Goal: Contribute content: Contribute content

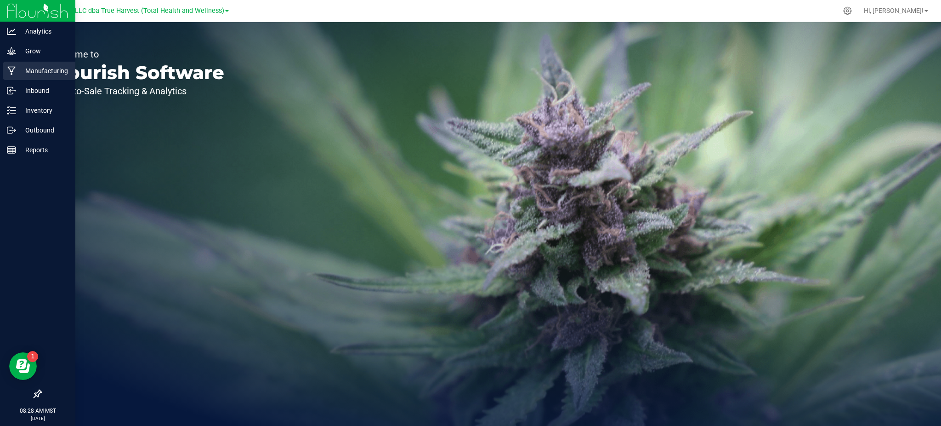
click at [34, 72] on p "Manufacturing" at bounding box center [43, 70] width 55 height 11
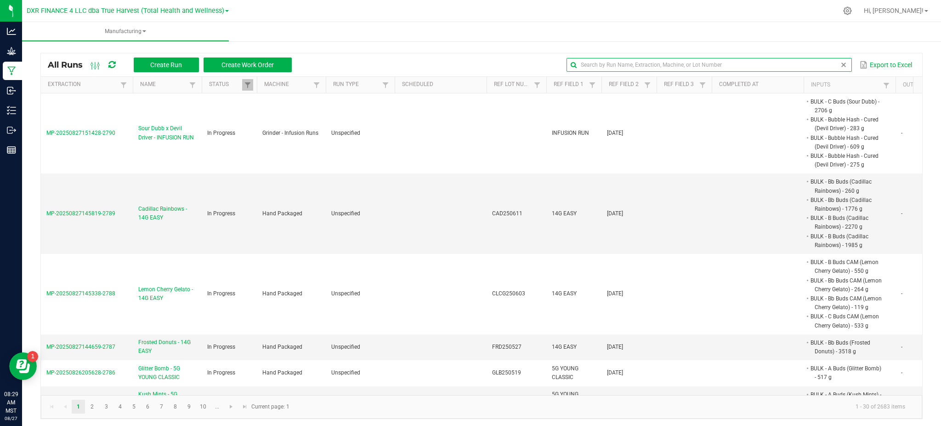
click at [832, 62] on global-search-input-ngx at bounding box center [709, 65] width 285 height 6
paste input "LMS250527"
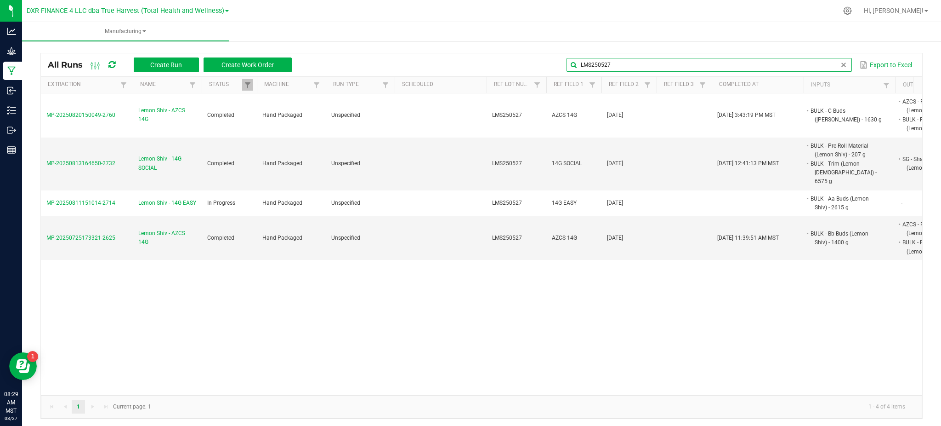
type input "LMS250527"
click at [484, 53] on kendo-grid "All Runs Create Run Create Work Order LMS250527 Export to Excel Extraction Name…" at bounding box center [481, 236] width 883 height 366
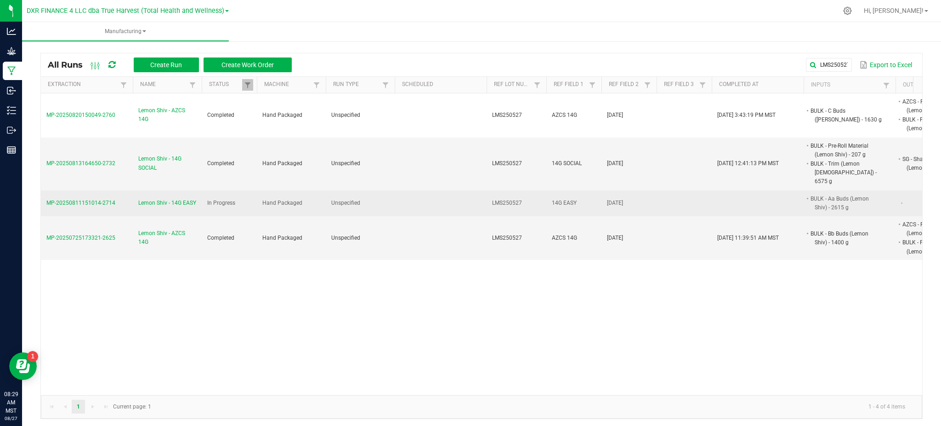
click at [160, 199] on span "Lemon Shiv - 14G EASY" at bounding box center [167, 203] width 58 height 9
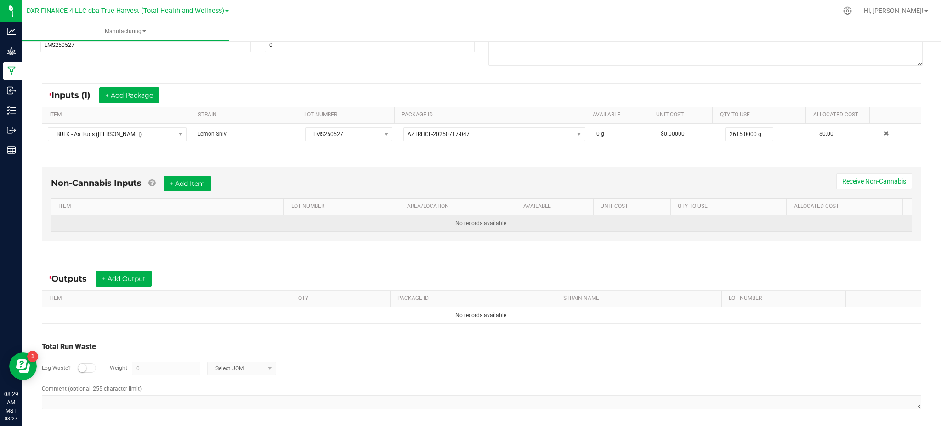
scroll to position [135, 0]
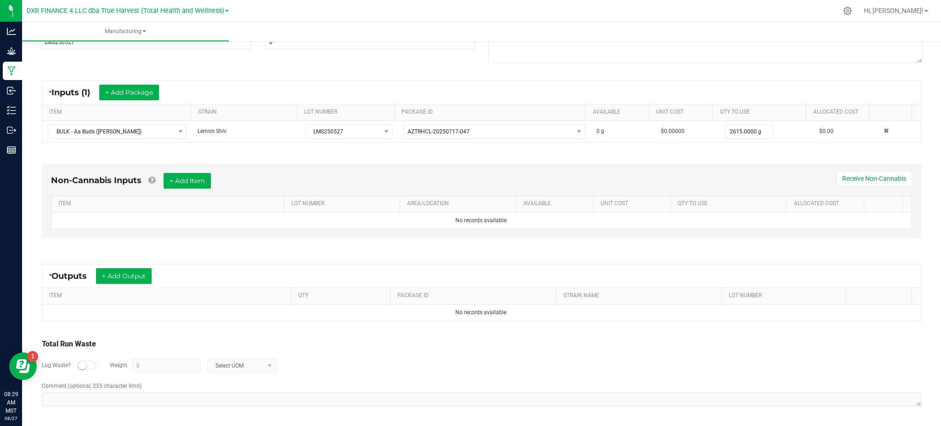
click at [180, 254] on div "Non-Cannabis Inputs + Add Item Receive Non-Cannabis ITEM LOT NUMBER AREA/LOCATI…" at bounding box center [482, 203] width 896 height 105
drag, startPoint x: 135, startPoint y: 279, endPoint x: 1165, endPoint y: 253, distance: 1030.4
click at [941, 253] on html "Analytics Grow Manufacturing Inbound Inventory Outbound Reports 08:29 AM MST 08…" at bounding box center [470, 213] width 941 height 426
drag, startPoint x: 501, startPoint y: 335, endPoint x: 207, endPoint y: 254, distance: 305.1
click at [501, 335] on div "Total Run Waste Log Waste? Weight 0 Select UOM Comment (optional, 255 character…" at bounding box center [482, 372] width 896 height 87
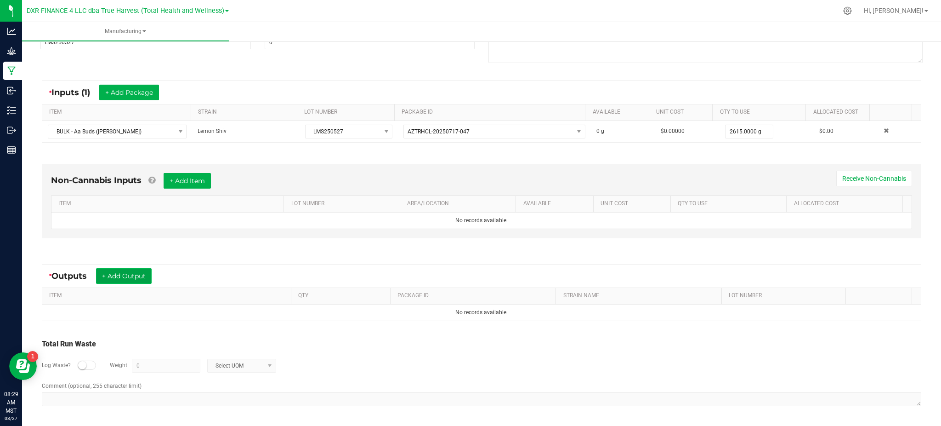
click at [136, 272] on button "+ Add Output" at bounding box center [124, 276] width 56 height 16
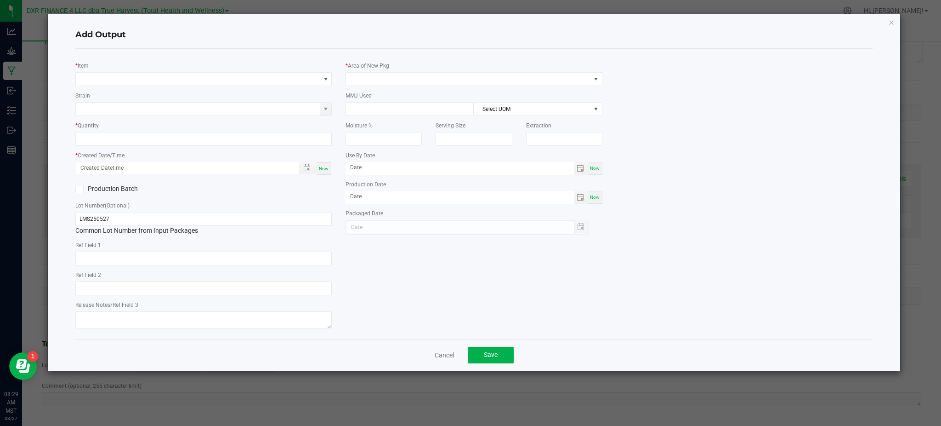
type input "2025-05-27"
click at [127, 28] on div "Add Output" at bounding box center [474, 35] width 798 height 27
click at [146, 80] on span "NO DATA FOUND" at bounding box center [198, 79] width 244 height 13
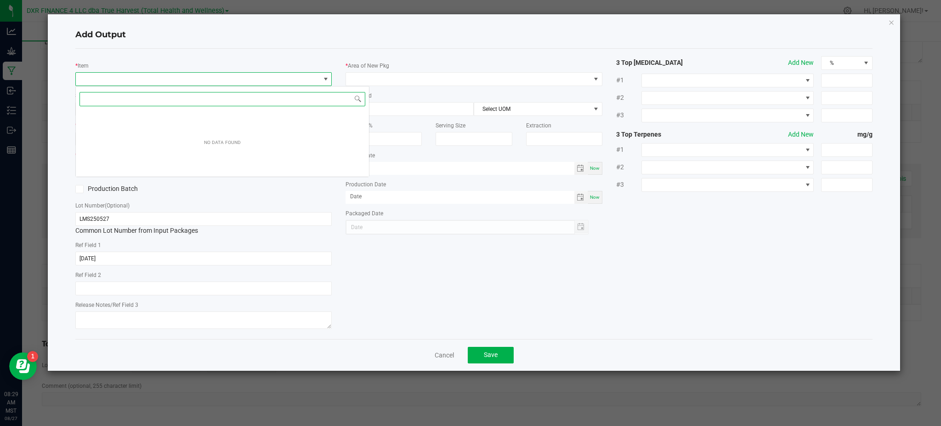
scroll to position [14, 256]
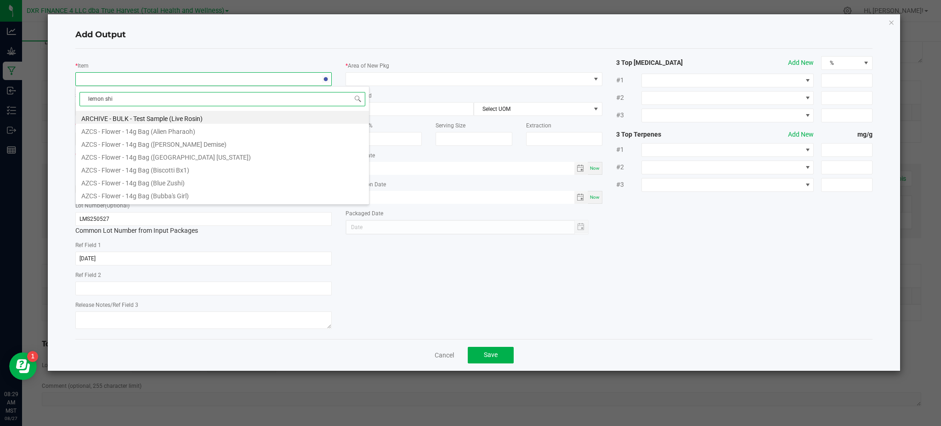
type input "lemon shiv"
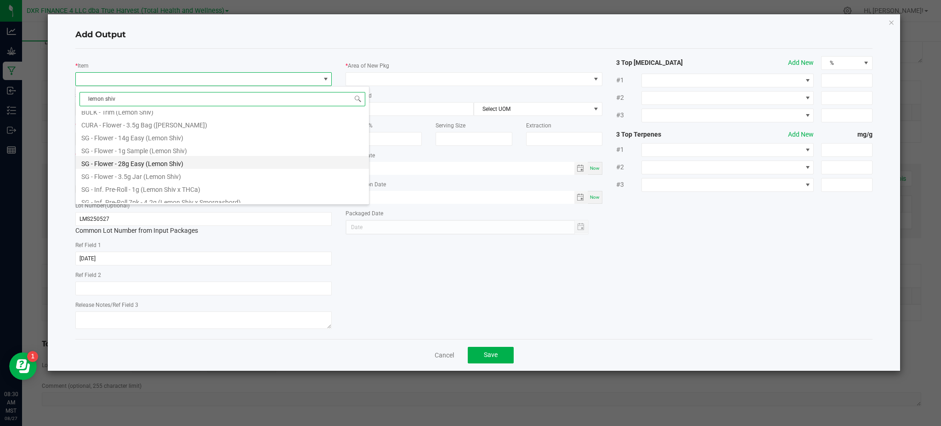
click at [122, 163] on li "SG - Flower - 28g Easy (Lemon Shiv)" at bounding box center [222, 162] width 293 height 13
type input "0 ea"
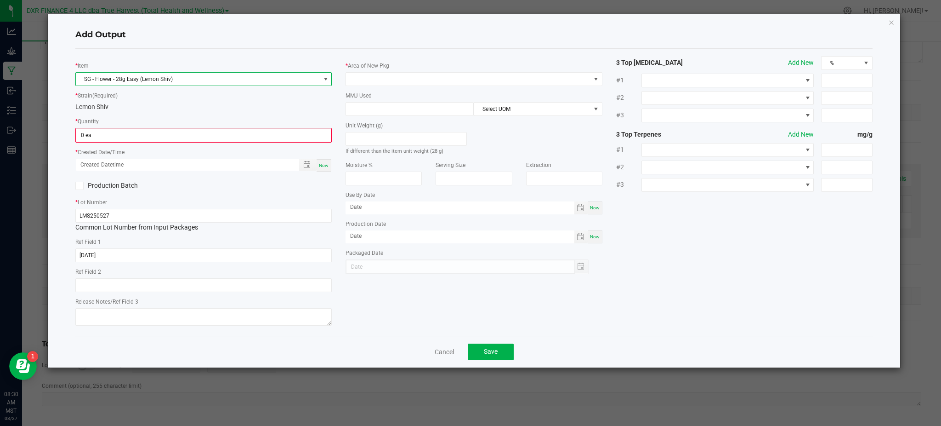
click at [212, 79] on span "SG - Flower - 28g Easy (Lemon Shiv)" at bounding box center [198, 79] width 244 height 13
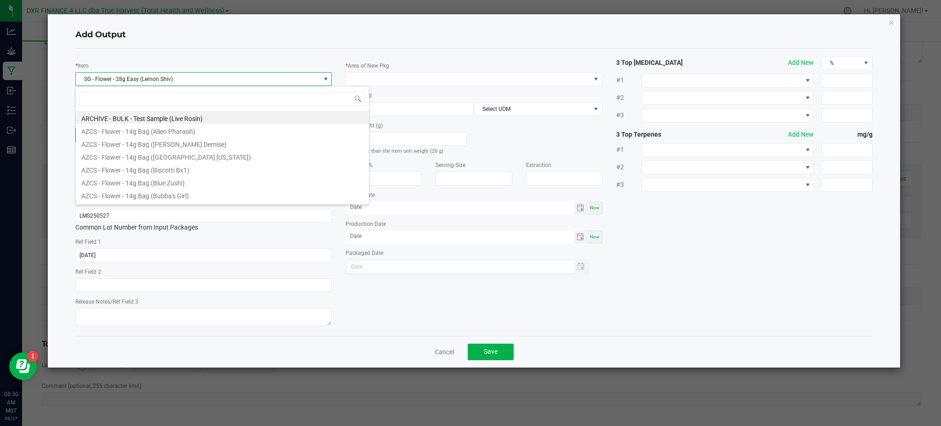
scroll to position [14, 256]
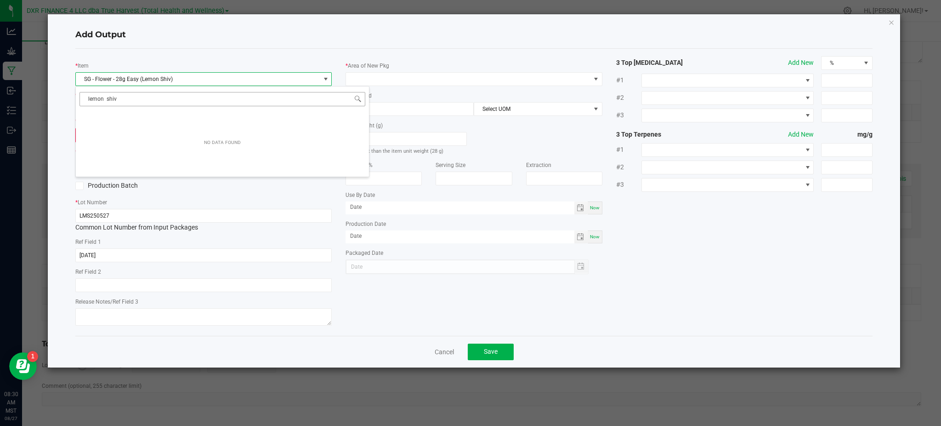
click at [104, 96] on input "lemon shiv" at bounding box center [223, 99] width 286 height 14
type input "lemon shiv"
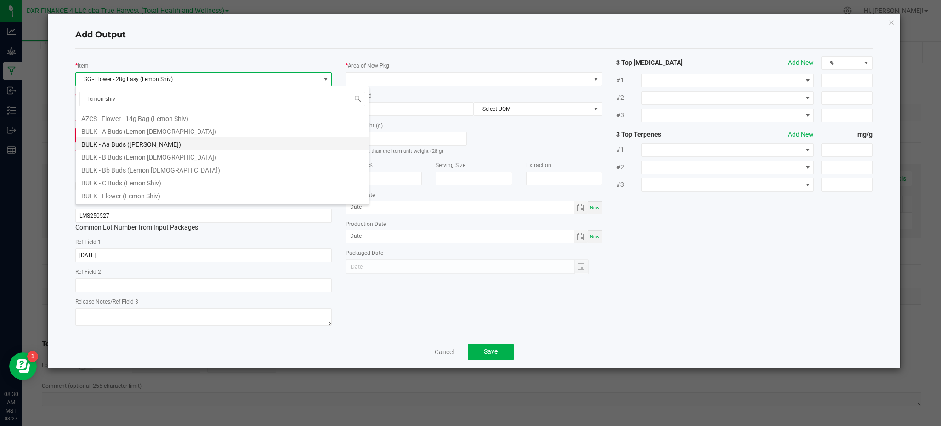
scroll to position [122, 0]
click at [128, 133] on li "SG - Flower - 14g Easy (Lemon Shiv)" at bounding box center [222, 136] width 293 height 13
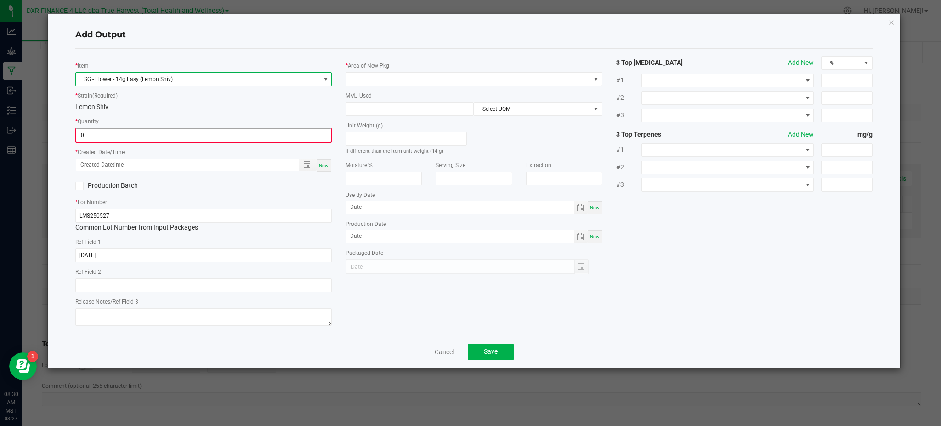
click at [129, 131] on input "0" at bounding box center [203, 135] width 255 height 13
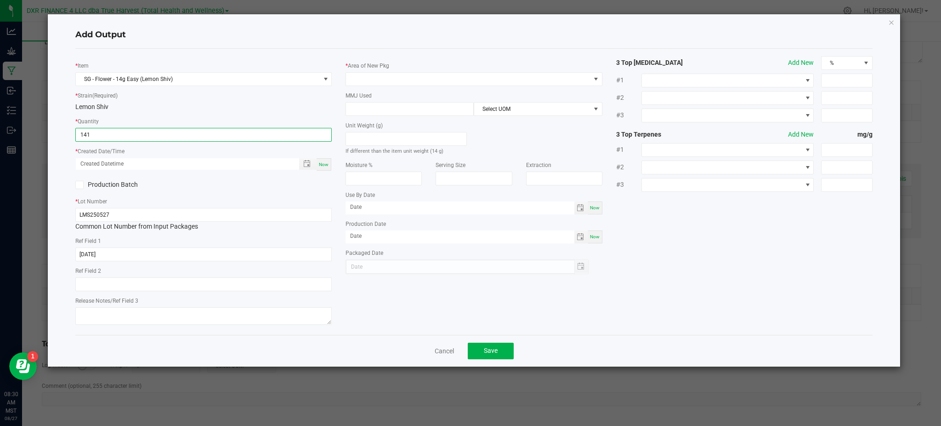
type input "141 ea"
drag, startPoint x: 224, startPoint y: 194, endPoint x: 230, endPoint y: 190, distance: 6.9
click at [225, 194] on div "* Item SG - Flower - 14g Easy (Lemon Shiv) * Strain (Required) Lemon Shiv * Qua…" at bounding box center [203, 191] width 270 height 271
drag, startPoint x: 230, startPoint y: 190, endPoint x: 258, endPoint y: 175, distance: 32.1
click at [189, 187] on label "Production Batch" at bounding box center [135, 185] width 121 height 10
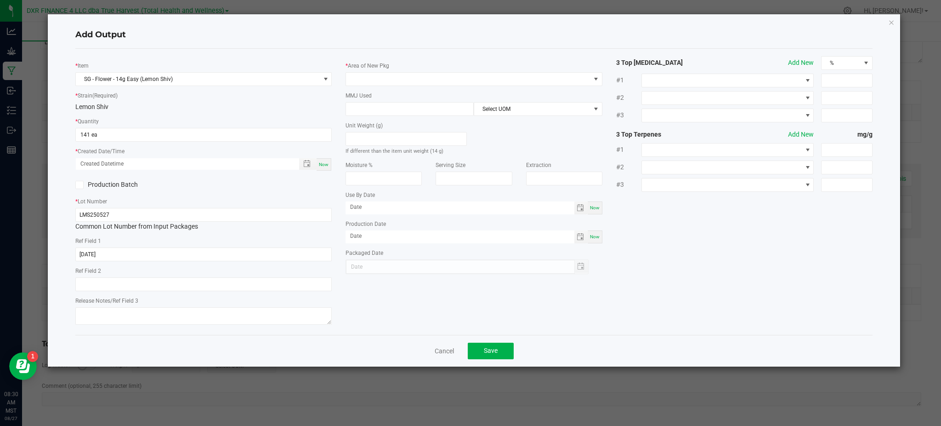
click at [0, 0] on input "Production Batch" at bounding box center [0, 0] width 0 height 0
click at [80, 185] on icon at bounding box center [80, 185] width 6 height 0
click at [0, 0] on input "Production Batch" at bounding box center [0, 0] width 0 height 0
click at [307, 160] on span "Toggle popup" at bounding box center [306, 163] width 7 height 7
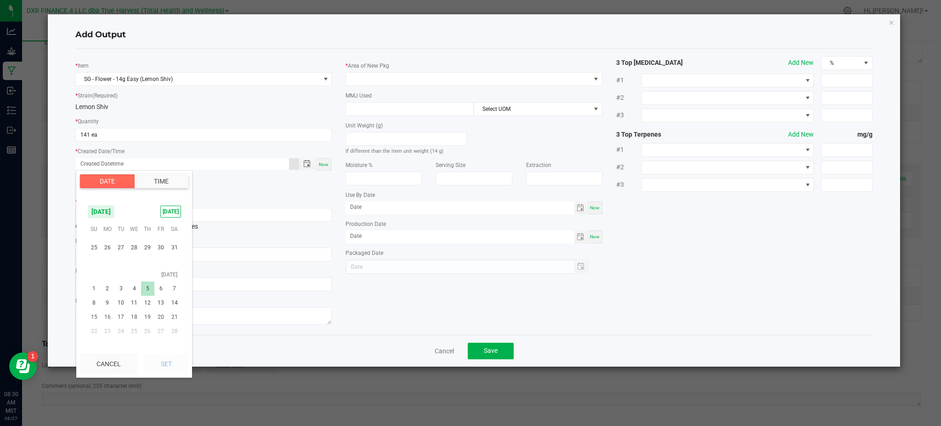
scroll to position [148698, 0]
click at [120, 310] on span "27" at bounding box center [120, 309] width 13 height 14
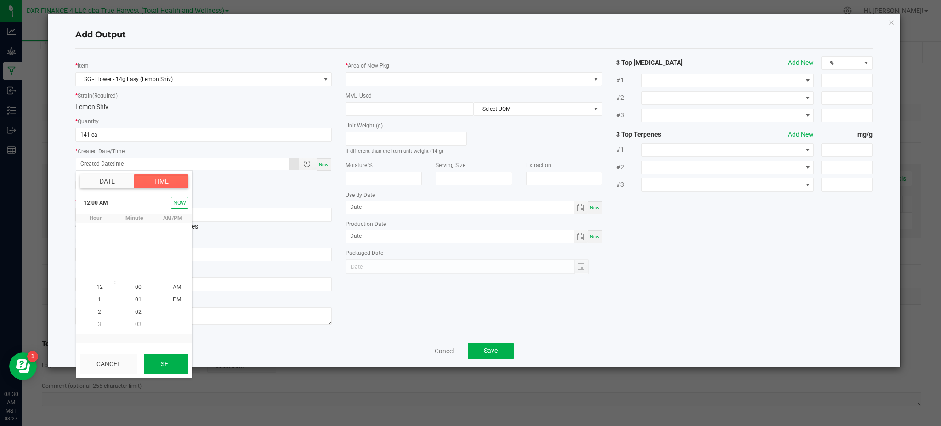
scroll to position [148708, 0]
click at [155, 363] on button "Set" at bounding box center [166, 363] width 45 height 20
type input "05/27/2025 12:00 AM"
type input "05/27/2025"
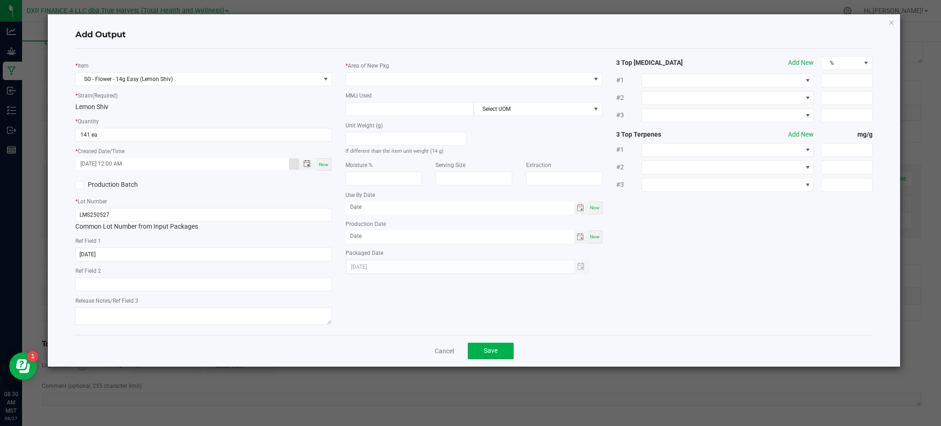
drag, startPoint x: 413, startPoint y: 316, endPoint x: 383, endPoint y: 313, distance: 30.0
click at [410, 316] on div "* Item SG - Flower - 14g Easy (Lemon Shiv) * Strain (Required) Lemon Shiv * Qua…" at bounding box center [473, 191] width 811 height 271
click at [411, 50] on div "* Item SG - Flower - 14g Easy (Lemon Shiv) * Strain (Required) Lemon Shiv * Qua…" at bounding box center [474, 192] width 798 height 286
drag, startPoint x: 371, startPoint y: 117, endPoint x: 398, endPoint y: 61, distance: 61.7
click at [396, 60] on div "* Area of New Pkg MMJ Used Select UOM Unit Weight (g) If different than the ite…" at bounding box center [474, 165] width 270 height 218
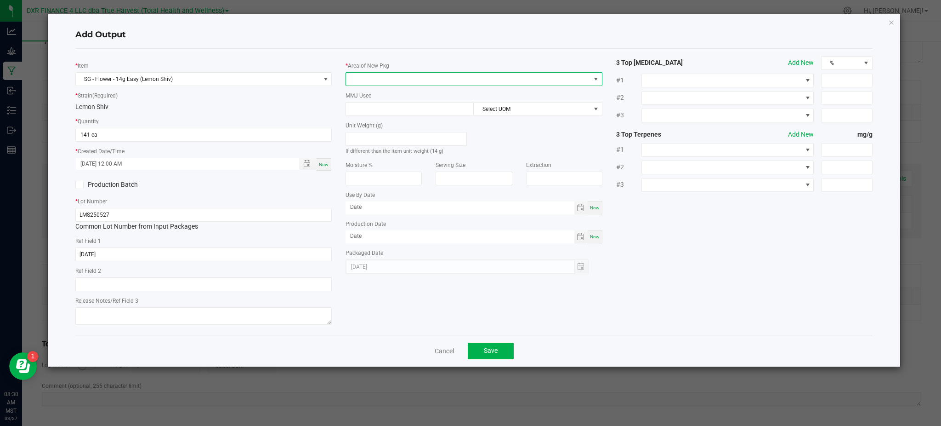
click at [410, 78] on span at bounding box center [468, 79] width 244 height 13
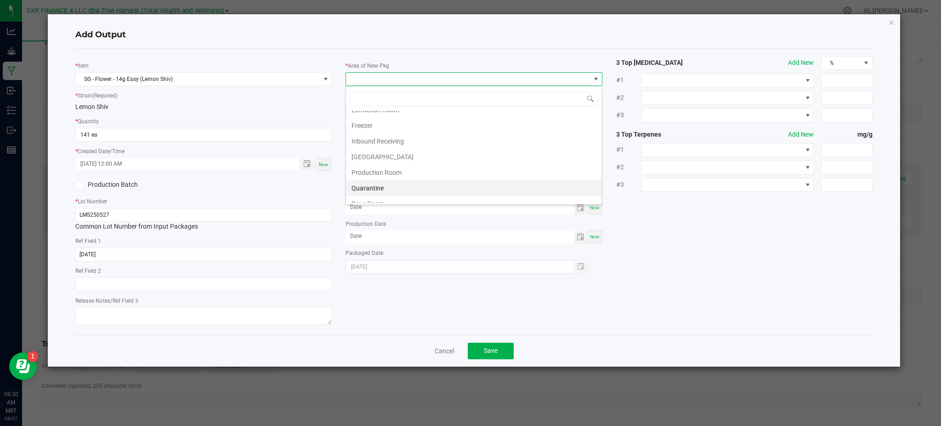
scroll to position [61, 0]
drag, startPoint x: 404, startPoint y: 154, endPoint x: 416, endPoint y: 145, distance: 15.2
click at [405, 154] on li "Production Room" at bounding box center [474, 151] width 256 height 16
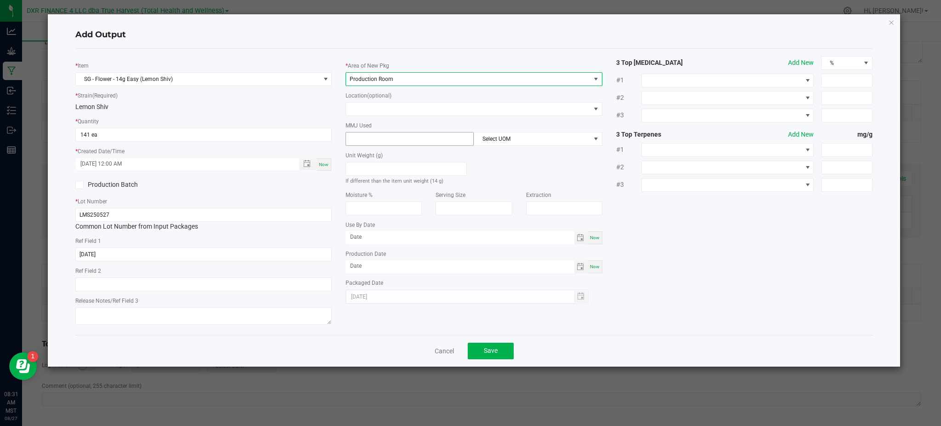
click at [448, 133] on input at bounding box center [409, 138] width 127 height 13
type input "4"
type input "14"
click at [524, 157] on div "Unit Weight (g) If different than the item unit weight (14 g)" at bounding box center [474, 166] width 270 height 40
click at [534, 143] on span "Select UOM" at bounding box center [532, 138] width 116 height 13
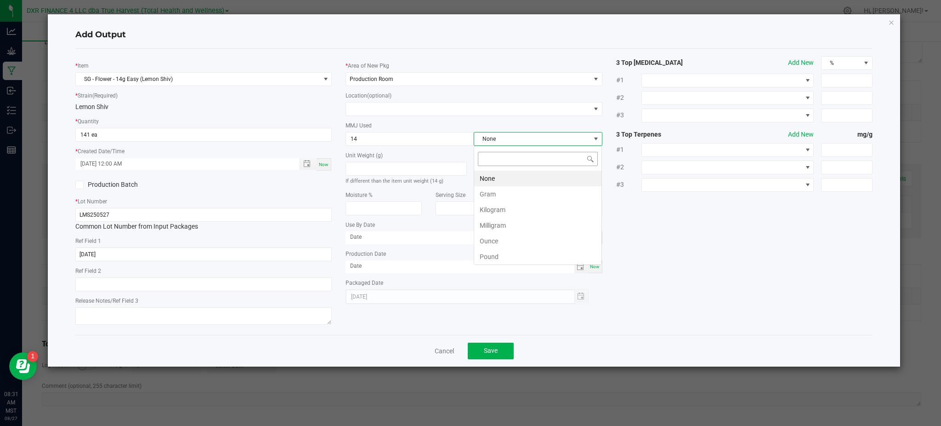
scroll to position [14, 128]
click at [519, 191] on li "Gram" at bounding box center [537, 194] width 127 height 16
click at [739, 279] on div "* Item SG - Flower - 14g Easy (Lemon Shiv) * Strain (Required) Lemon Shiv * Qua…" at bounding box center [473, 191] width 811 height 271
click at [64, 183] on div "Add Output * Item SG - Flower - 14g Easy (Lemon Shiv) * Strain (Required) Lemon…" at bounding box center [474, 190] width 853 height 352
click at [704, 251] on div "* Item SG - Flower - 14g Easy (Lemon Shiv) * Strain (Required) Lemon Shiv * Qua…" at bounding box center [473, 191] width 811 height 271
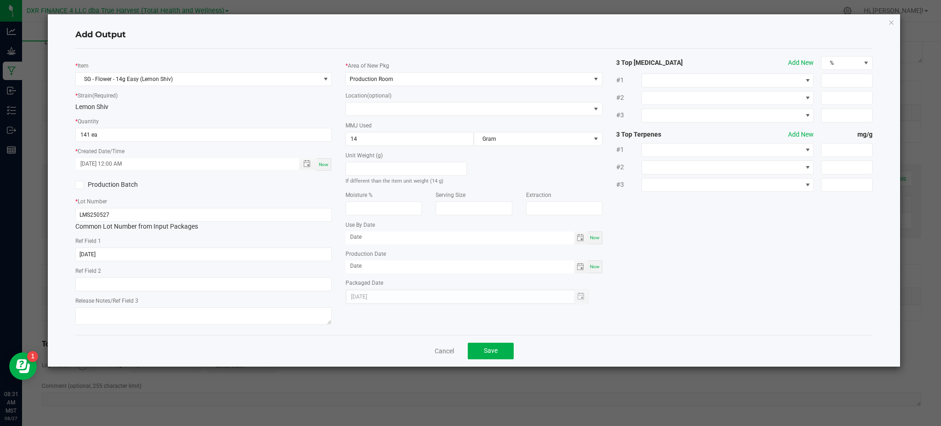
click at [152, 47] on div "Add Output" at bounding box center [474, 35] width 798 height 27
click at [686, 313] on div "* Item SG - Flower - 14g Easy (Lemon Shiv) * Strain (Required) Lemon Shiv * Qua…" at bounding box center [473, 191] width 811 height 271
click at [487, 350] on span "Save" at bounding box center [491, 350] width 14 height 7
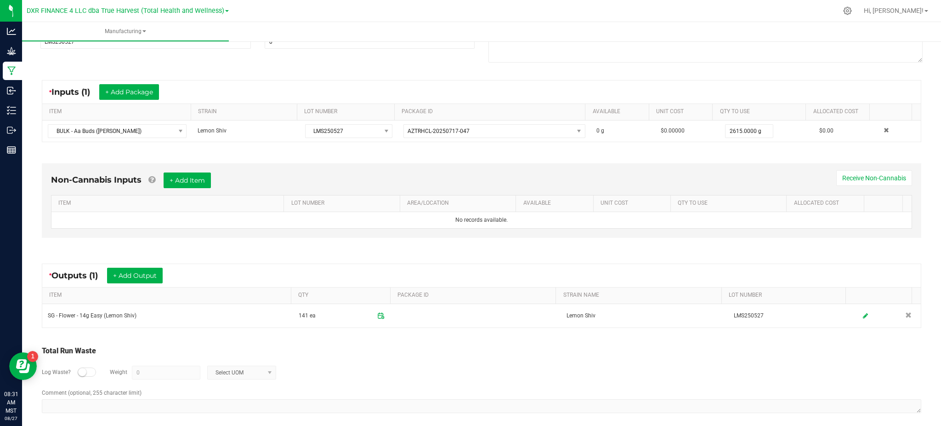
drag, startPoint x: 449, startPoint y: 368, endPoint x: 455, endPoint y: 361, distance: 8.8
click at [450, 368] on div "Log Waste? Weight 0 Select UOM" at bounding box center [482, 372] width 880 height 32
drag, startPoint x: 142, startPoint y: 253, endPoint x: 135, endPoint y: 258, distance: 8.6
click at [141, 254] on div "Non-Cannabis Inputs + Add Item Receive Non-Cannabis ITEM LOT NUMBER AREA/LOCATI…" at bounding box center [482, 202] width 896 height 105
click at [144, 272] on button "+ Add Output" at bounding box center [135, 276] width 56 height 16
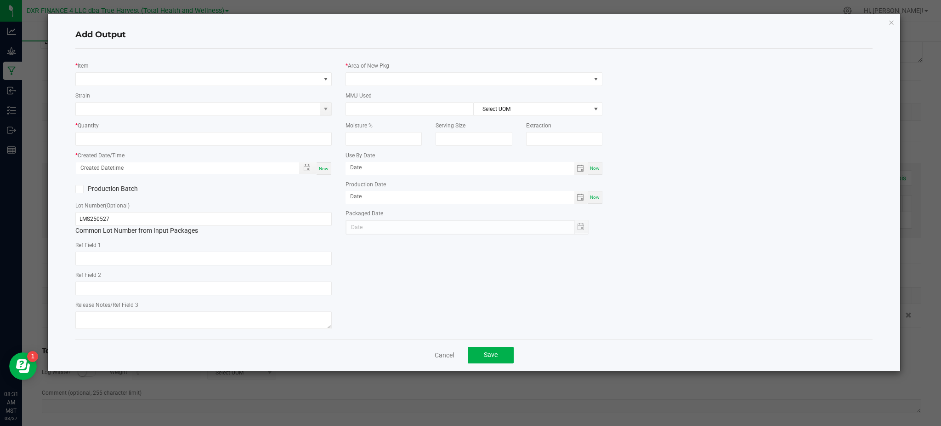
type input "2025-05-27"
click at [129, 73] on span "NO DATA FOUND" at bounding box center [198, 79] width 244 height 13
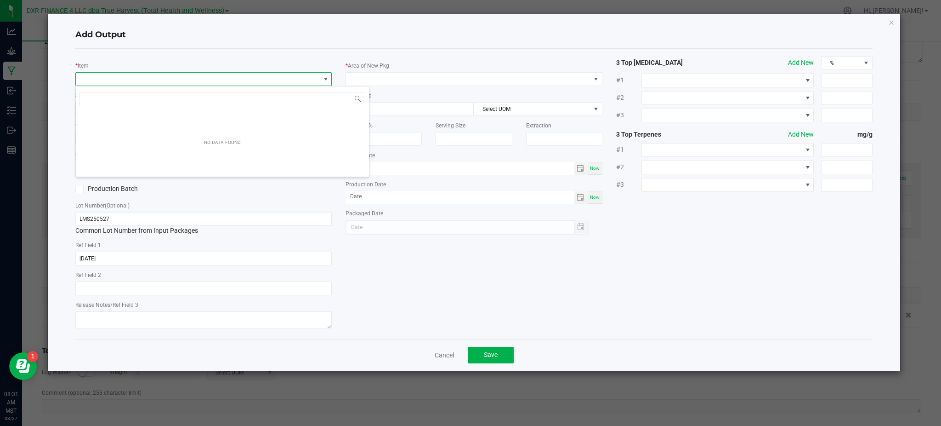
scroll to position [14, 256]
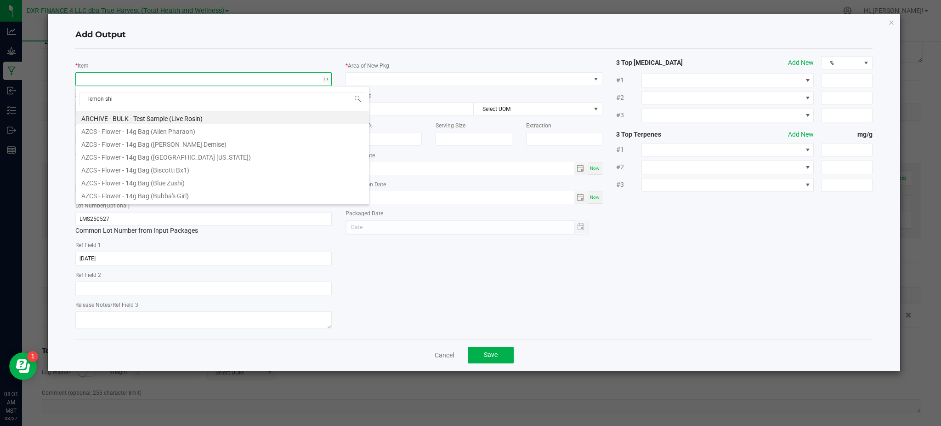
type input "lemon shiv"
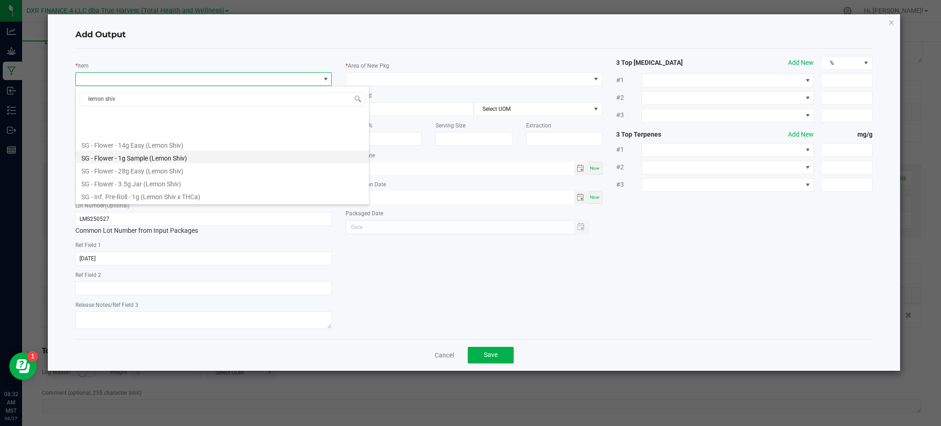
scroll to position [42, 0]
drag, startPoint x: 103, startPoint y: 181, endPoint x: 152, endPoint y: 148, distance: 59.5
click at [105, 180] on li "BULK - Pre-Roll Material (Lemon Shiv)" at bounding box center [222, 177] width 293 height 13
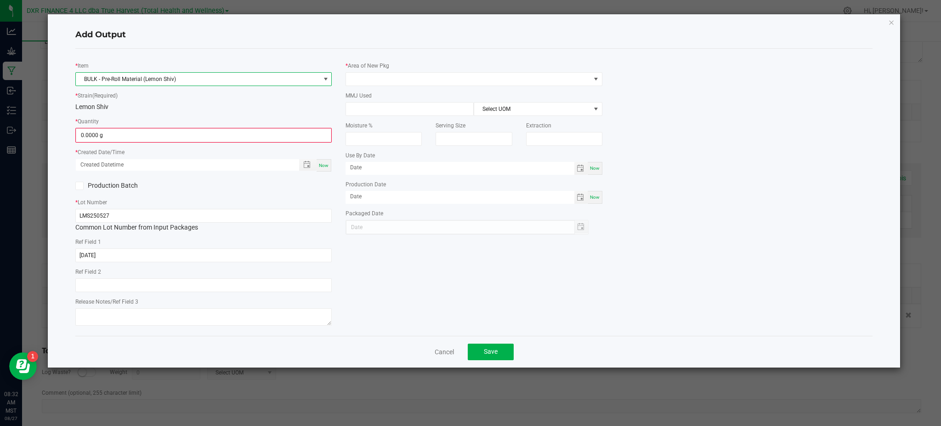
drag, startPoint x: 187, startPoint y: 115, endPoint x: 184, endPoint y: 121, distance: 6.2
click at [187, 115] on div "* Item BULK - Pre-Roll Material (Lemon Shiv) * Strain (Required) Lemon Shiv * Q…" at bounding box center [203, 192] width 270 height 272
click at [173, 129] on input "0" at bounding box center [203, 135] width 255 height 13
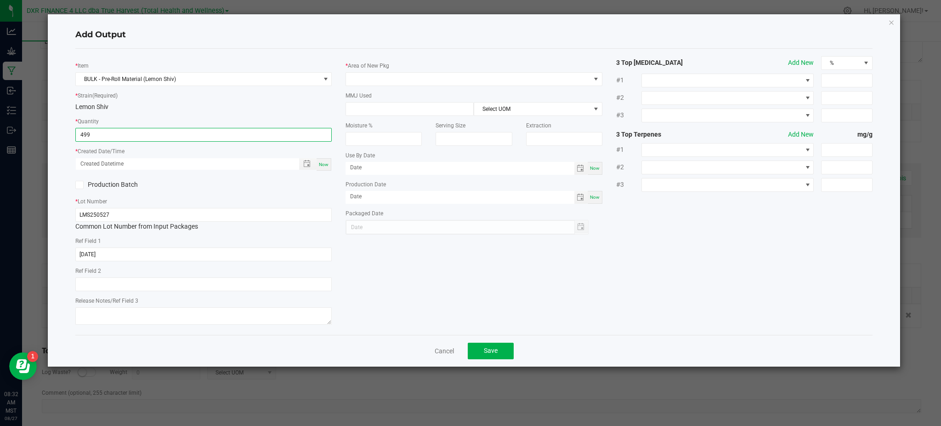
type input "499.0000 g"
drag, startPoint x: 194, startPoint y: 195, endPoint x: 275, endPoint y: 182, distance: 82.0
click at [200, 192] on div "* Item BULK - Pre-Roll Material (Lemon Shiv) * Strain (Required) Lemon Shiv * Q…" at bounding box center [203, 191] width 270 height 271
drag, startPoint x: 290, startPoint y: 190, endPoint x: 305, endPoint y: 163, distance: 31.1
click at [291, 188] on div "Production Batch" at bounding box center [203, 185] width 270 height 14
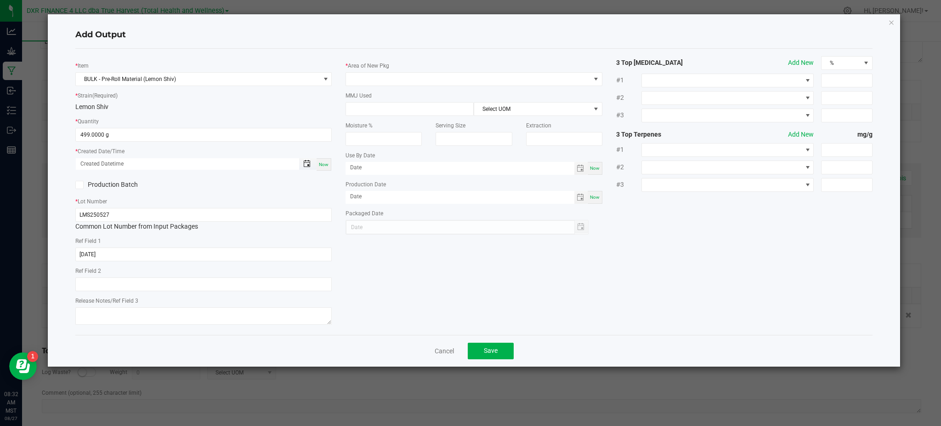
click at [305, 160] on span "Toggle popup" at bounding box center [306, 163] width 7 height 7
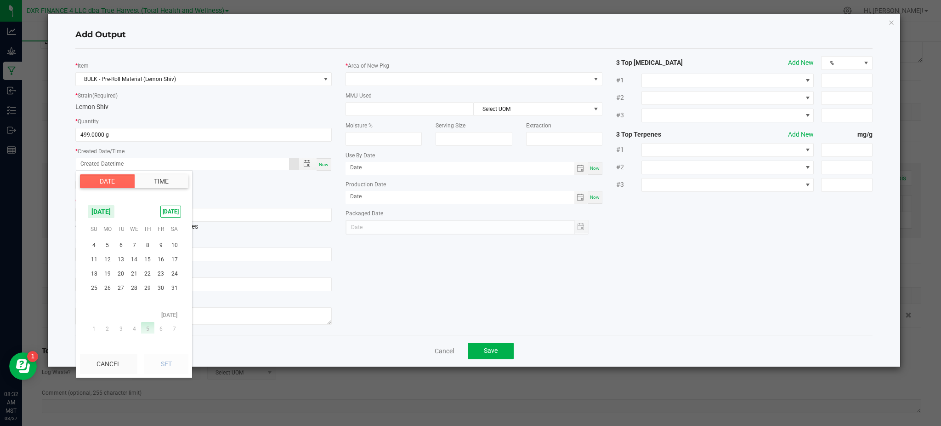
scroll to position [148698, 0]
click at [123, 310] on span "27" at bounding box center [120, 309] width 13 height 14
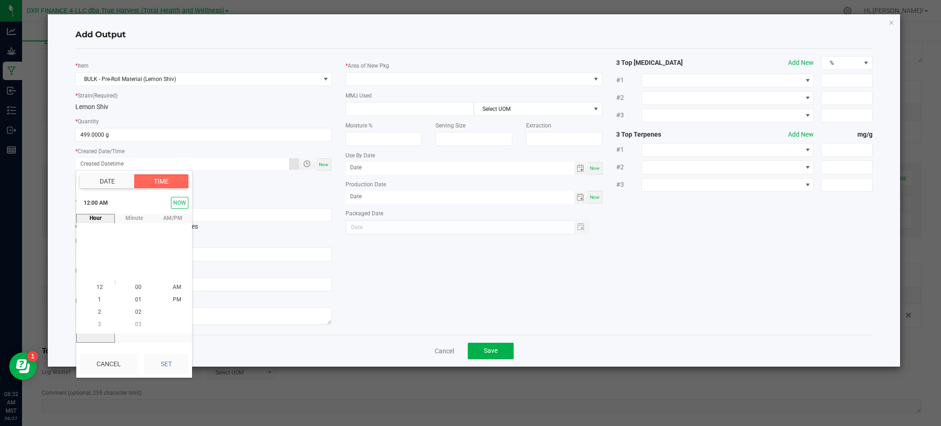
drag, startPoint x: 163, startPoint y: 360, endPoint x: 306, endPoint y: 347, distance: 143.1
click at [165, 359] on button "Set" at bounding box center [166, 363] width 45 height 20
type input "05/27/2025 12:00 AM"
type input "05/27/2025"
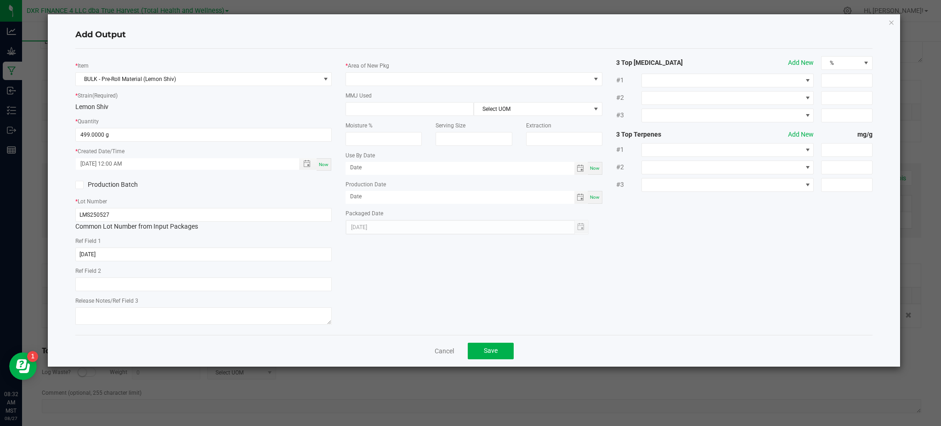
click at [371, 286] on div "* Item BULK - Pre-Roll Material (Lemon Shiv) * Strain (Required) Lemon Shiv * Q…" at bounding box center [473, 191] width 811 height 271
drag, startPoint x: 307, startPoint y: 54, endPoint x: 317, endPoint y: 54, distance: 9.7
click at [311, 54] on div "* Item BULK - Pre-Roll Material (Lemon Shiv) * Strain (Required) Lemon Shiv * Q…" at bounding box center [474, 192] width 798 height 286
click at [381, 85] on span at bounding box center [468, 79] width 244 height 13
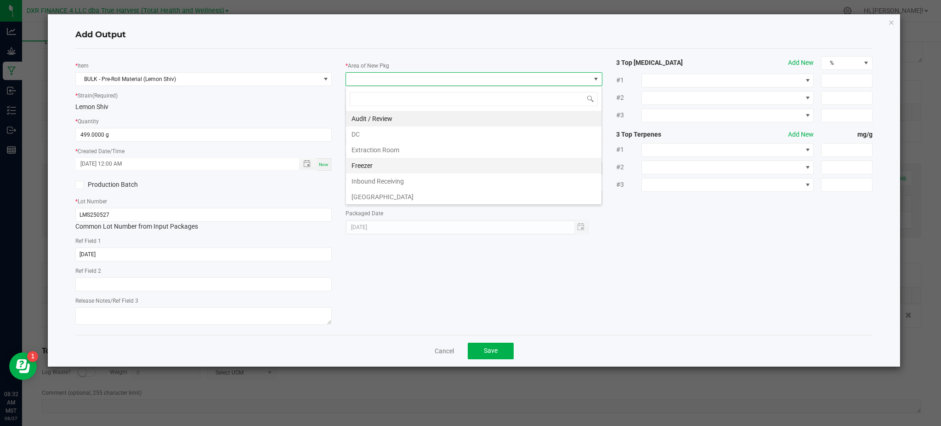
scroll to position [61, 0]
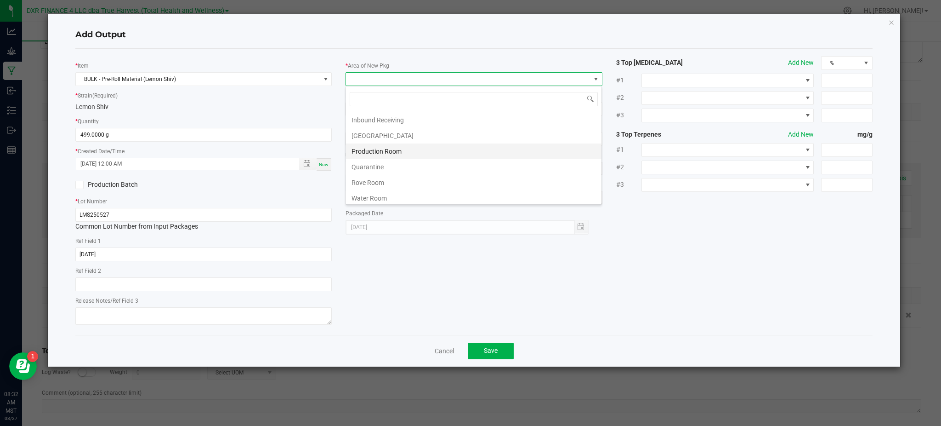
click at [418, 152] on li "Production Room" at bounding box center [474, 151] width 256 height 16
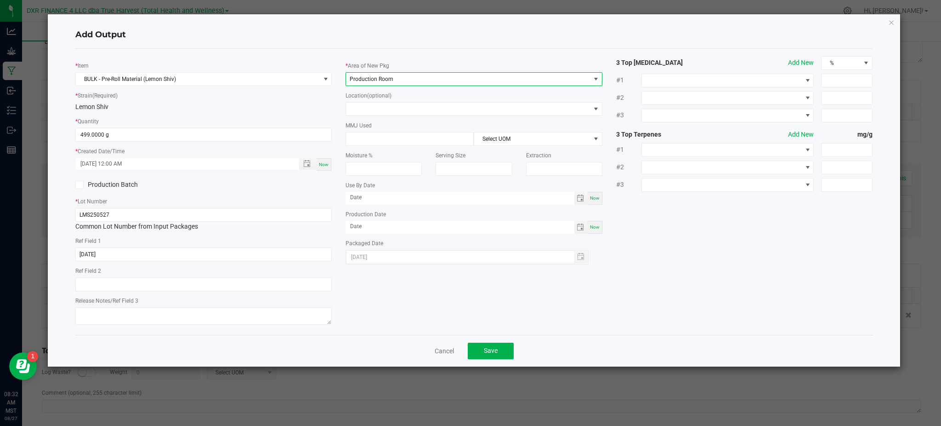
drag, startPoint x: 282, startPoint y: 100, endPoint x: 293, endPoint y: 101, distance: 10.6
click at [284, 100] on div "* Strain (Required) Lemon Shiv" at bounding box center [203, 101] width 256 height 21
click at [360, 132] on input at bounding box center [409, 138] width 127 height 13
click at [258, 101] on div "* Strain (Required) Lemon Shiv" at bounding box center [203, 101] width 256 height 21
click at [522, 336] on div "Cancel Save" at bounding box center [474, 351] width 798 height 32
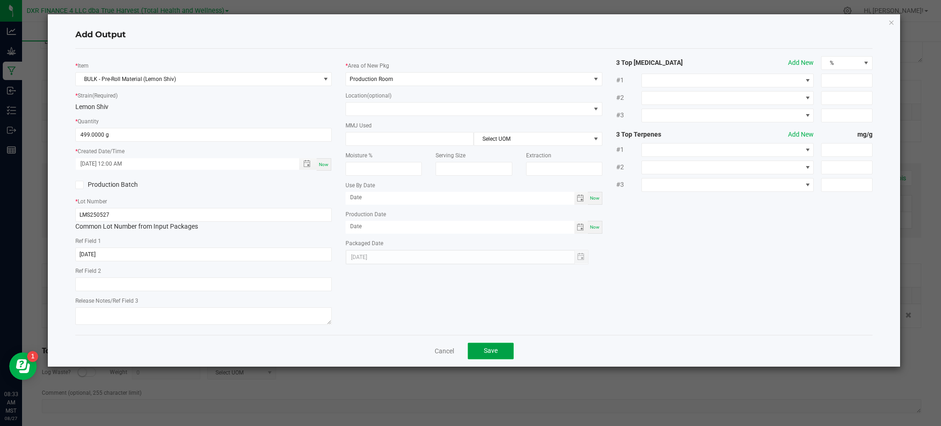
click at [495, 352] on span "Save" at bounding box center [491, 350] width 14 height 7
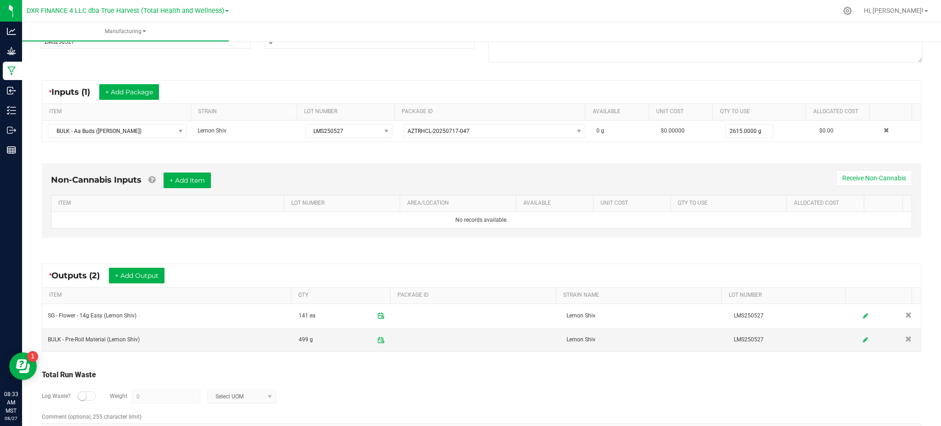
drag, startPoint x: 83, startPoint y: 394, endPoint x: 141, endPoint y: 393, distance: 58.4
click at [84, 394] on small at bounding box center [82, 396] width 8 height 8
click at [160, 394] on input "0" at bounding box center [166, 396] width 68 height 13
click at [264, 398] on span at bounding box center [269, 396] width 11 height 13
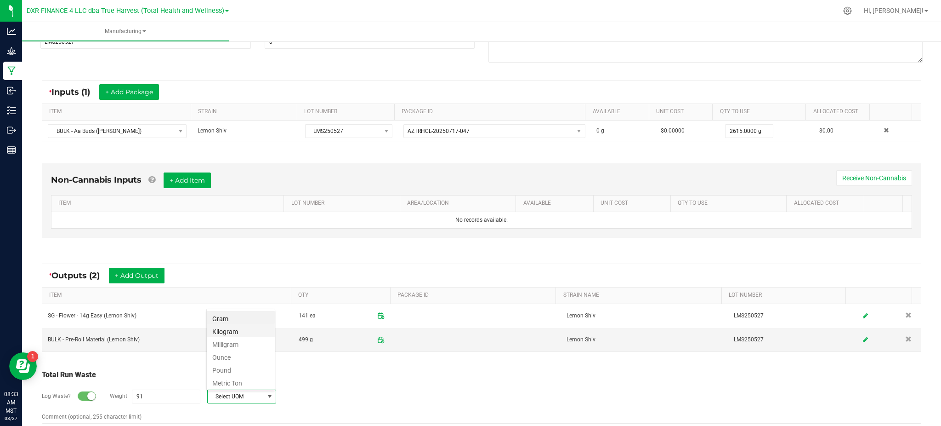
drag, startPoint x: 239, startPoint y: 321, endPoint x: 248, endPoint y: 331, distance: 14.0
click at [241, 311] on ul "Gram Kilogram Milligram Ounce Pound Metric Ton" at bounding box center [241, 311] width 68 height 0
click at [324, 382] on div "Log Waste? Weight 91 Select UOM" at bounding box center [482, 396] width 880 height 32
click at [268, 395] on span at bounding box center [269, 396] width 7 height 7
click at [218, 315] on li "Gram" at bounding box center [241, 317] width 68 height 13
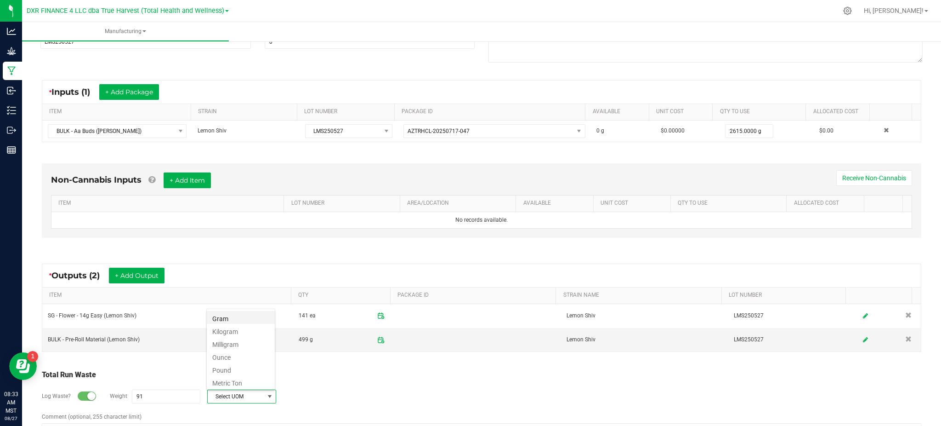
type input "91 g"
drag, startPoint x: 336, startPoint y: 399, endPoint x: 274, endPoint y: 371, distance: 68.3
click at [334, 398] on div "Log Waste? Weight 91 g Gram" at bounding box center [482, 396] width 880 height 32
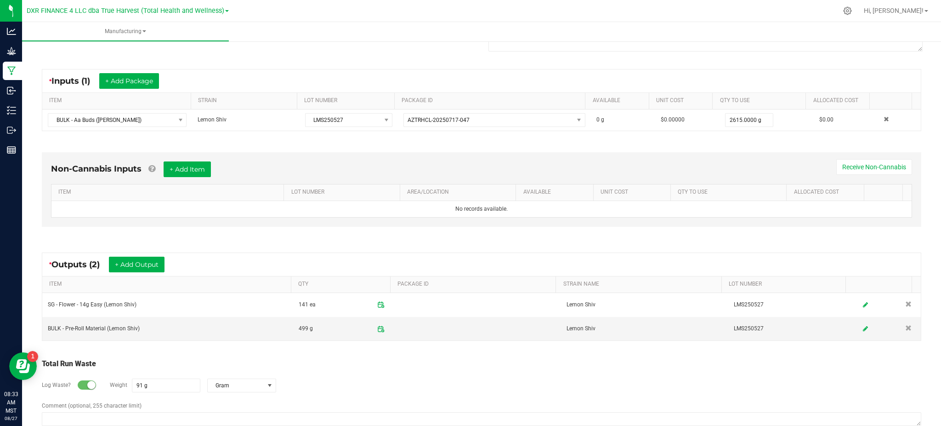
scroll to position [166, 0]
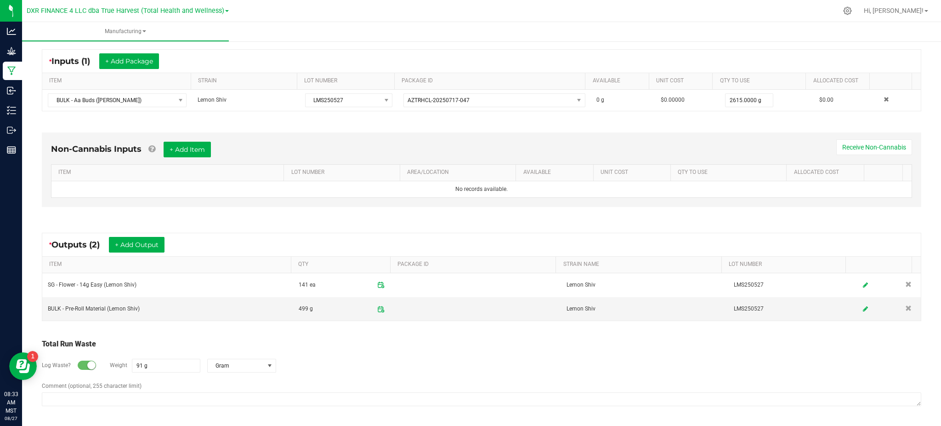
click at [342, 365] on div "Log Waste? Weight 91 g Gram" at bounding box center [482, 365] width 880 height 32
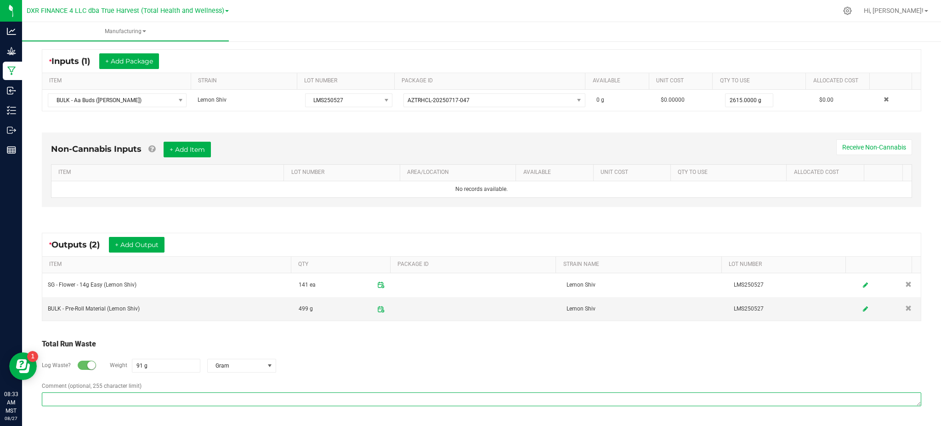
click at [103, 403] on textarea "Comment (optional, 255 character limit)" at bounding box center [482, 399] width 880 height 14
type textarea "S"
type textarea "Waste from stems"
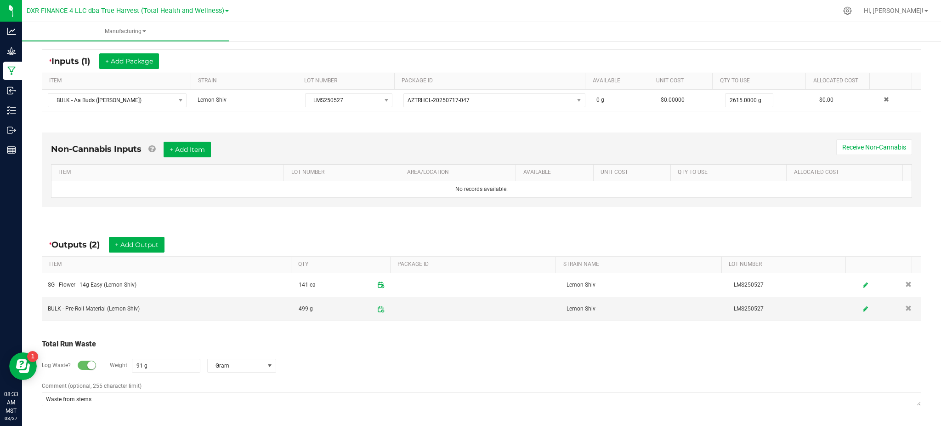
click at [447, 357] on div "Log Waste? Weight 91 g Gram" at bounding box center [482, 365] width 880 height 32
click at [401, 362] on div "Log Waste? Weight 91 g Gram" at bounding box center [482, 365] width 880 height 32
click at [429, 347] on div "Total Run Waste" at bounding box center [482, 343] width 880 height 11
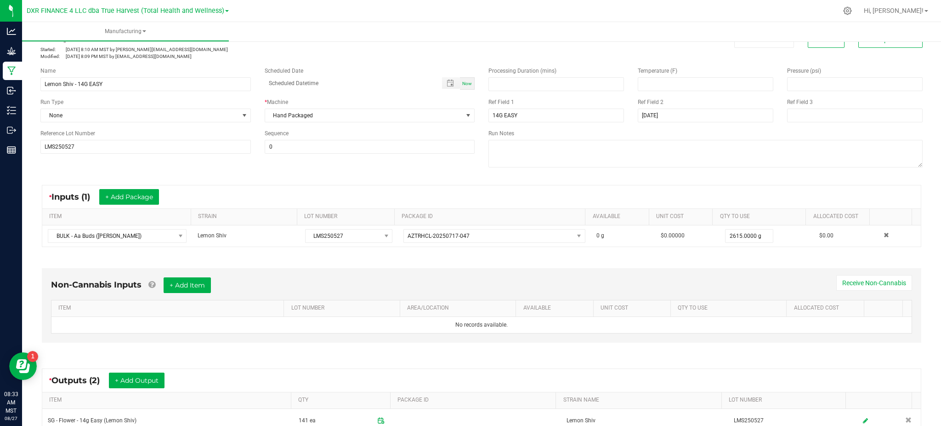
scroll to position [0, 0]
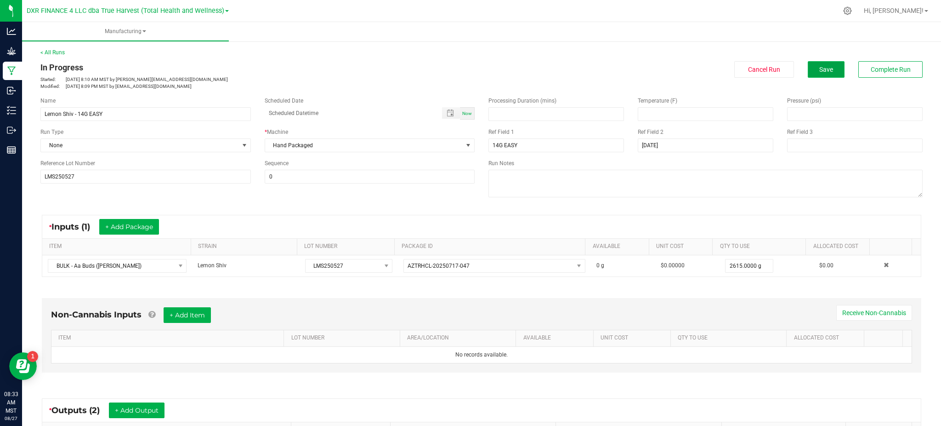
click at [815, 64] on button "Save" at bounding box center [826, 69] width 37 height 17
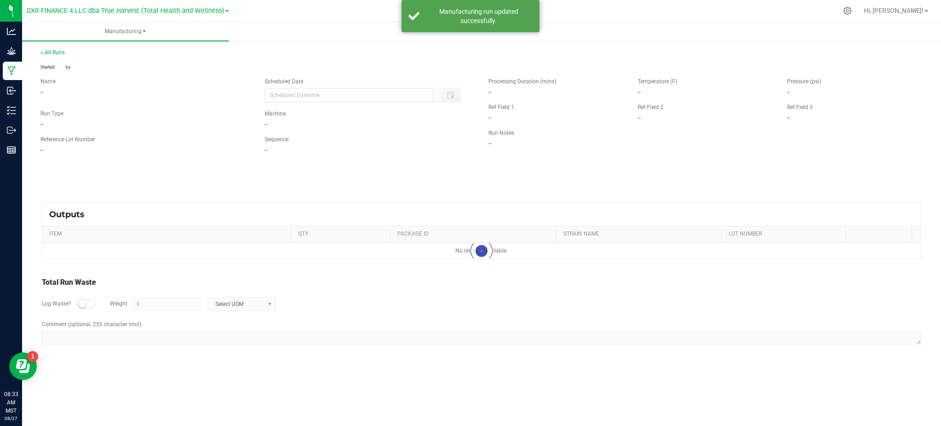
type input "91 g"
type textarea "Waste from stems"
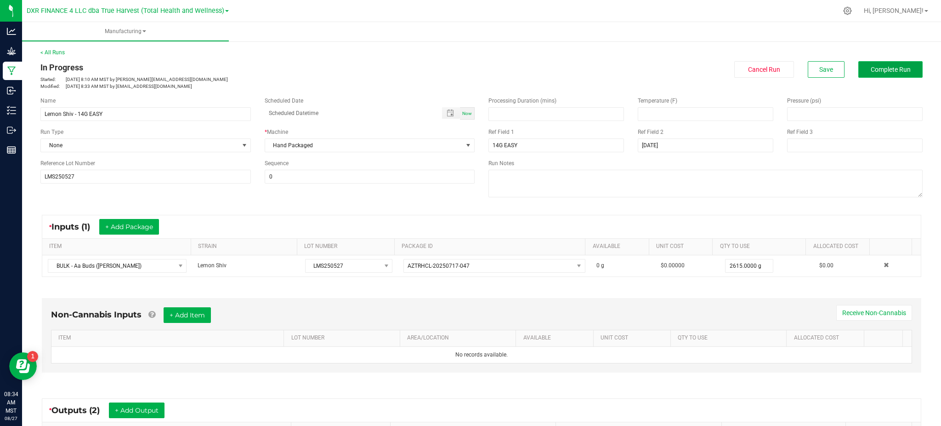
click at [894, 69] on span "Complete Run" at bounding box center [891, 69] width 40 height 7
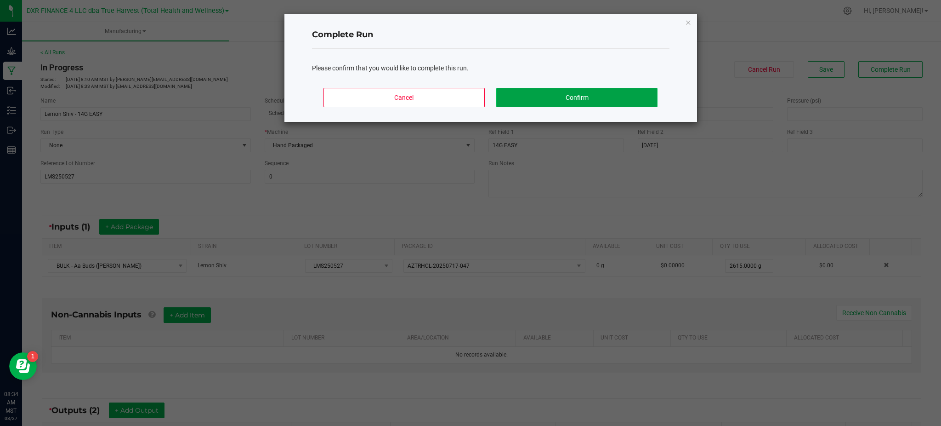
click at [548, 103] on button "Confirm" at bounding box center [576, 97] width 161 height 19
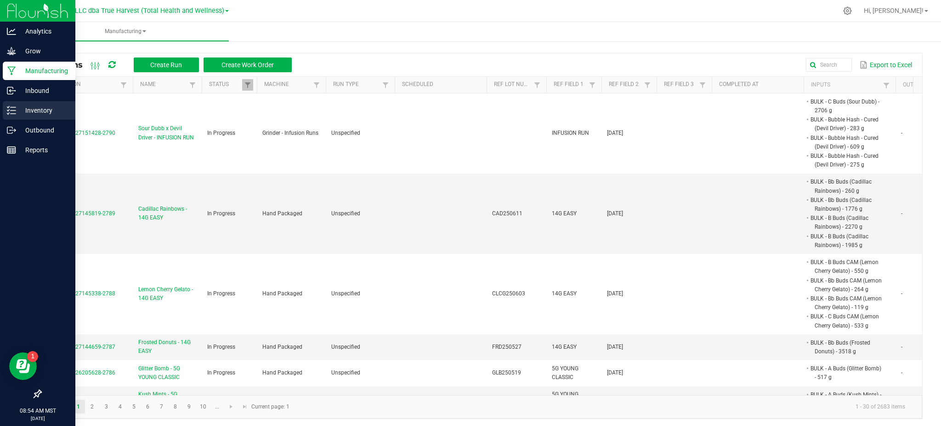
click at [31, 114] on p "Inventory" at bounding box center [43, 110] width 55 height 11
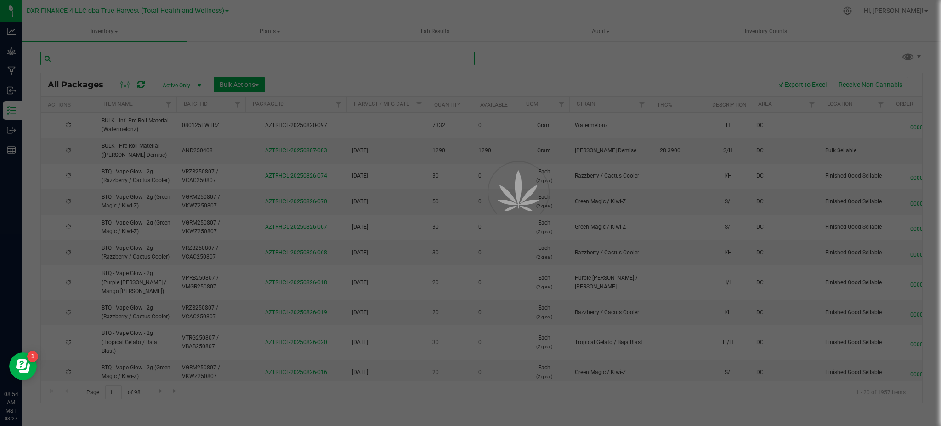
click at [158, 60] on input "text" at bounding box center [257, 58] width 434 height 14
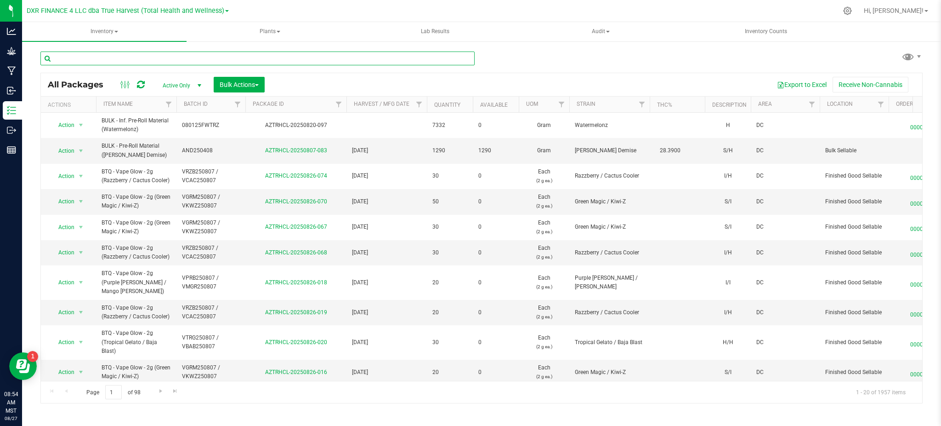
paste input "DVD250527"
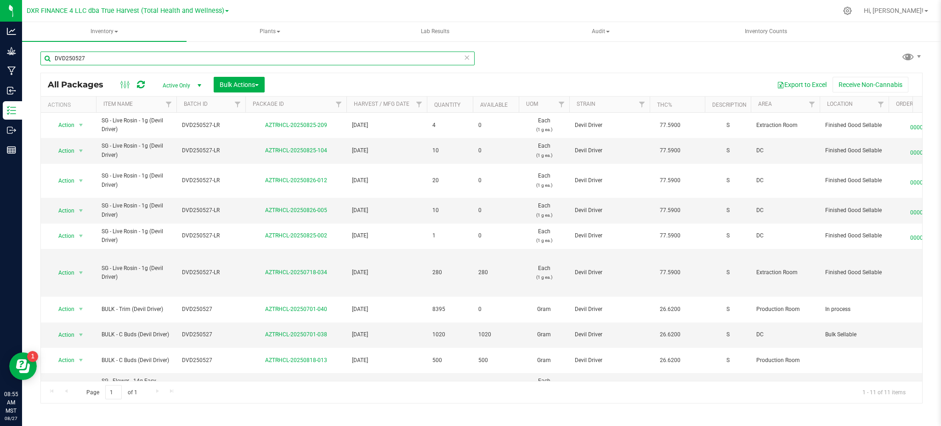
type input "DVD250527"
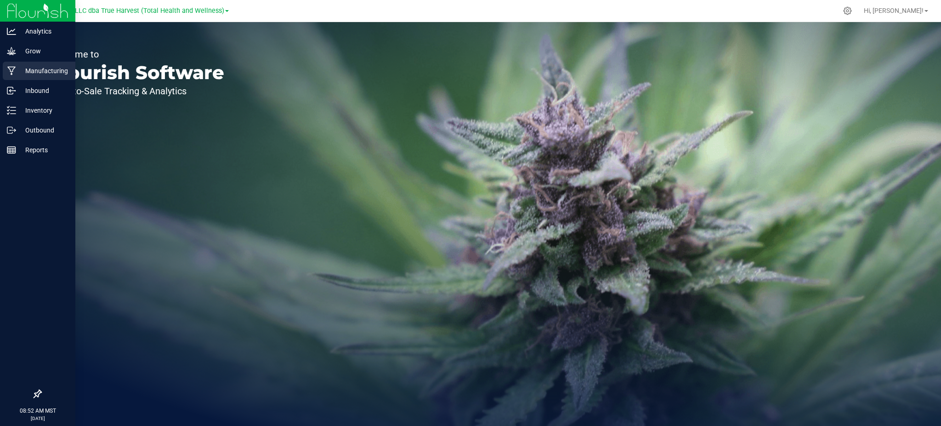
click at [30, 78] on div "Manufacturing" at bounding box center [39, 71] width 73 height 18
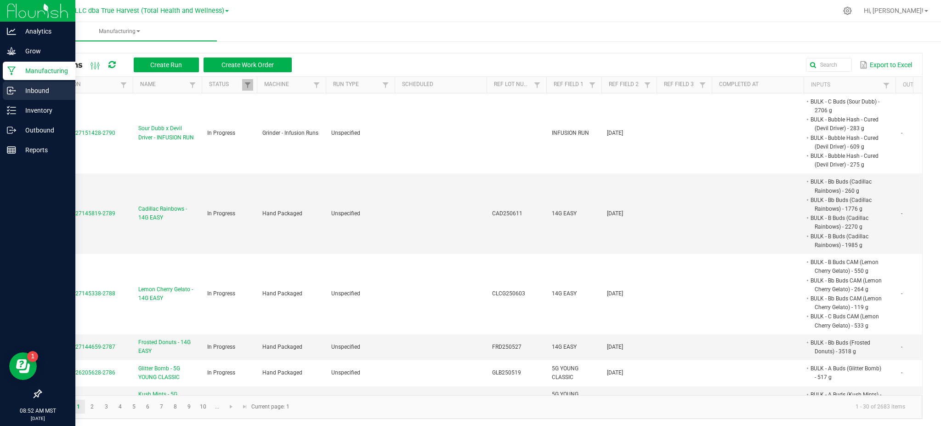
click at [35, 89] on p "Inbound" at bounding box center [43, 90] width 55 height 11
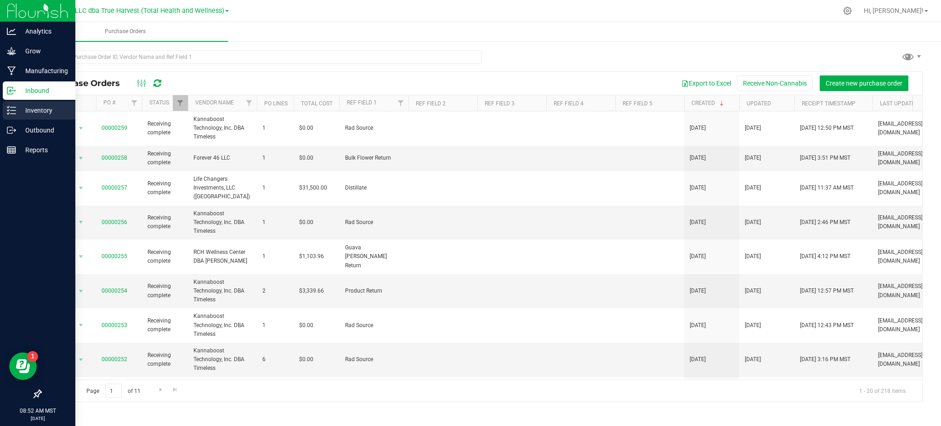
click at [36, 107] on p "Inventory" at bounding box center [43, 110] width 55 height 11
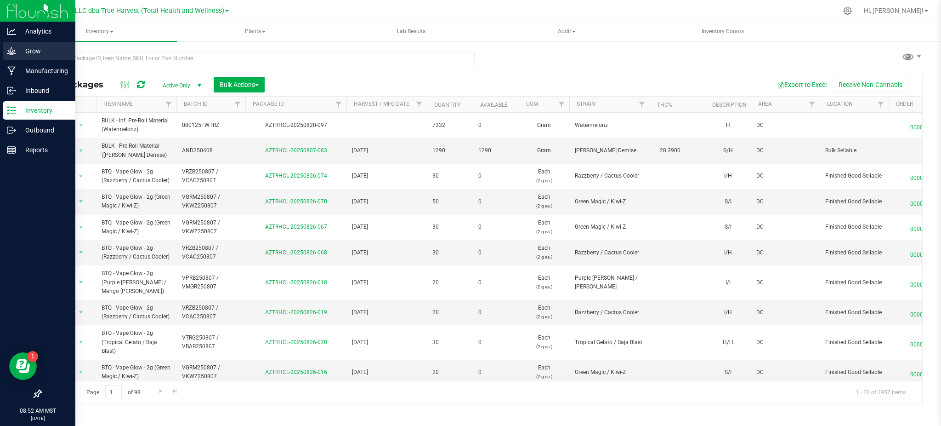
click at [36, 56] on p "Grow" at bounding box center [43, 51] width 55 height 11
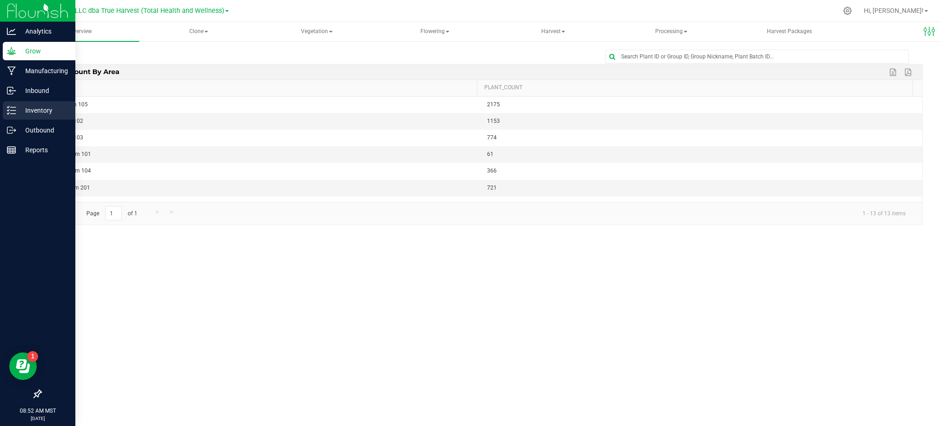
click at [48, 107] on p "Inventory" at bounding box center [43, 110] width 55 height 11
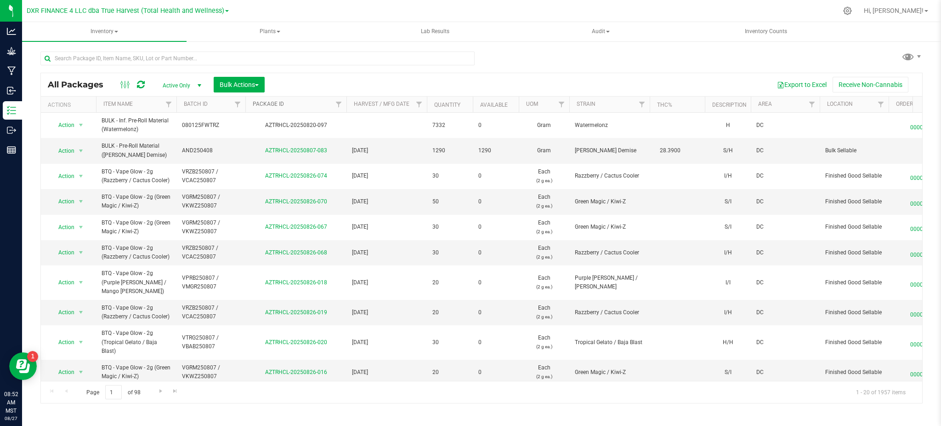
click at [266, 106] on link "Package ID" at bounding box center [268, 104] width 31 height 6
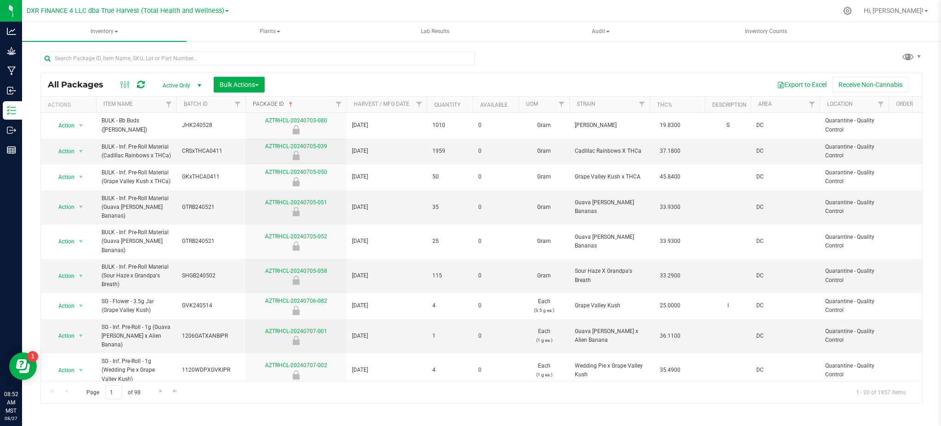
click at [268, 103] on link "Package ID" at bounding box center [274, 104] width 42 height 6
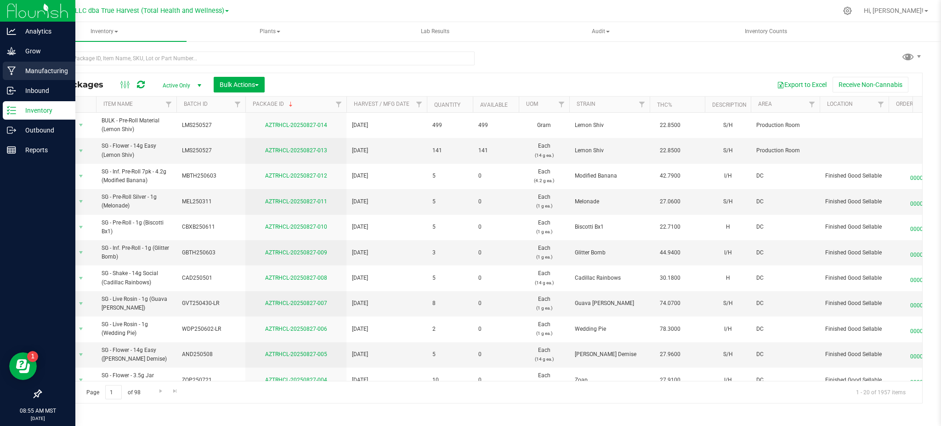
drag, startPoint x: 17, startPoint y: 71, endPoint x: 61, endPoint y: 64, distance: 44.1
click at [17, 70] on p "Manufacturing" at bounding box center [43, 70] width 55 height 11
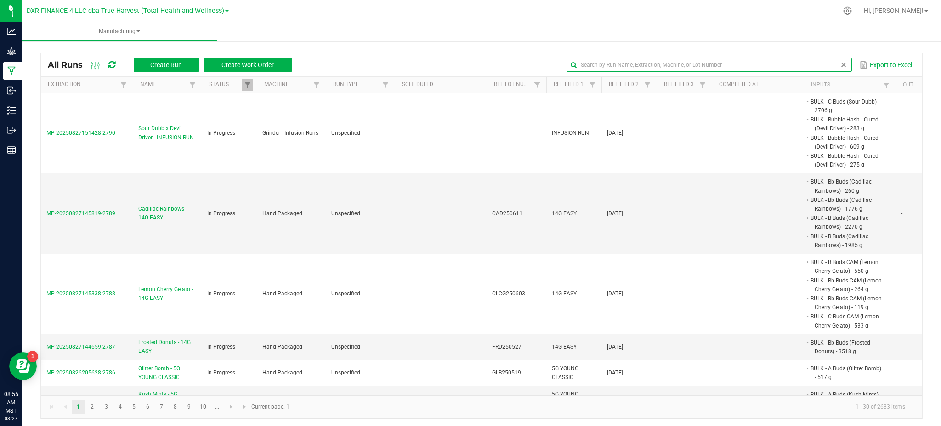
drag, startPoint x: 831, startPoint y: 63, endPoint x: 726, endPoint y: 70, distance: 105.5
click at [831, 63] on global-search-input-ngx at bounding box center [709, 65] width 285 height 6
paste input "DVD250527"
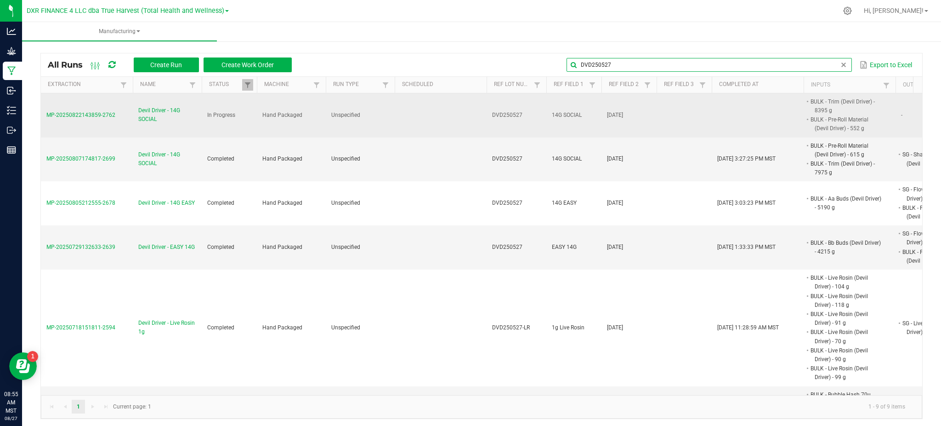
type input "DVD250527"
click at [151, 114] on span "Devil Driver - 14G SOCIAL" at bounding box center [167, 114] width 58 height 17
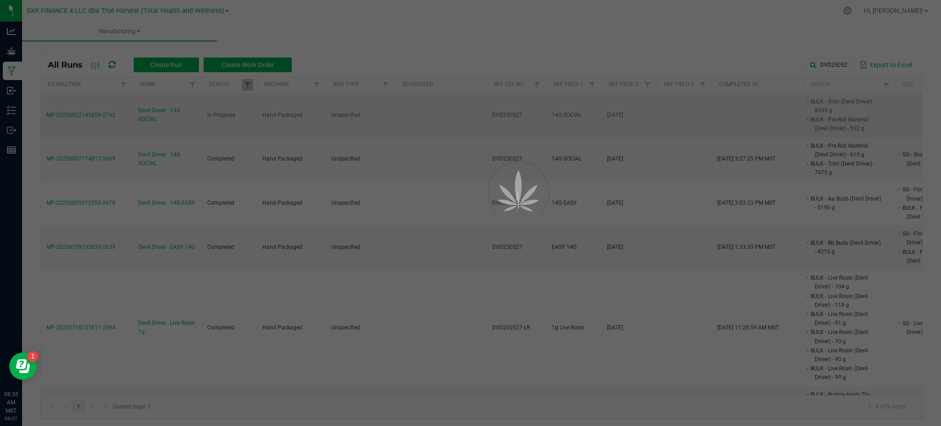
click at [151, 114] on div at bounding box center [470, 213] width 941 height 426
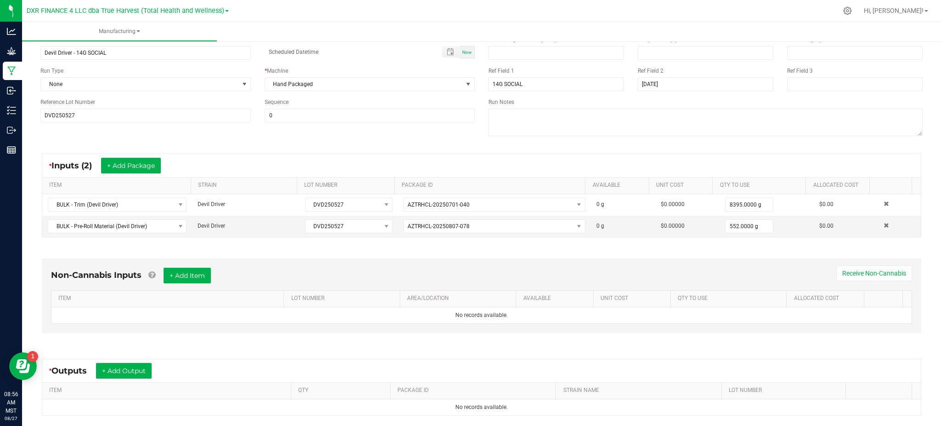
scroll to position [156, 0]
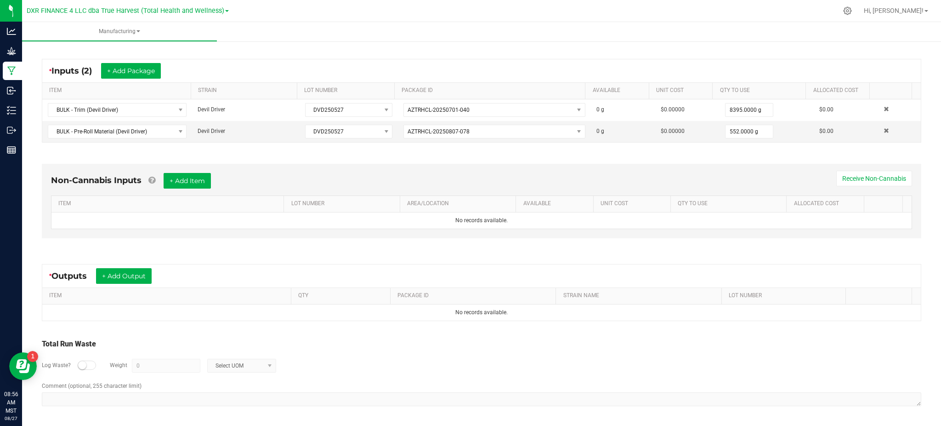
click at [134, 266] on div "* Outputs + Add Output" at bounding box center [481, 275] width 879 height 23
click at [134, 274] on button "+ Add Output" at bounding box center [124, 276] width 56 height 16
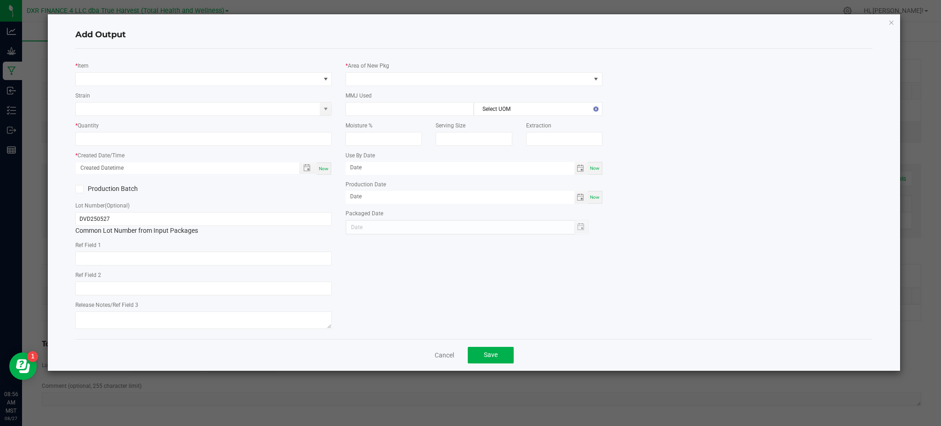
type input "2025-05-27"
click at [155, 78] on span "NO DATA FOUND" at bounding box center [198, 79] width 244 height 13
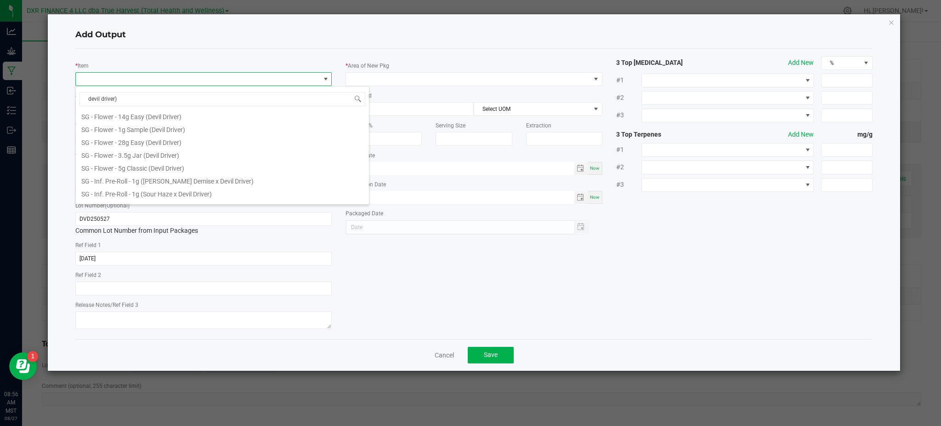
scroll to position [429, 0]
click at [85, 97] on input "devil driver)" at bounding box center [223, 99] width 286 height 14
type input "(devil driver)"
click at [190, 201] on li "SG - Shake - 14g Social (Devil Driver)" at bounding box center [222, 196] width 293 height 13
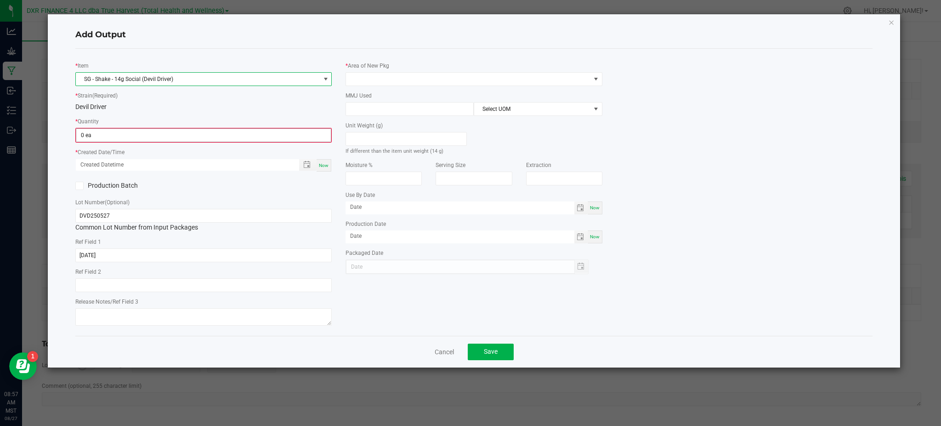
click at [160, 120] on div "* Quantity 0 ea" at bounding box center [203, 129] width 256 height 26
click at [153, 137] on input "0" at bounding box center [203, 135] width 255 height 13
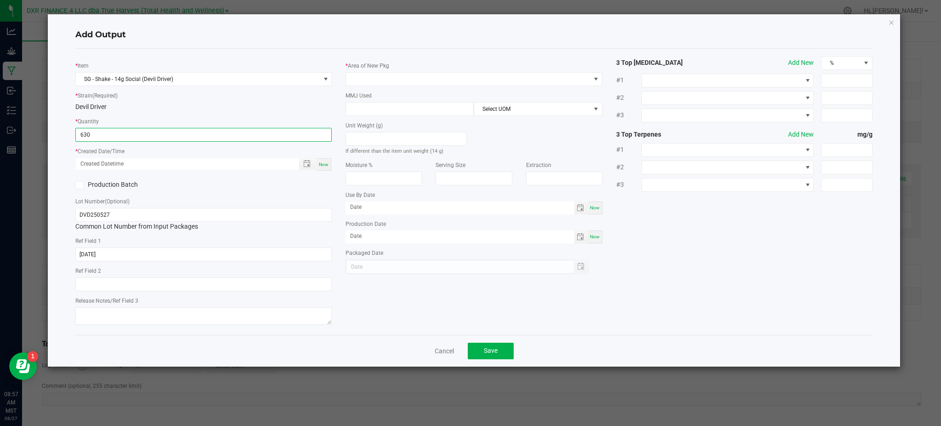
type input "630 ea"
click at [235, 189] on div "Production Batch" at bounding box center [203, 185] width 270 height 14
click at [250, 186] on div "Production Batch" at bounding box center [203, 185] width 270 height 14
click at [305, 166] on span "Toggle popup" at bounding box center [306, 163] width 7 height 7
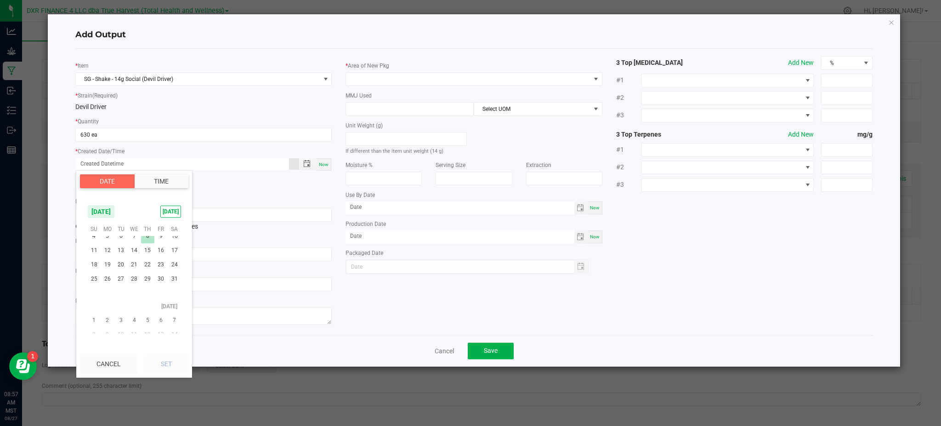
scroll to position [148698, 0]
click at [121, 311] on span "27" at bounding box center [120, 308] width 13 height 14
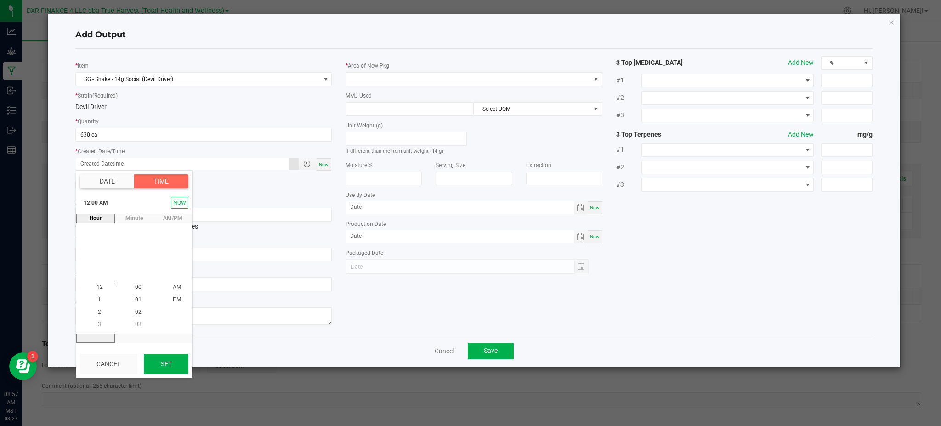
click at [171, 367] on button "Set" at bounding box center [166, 363] width 45 height 20
type input "05/27/2025 12:00 AM"
type input "05/27/2025"
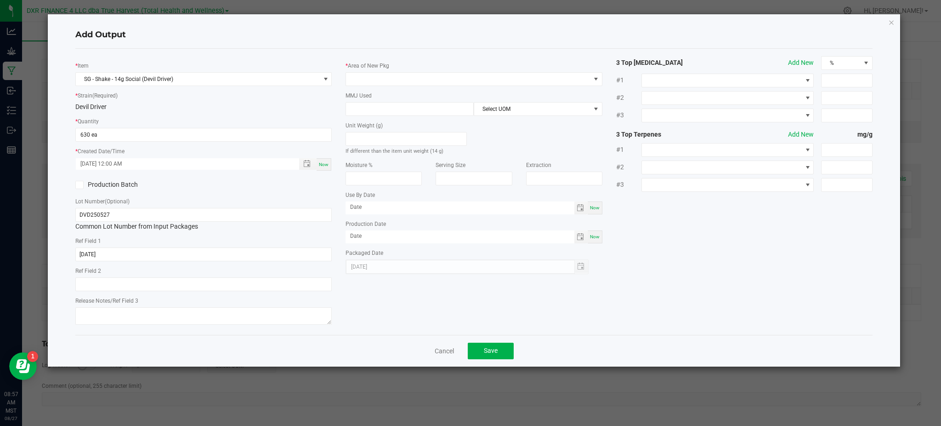
click at [752, 268] on div "* Item SG - Shake - 14g Social (Devil Driver) * Strain (Required) Devil Driver …" at bounding box center [473, 191] width 811 height 271
drag, startPoint x: 336, startPoint y: 48, endPoint x: 348, endPoint y: 58, distance: 15.0
click at [338, 49] on div "* Item SG - Shake - 14g Social (Devil Driver) * Strain (Required) Devil Driver …" at bounding box center [474, 192] width 798 height 286
click at [369, 83] on span at bounding box center [468, 79] width 244 height 13
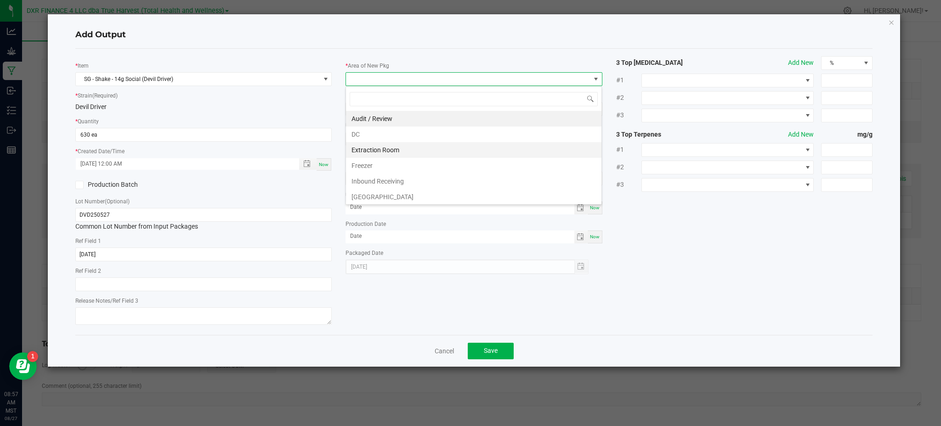
scroll to position [61, 0]
drag, startPoint x: 388, startPoint y: 149, endPoint x: 443, endPoint y: 155, distance: 55.0
click at [390, 149] on li "Production Room" at bounding box center [474, 151] width 256 height 16
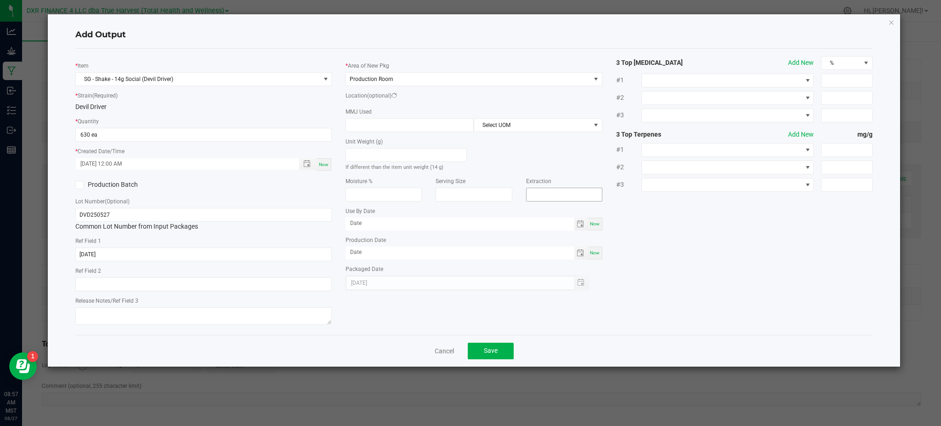
drag, startPoint x: 800, startPoint y: 274, endPoint x: 554, endPoint y: 198, distance: 257.8
click at [797, 274] on div "* Item SG - Shake - 14g Social (Devil Driver) * Strain (Required) Devil Driver …" at bounding box center [473, 191] width 811 height 271
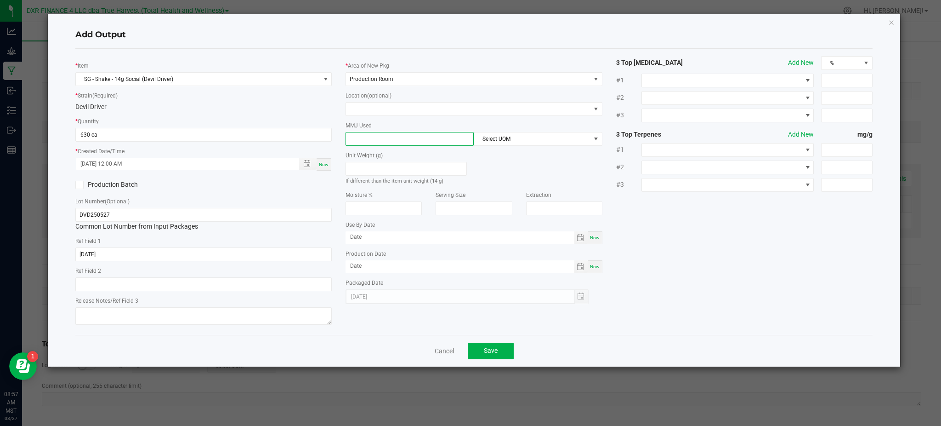
click at [445, 144] on input at bounding box center [409, 138] width 127 height 13
type input "14"
click at [511, 152] on div "Unit Weight (g) If different than the item unit weight (14 g)" at bounding box center [474, 166] width 270 height 40
click at [511, 143] on span "Select UOM" at bounding box center [532, 138] width 116 height 13
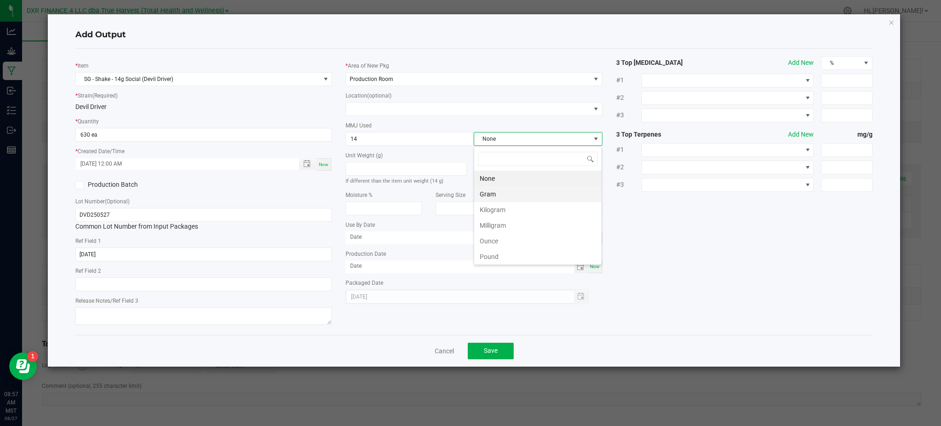
click at [509, 189] on li "Gram" at bounding box center [537, 194] width 127 height 16
click at [707, 228] on div "* Item SG - Shake - 14g Social (Devil Driver) * Strain (Required) Devil Driver …" at bounding box center [473, 191] width 811 height 271
click at [650, 253] on div "* Item SG - Shake - 14g Social (Devil Driver) * Strain (Required) Devil Driver …" at bounding box center [473, 191] width 811 height 271
drag, startPoint x: 485, startPoint y: 353, endPoint x: 480, endPoint y: 359, distance: 7.8
click at [480, 359] on button "Save" at bounding box center [491, 350] width 46 height 17
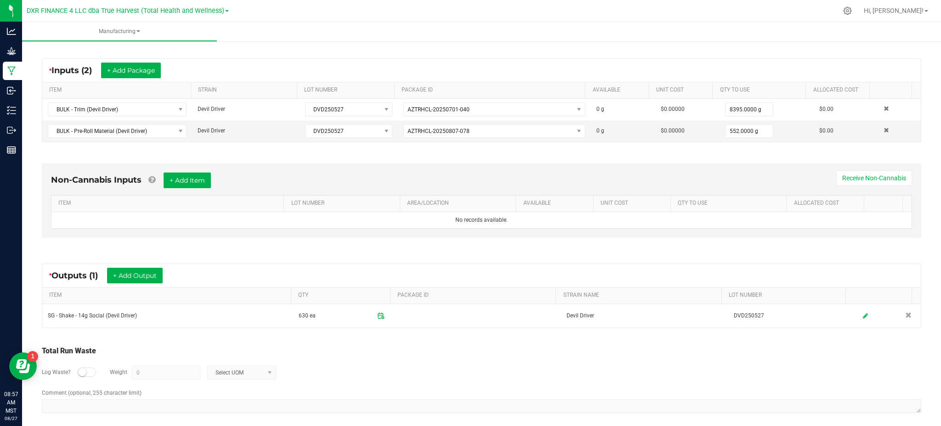
drag, startPoint x: 444, startPoint y: 367, endPoint x: 459, endPoint y: 358, distance: 18.1
click at [452, 362] on div "Log Waste? Weight 0 Select UOM" at bounding box center [482, 372] width 880 height 32
drag, startPoint x: 80, startPoint y: 368, endPoint x: 97, endPoint y: 368, distance: 17.0
click at [82, 368] on small at bounding box center [82, 372] width 8 height 8
click at [172, 371] on input "0" at bounding box center [166, 372] width 68 height 13
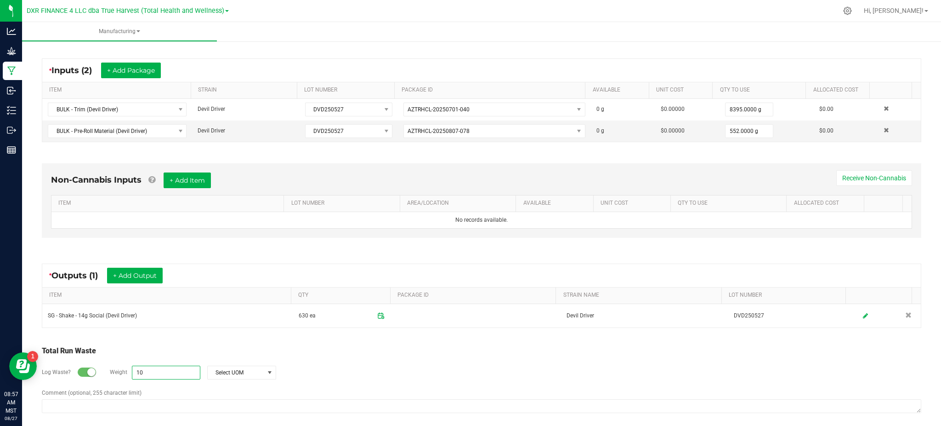
drag, startPoint x: 376, startPoint y: 369, endPoint x: 347, endPoint y: 369, distance: 29.0
click at [370, 369] on div "Log Waste? Weight 10 Select UOM" at bounding box center [482, 372] width 880 height 32
click at [227, 376] on span "Select UOM" at bounding box center [236, 372] width 57 height 13
drag, startPoint x: 236, startPoint y: 295, endPoint x: 244, endPoint y: 294, distance: 7.9
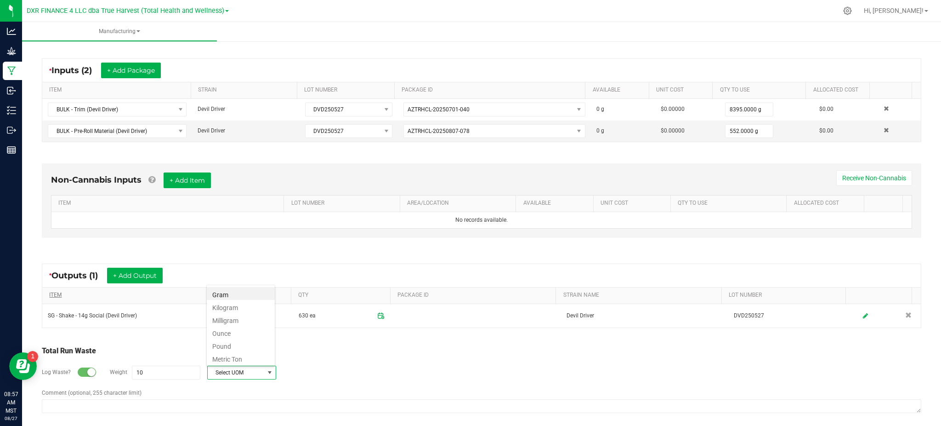
click at [237, 294] on li "Gram" at bounding box center [241, 293] width 68 height 13
type input "10 g"
click at [390, 380] on div "Log Waste? Weight 10 g Gram" at bounding box center [482, 372] width 880 height 32
click at [422, 365] on div "Log Waste? Weight 10 g Gram" at bounding box center [482, 372] width 880 height 32
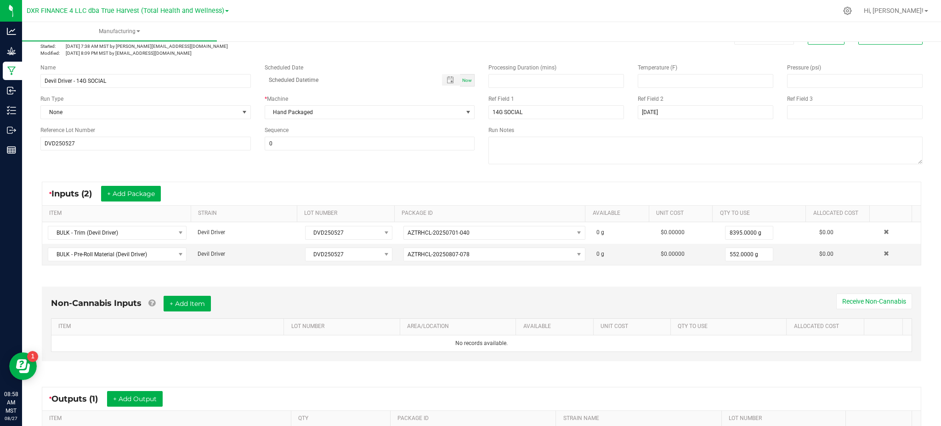
scroll to position [0, 0]
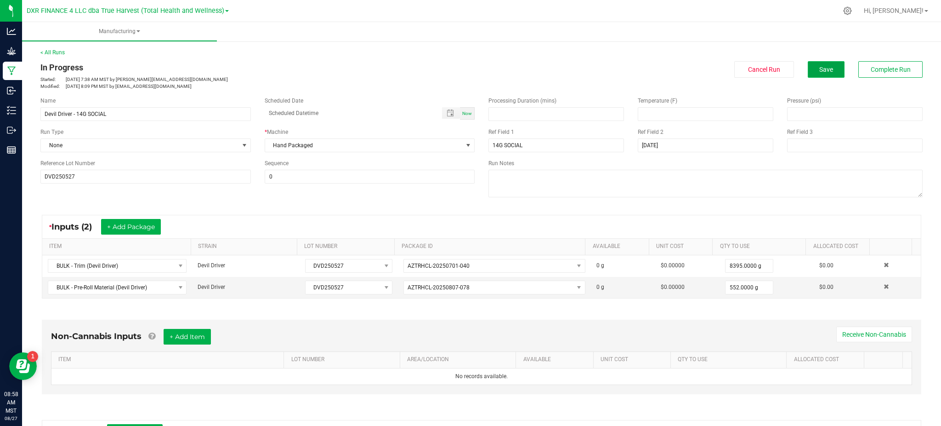
click at [820, 66] on span "Save" at bounding box center [827, 69] width 14 height 7
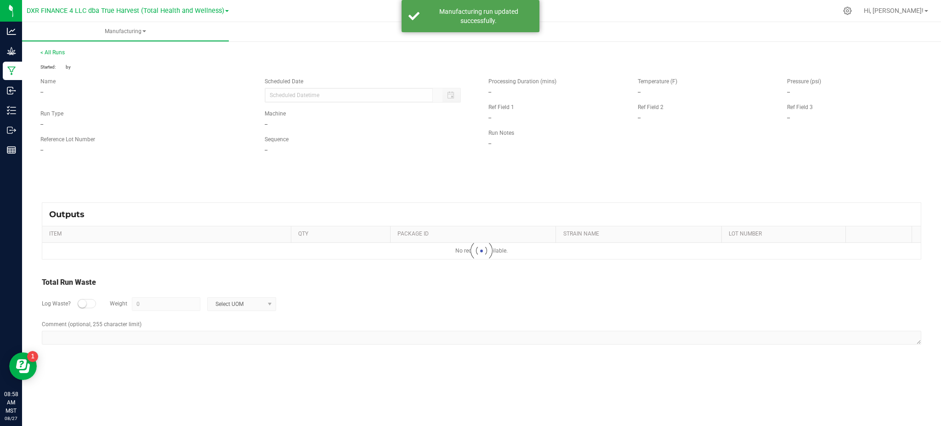
type input "10 g"
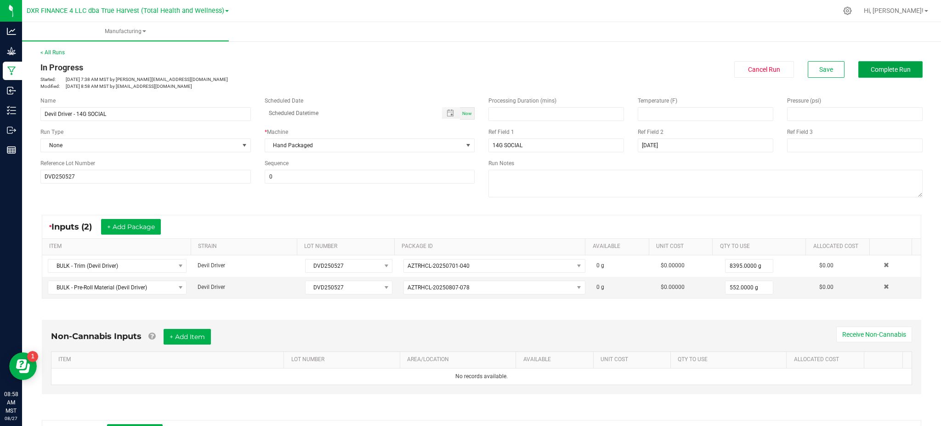
click at [872, 67] on span "Complete Run" at bounding box center [891, 69] width 40 height 7
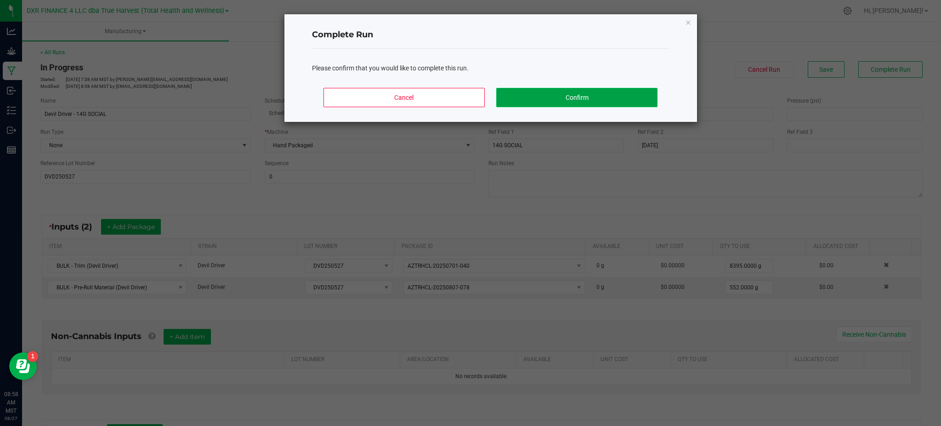
click at [581, 92] on button "Confirm" at bounding box center [576, 97] width 161 height 19
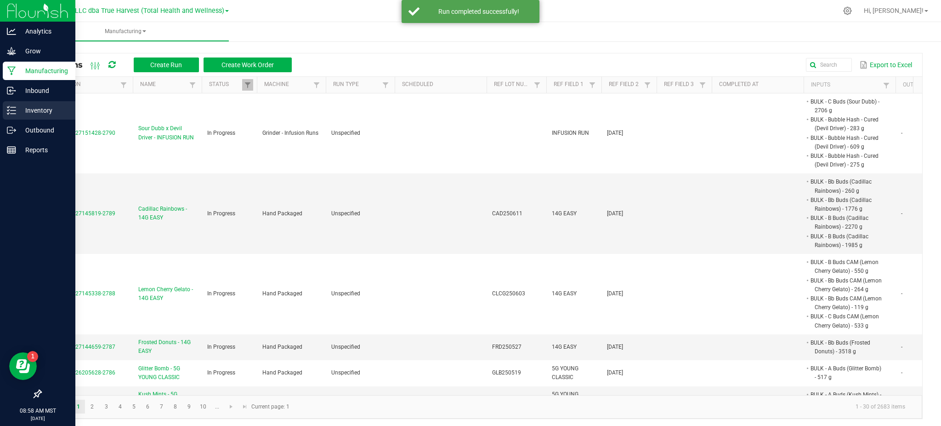
click at [32, 108] on p "Inventory" at bounding box center [43, 110] width 55 height 11
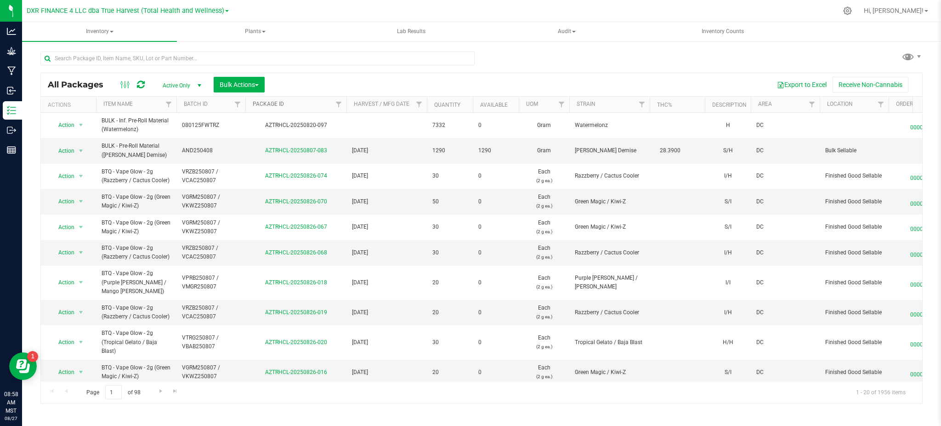
click at [274, 102] on link "Package ID" at bounding box center [268, 104] width 31 height 6
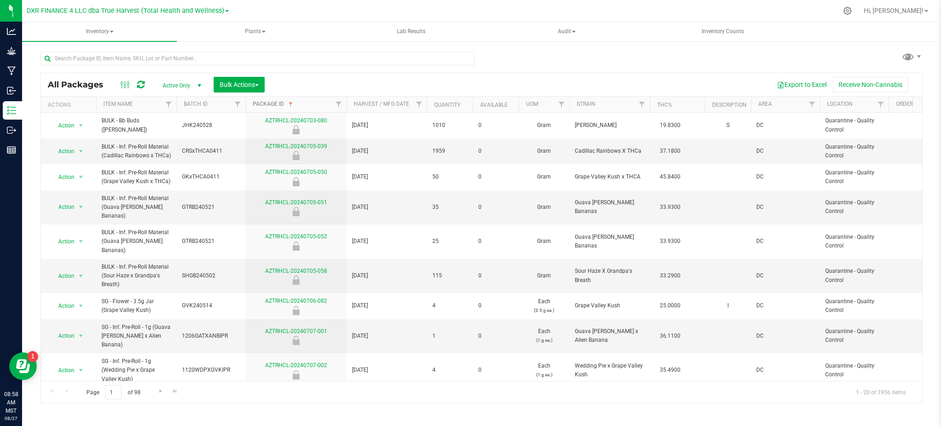
click at [274, 105] on link "Package ID" at bounding box center [274, 104] width 42 height 6
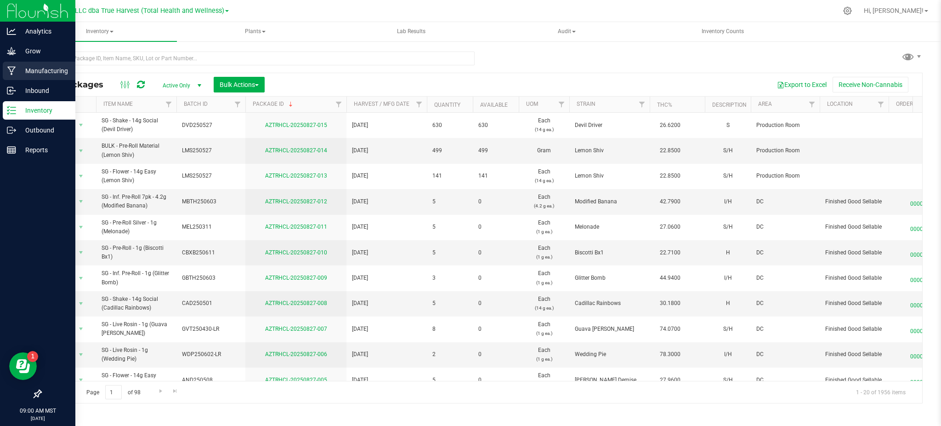
click at [42, 73] on p "Manufacturing" at bounding box center [43, 70] width 55 height 11
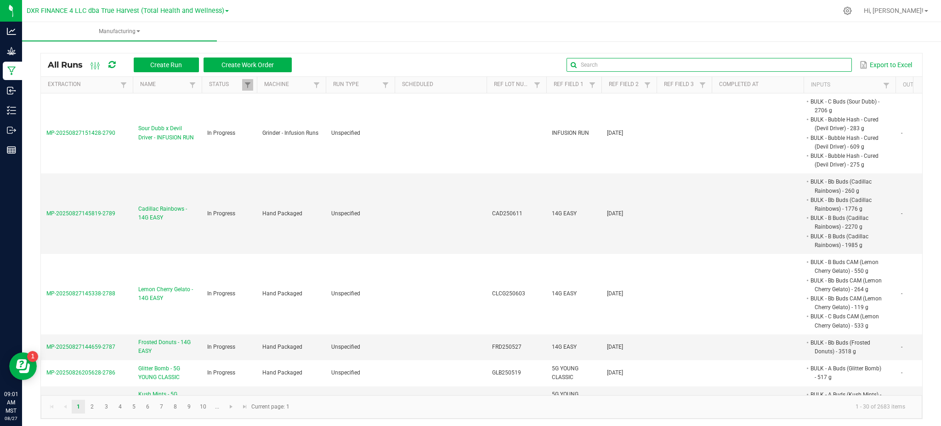
click at [819, 65] on input "text" at bounding box center [709, 65] width 285 height 14
paste input "ZOP250721"
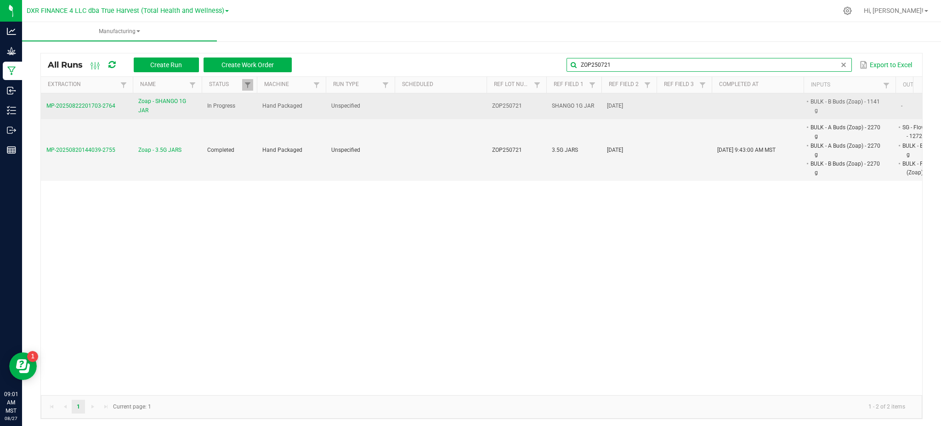
type input "ZOP250721"
click at [159, 101] on span "Zoap - SHANGO 1G JAR" at bounding box center [167, 105] width 58 height 17
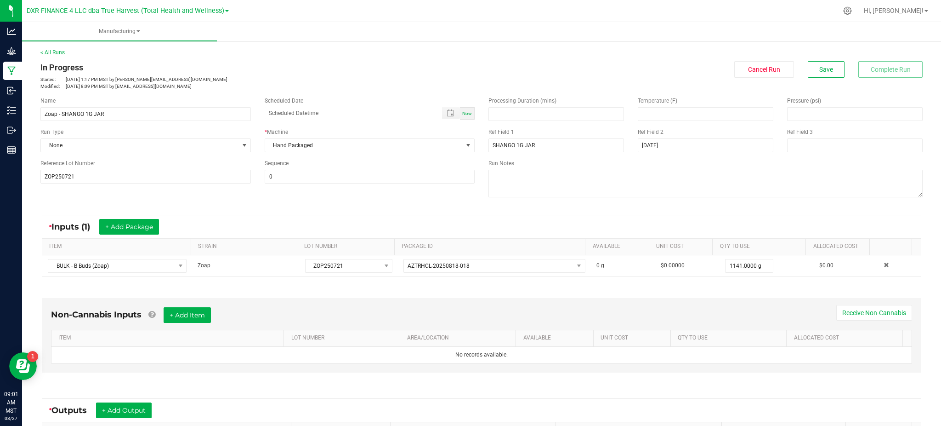
click at [212, 201] on div "Name Zoap - SHANGO 1G JAR Scheduled Date Now Run Type None * Machine Hand Packa…" at bounding box center [482, 148] width 896 height 117
click at [383, 206] on div "* Inputs (1) + Add Package ITEM STRAIN LOT NUMBER PACKAGE ID AVAILABLE Unit Cos…" at bounding box center [482, 245] width 896 height 79
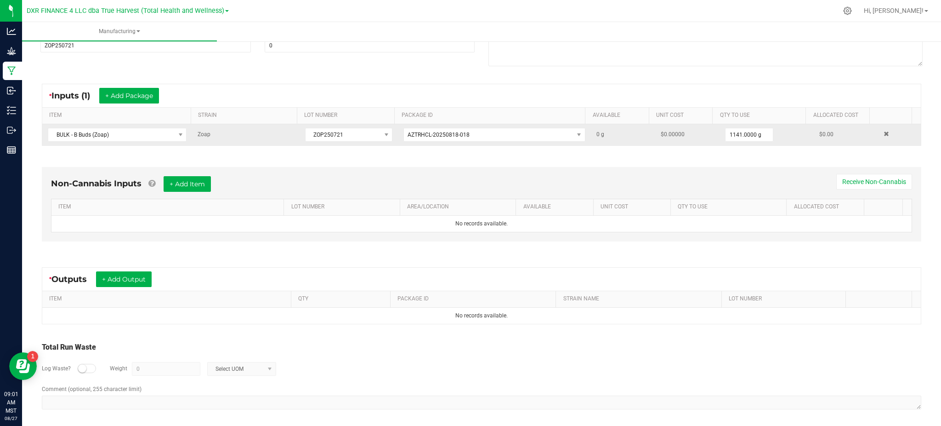
scroll to position [135, 0]
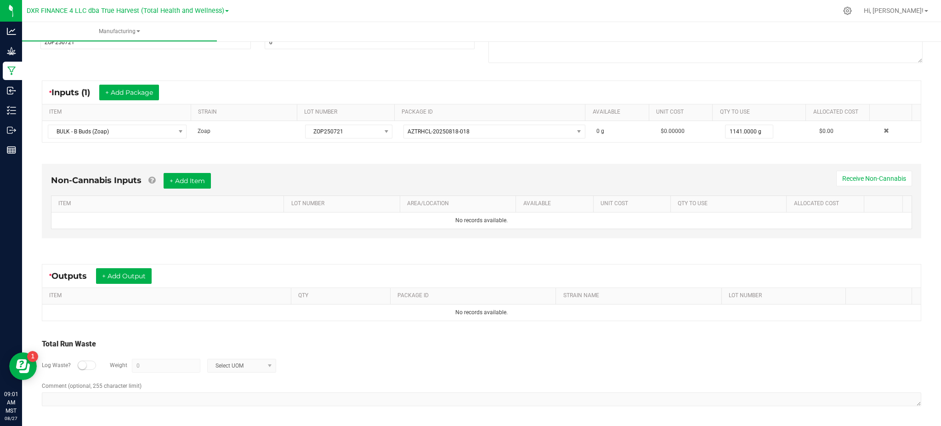
drag, startPoint x: 409, startPoint y: 367, endPoint x: 336, endPoint y: 341, distance: 77.2
click at [405, 365] on div "Log Waste? Weight 0 Select UOM" at bounding box center [482, 365] width 880 height 32
click at [126, 278] on button "+ Add Output" at bounding box center [124, 276] width 56 height 16
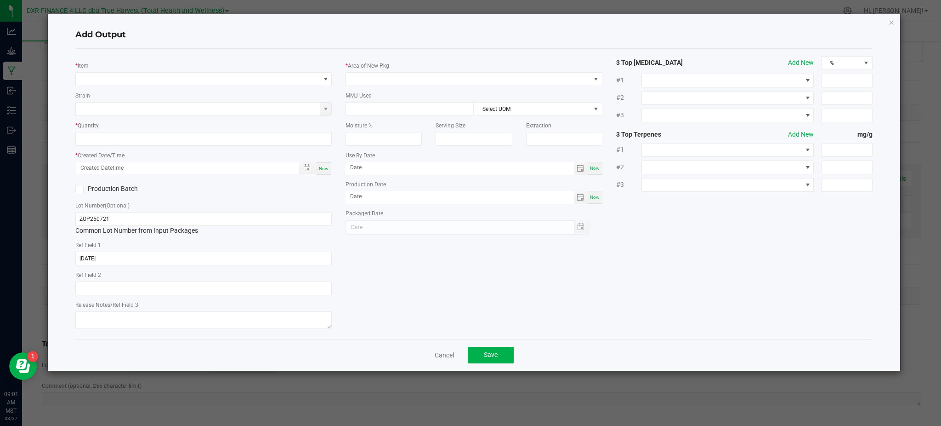
click at [888, 21] on div "Add Output * Item Strain * Quantity * Created Date/Time Now Production Batch Lo…" at bounding box center [474, 192] width 853 height 356
click at [890, 21] on icon "button" at bounding box center [892, 22] width 6 height 11
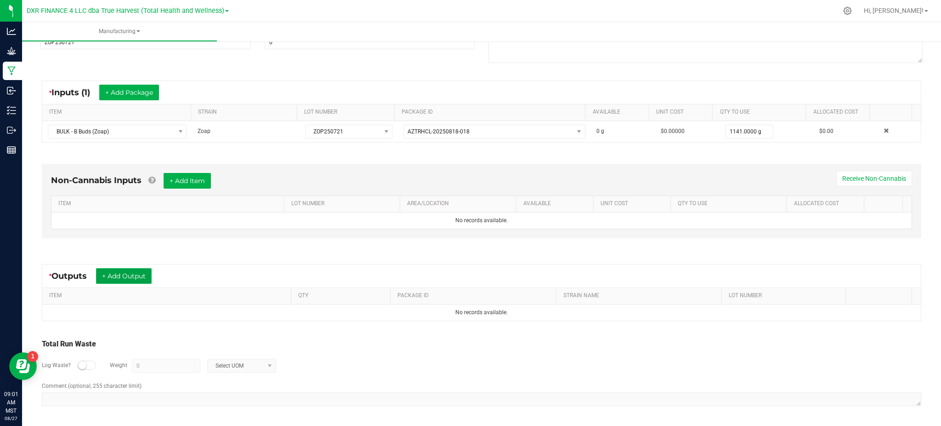
click at [108, 271] on button "+ Add Output" at bounding box center [124, 276] width 56 height 16
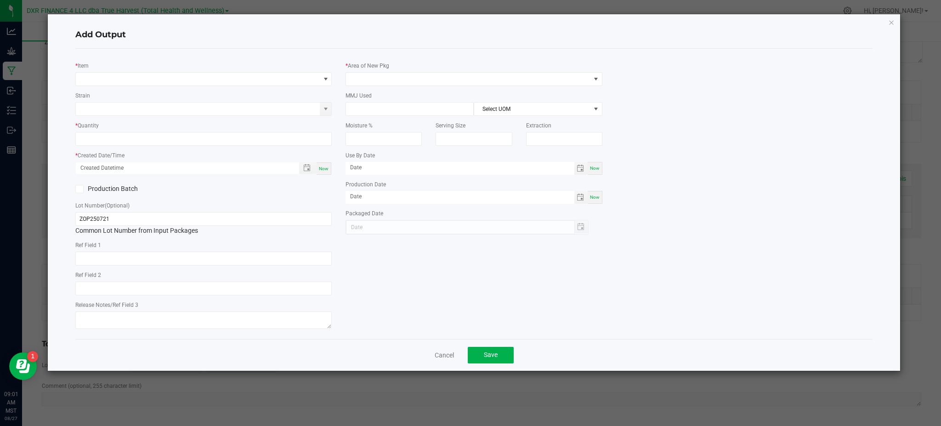
type input "2025-07-21"
click at [280, 35] on h4 "Add Output" at bounding box center [474, 35] width 798 height 12
click at [299, 79] on span "NO DATA FOUND" at bounding box center [198, 79] width 244 height 13
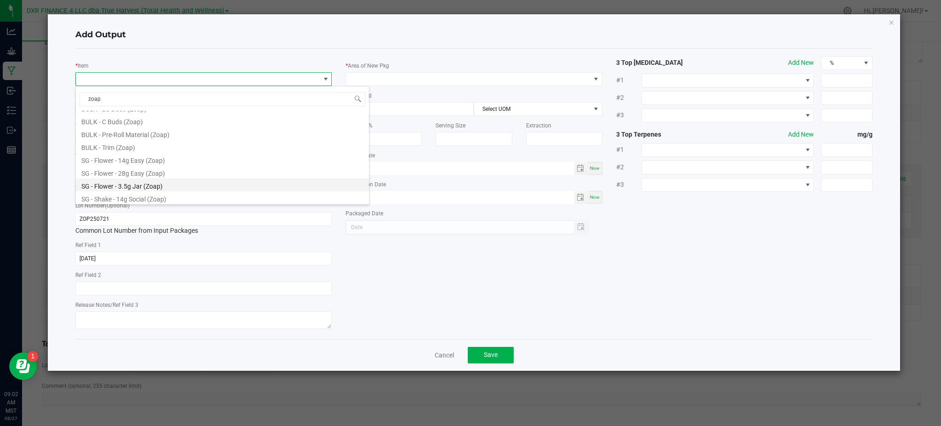
scroll to position [62, 0]
type input "zoap"
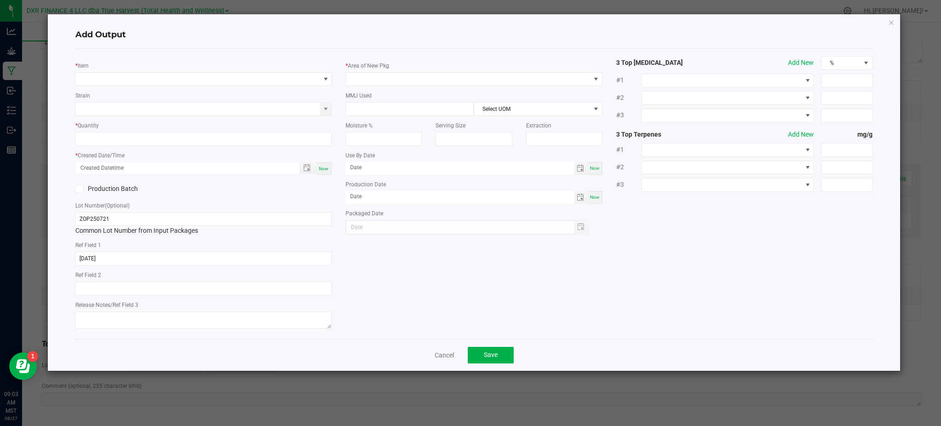
click at [439, 362] on div "Cancel Save" at bounding box center [474, 355] width 798 height 32
click at [443, 358] on link "Cancel" at bounding box center [444, 354] width 19 height 9
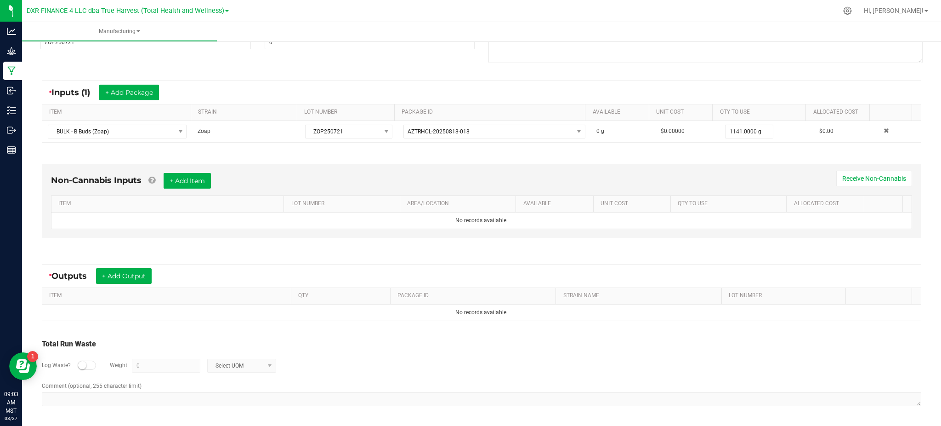
drag, startPoint x: 406, startPoint y: 365, endPoint x: 335, endPoint y: 328, distance: 80.0
click at [396, 364] on div "Log Waste? Weight 0 Select UOM" at bounding box center [482, 365] width 880 height 32
click at [132, 272] on button "+ Add Output" at bounding box center [124, 276] width 56 height 16
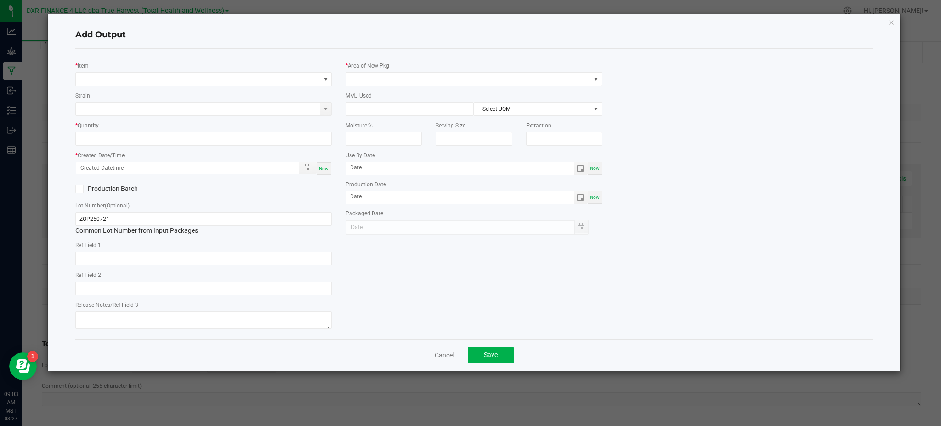
type input "2025-07-21"
click at [194, 84] on span "NO DATA FOUND" at bounding box center [198, 79] width 244 height 13
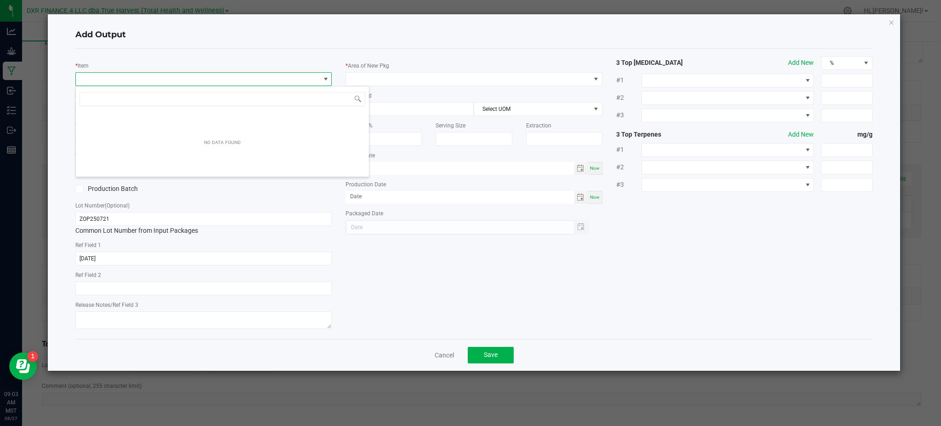
scroll to position [14, 256]
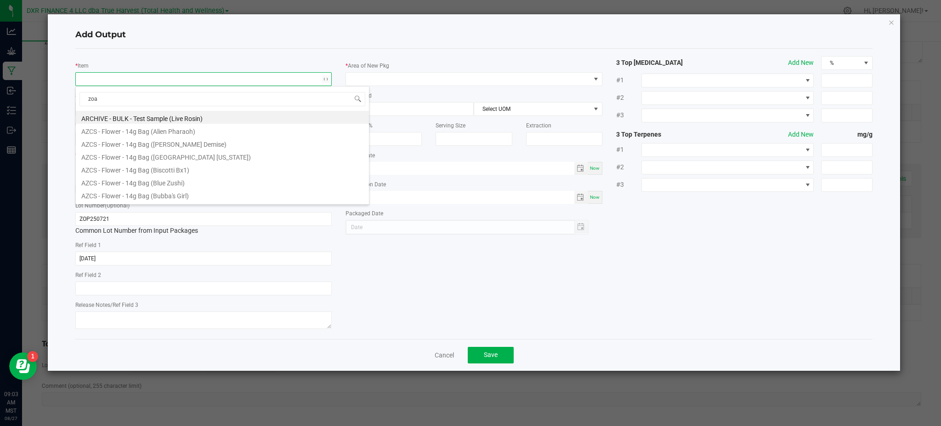
type input "zoap"
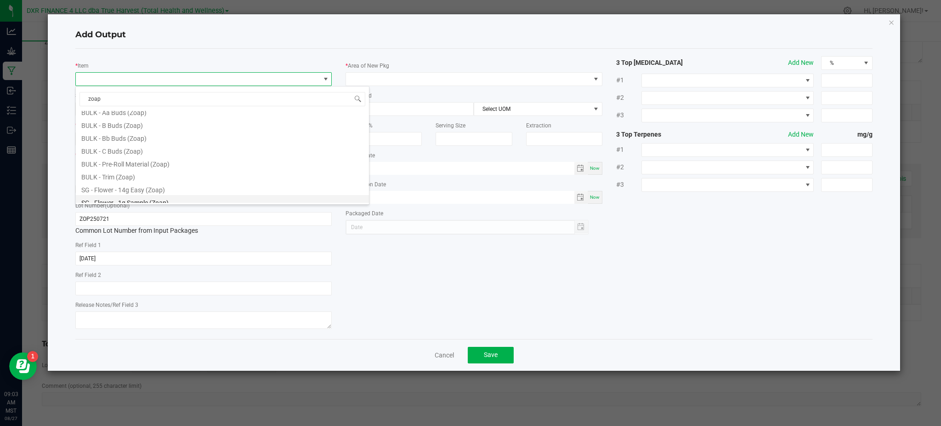
scroll to position [61, 0]
click at [152, 171] on li "SG - Flower - 1g Sample (Zoap)" at bounding box center [222, 171] width 293 height 13
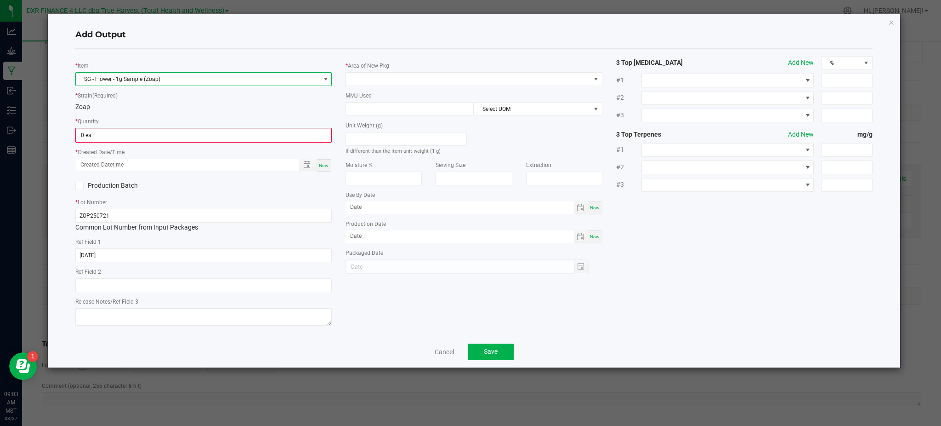
click at [174, 103] on div "Zoap" at bounding box center [203, 107] width 256 height 10
click at [171, 133] on input "0" at bounding box center [203, 135] width 255 height 13
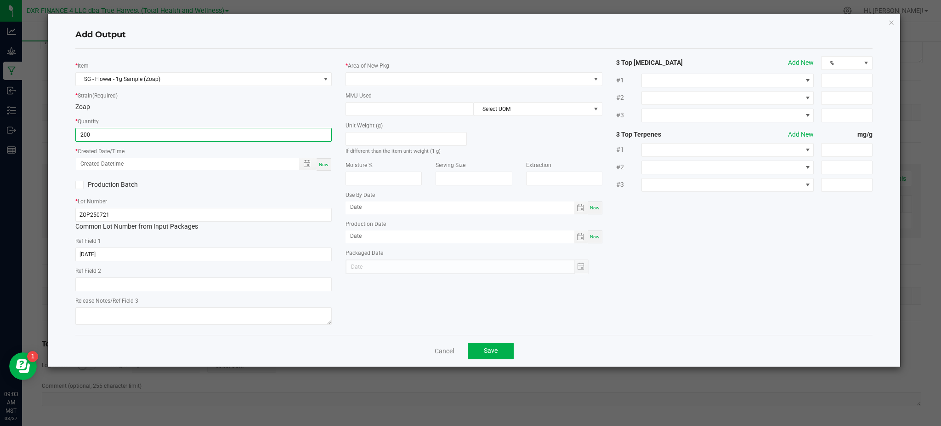
type input "200 ea"
drag, startPoint x: 203, startPoint y: 194, endPoint x: 232, endPoint y: 188, distance: 29.6
click at [223, 188] on div "* Item SG - Flower - 1g Sample (Zoap) * Strain (Required) Zoap * Quantity 200 e…" at bounding box center [203, 191] width 270 height 271
click at [307, 162] on span "Toggle popup" at bounding box center [306, 163] width 7 height 7
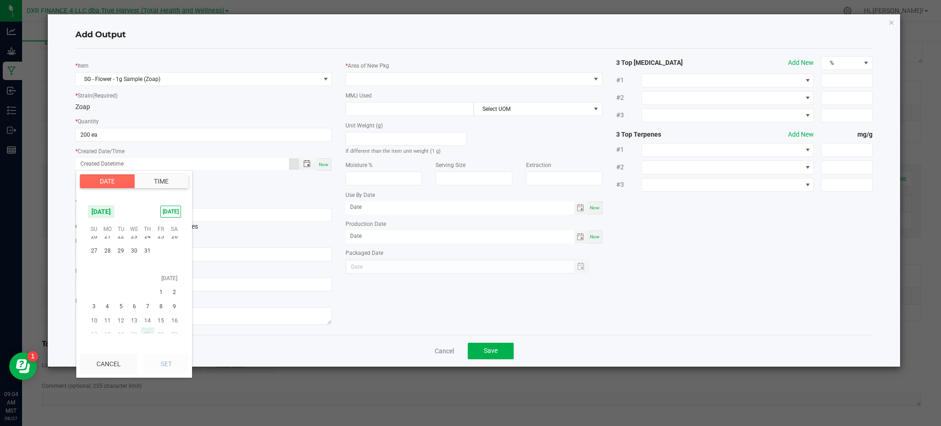
scroll to position [148882, 0]
click at [107, 306] on span "21" at bounding box center [107, 307] width 13 height 14
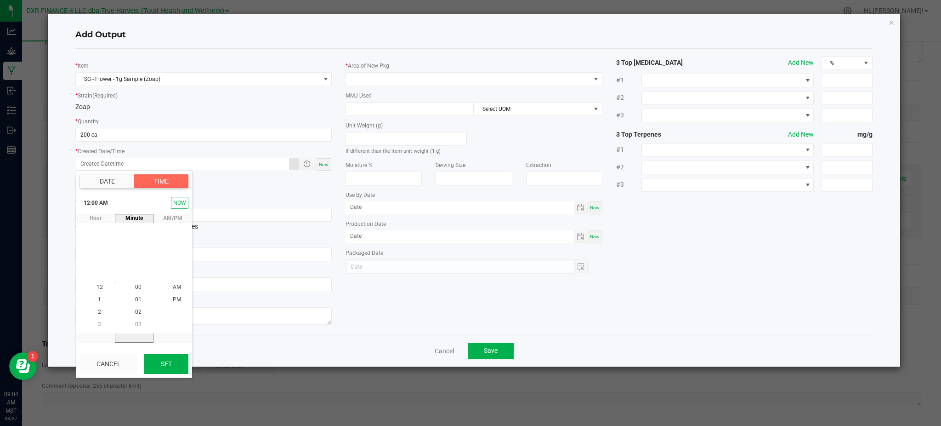
click at [163, 364] on button "Set" at bounding box center [166, 363] width 45 height 20
type input "07/21/2025 12:00 AM"
type input "07/21/2025"
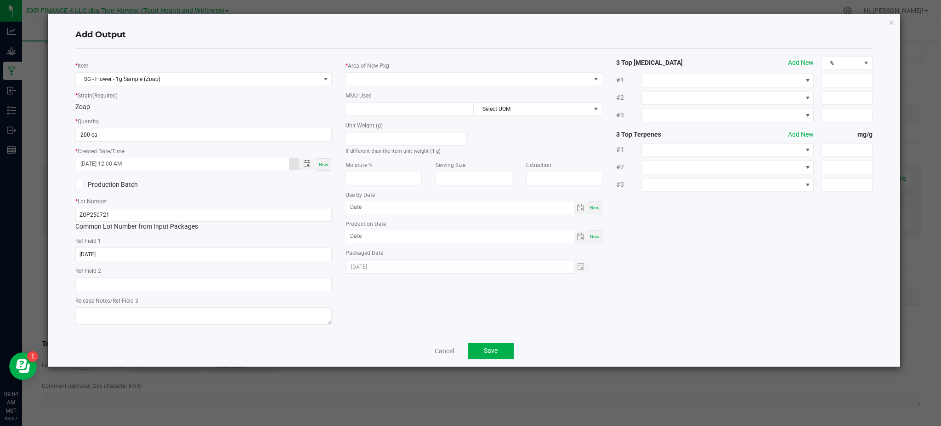
click at [386, 331] on div "* Item SG - Flower - 1g Sample (Zoap) * Strain (Required) Zoap * Quantity 200 e…" at bounding box center [474, 192] width 798 height 286
click at [444, 79] on span at bounding box center [468, 79] width 244 height 13
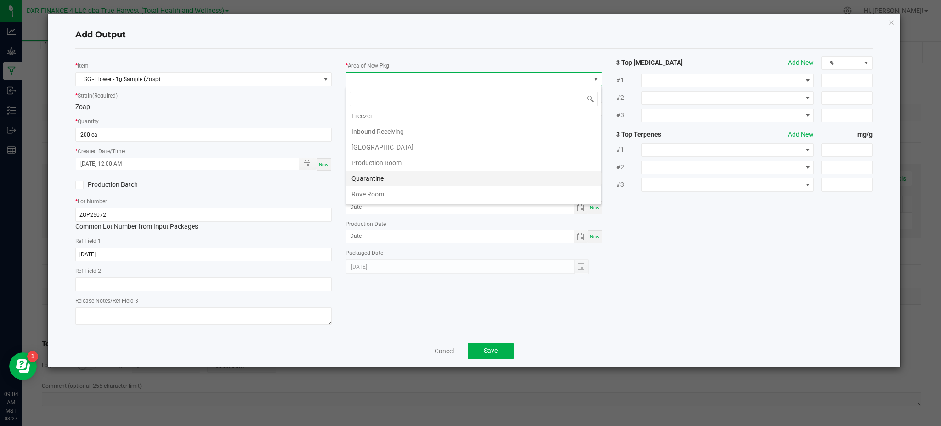
scroll to position [61, 0]
click at [396, 144] on li "Production Room" at bounding box center [474, 151] width 256 height 16
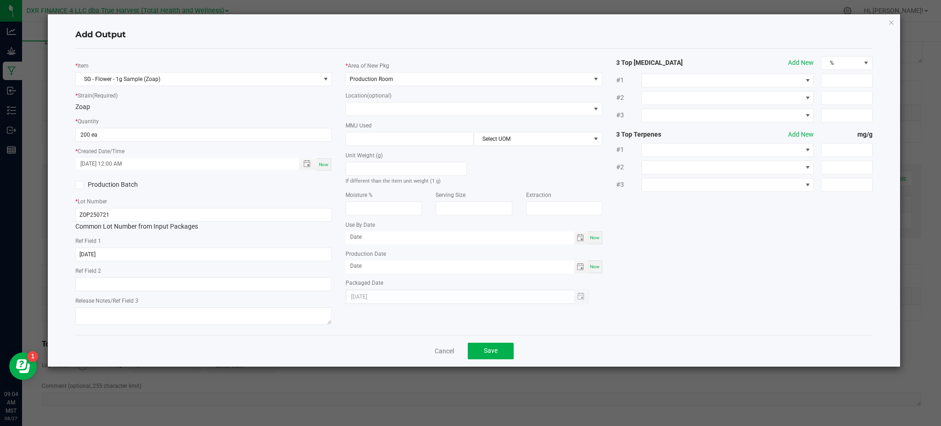
click at [374, 127] on div "MMJ Used Select UOM" at bounding box center [474, 132] width 256 height 25
click at [375, 139] on input at bounding box center [409, 138] width 127 height 13
type input "1"
click at [515, 139] on span "Select UOM" at bounding box center [532, 138] width 116 height 13
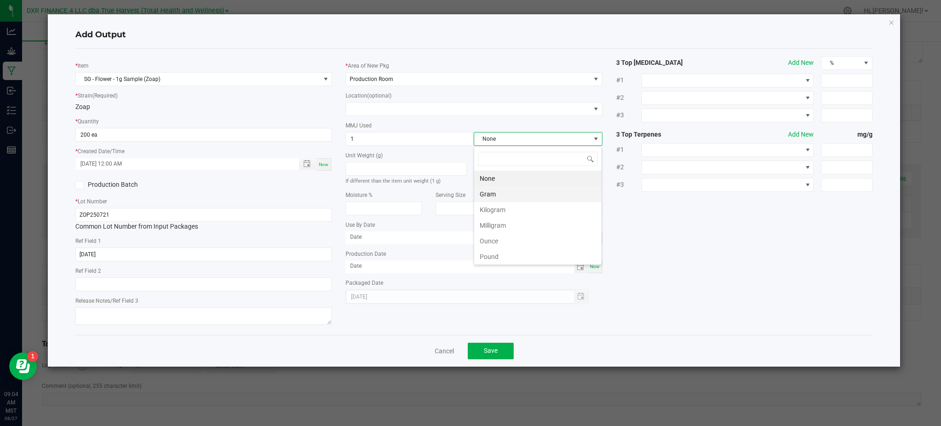
click at [520, 194] on li "Gram" at bounding box center [537, 194] width 127 height 16
click at [634, 217] on div "* Item SG - Flower - 1g Sample (Zoap) * Strain (Required) Zoap * Quantity 200 e…" at bounding box center [473, 191] width 811 height 271
click at [488, 353] on span "Save" at bounding box center [491, 350] width 14 height 7
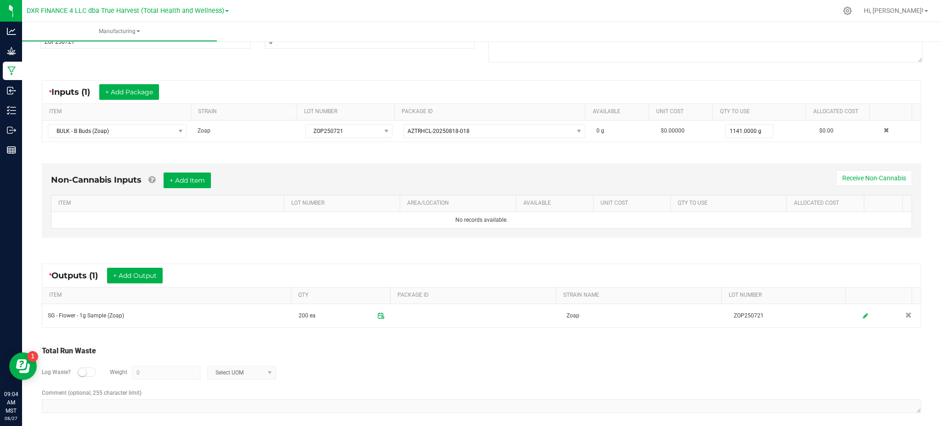
click at [402, 355] on div "Total Run Waste" at bounding box center [482, 350] width 880 height 11
click at [131, 273] on button "+ Add Output" at bounding box center [135, 276] width 56 height 16
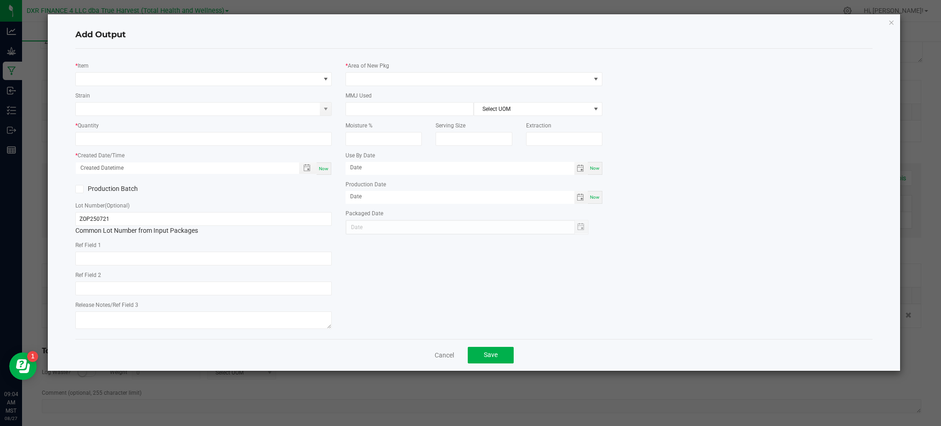
type input "2025-07-21"
click at [114, 83] on span "NO DATA FOUND" at bounding box center [198, 79] width 244 height 13
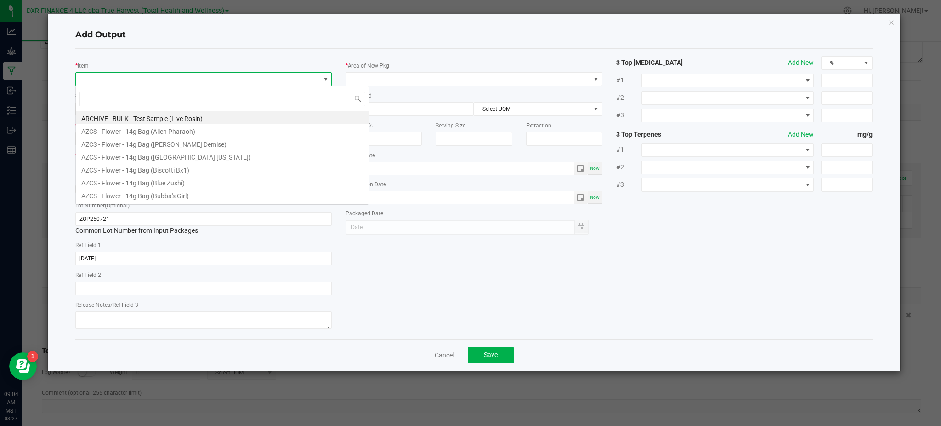
scroll to position [14, 256]
type input "zoap"
click at [128, 156] on li "BULK - B Buds (Zoap)" at bounding box center [222, 155] width 293 height 13
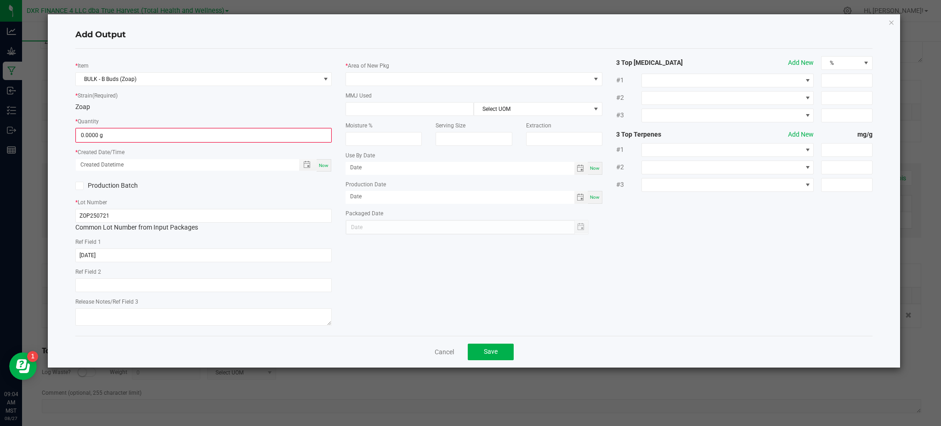
click at [157, 112] on div "* Item BULK - B Buds (Zoap) * Strain (Required) Zoap * Quantity 0.0000 g * Crea…" at bounding box center [203, 192] width 270 height 272
click at [144, 135] on input "0" at bounding box center [203, 135] width 255 height 13
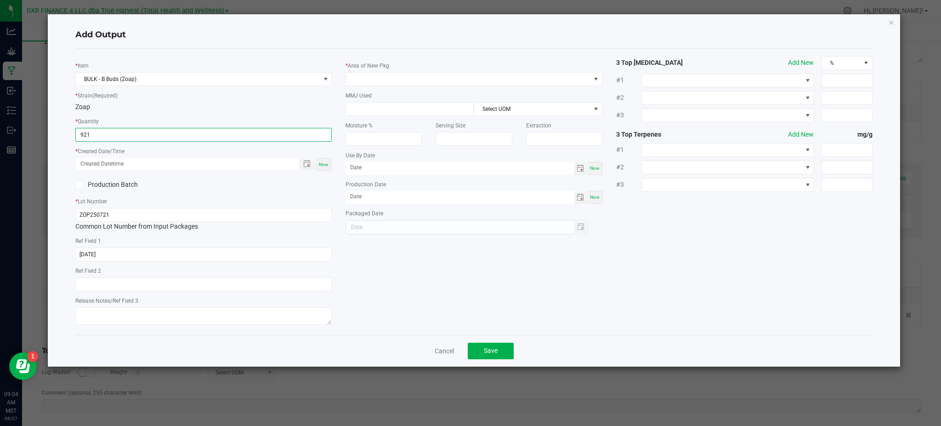
type input "921.0000 g"
drag, startPoint x: 192, startPoint y: 182, endPoint x: 197, endPoint y: 180, distance: 4.8
click at [197, 180] on div "Production Batch" at bounding box center [135, 185] width 135 height 14
click at [307, 165] on span "Toggle popup" at bounding box center [306, 163] width 7 height 7
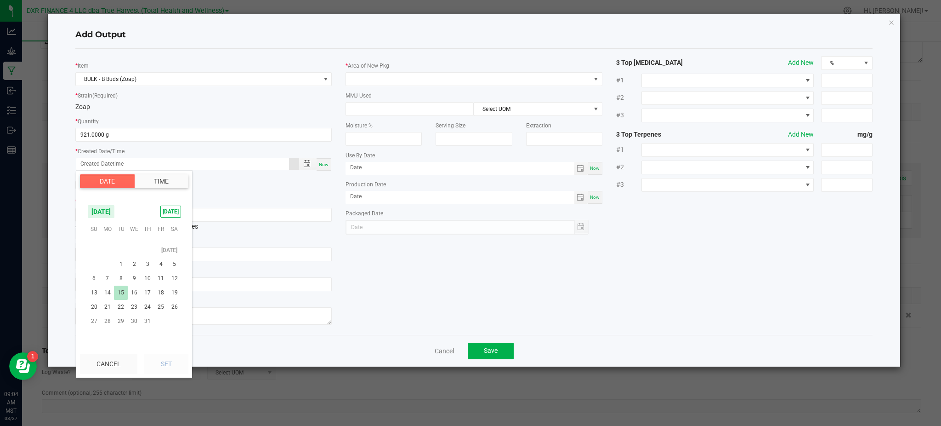
scroll to position [148882, 0]
drag, startPoint x: 108, startPoint y: 277, endPoint x: 111, endPoint y: 311, distance: 34.7
click at [111, 311] on tbody "July 2025 1 2 3 4 5 6 7 8 9 10 11 12 13 14 15 16 17 18 19 20 21 22 23 24 25 26 …" at bounding box center [134, 293] width 94 height 98
click at [111, 311] on span "21" at bounding box center [107, 307] width 13 height 14
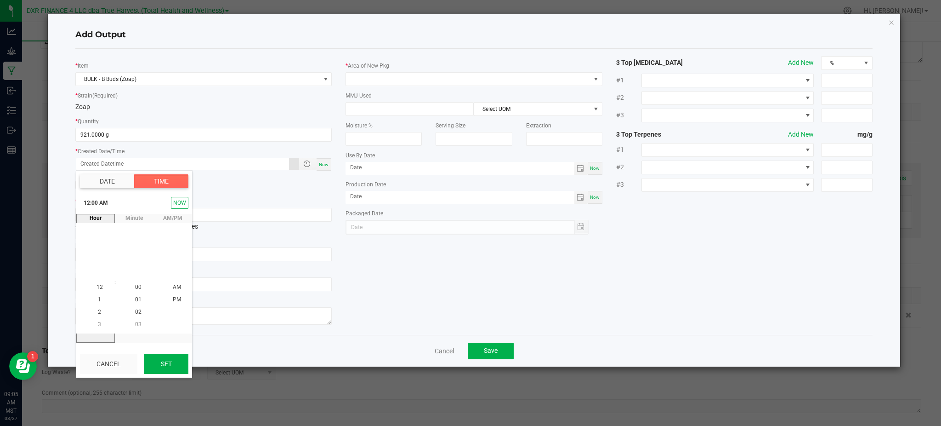
drag, startPoint x: 112, startPoint y: 311, endPoint x: 165, endPoint y: 362, distance: 73.5
click at [165, 362] on button "Set" at bounding box center [166, 363] width 45 height 20
type input "07/21/2025 12:00 AM"
type input "07/21/2025"
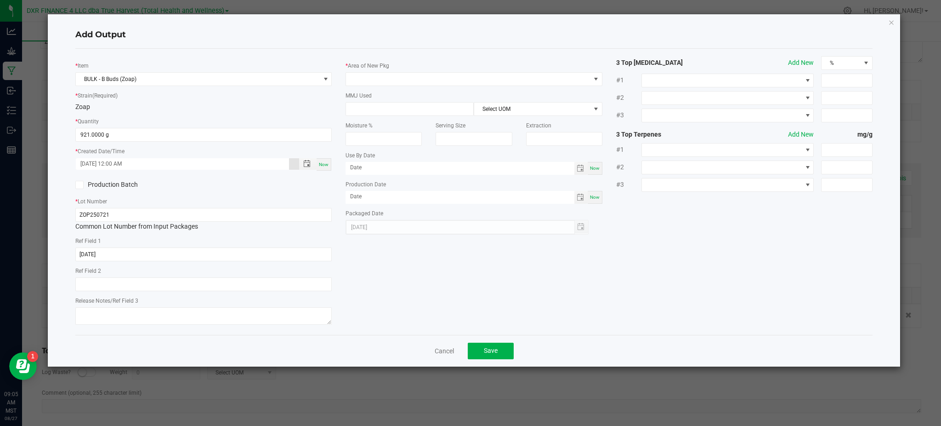
drag, startPoint x: 454, startPoint y: 236, endPoint x: 335, endPoint y: 243, distance: 119.3
click at [454, 236] on div "* Item BULK - B Buds (Zoap) * Strain (Required) Zoap * Quantity 921.0000 g * Cr…" at bounding box center [473, 191] width 811 height 271
click at [488, 77] on span at bounding box center [468, 79] width 244 height 13
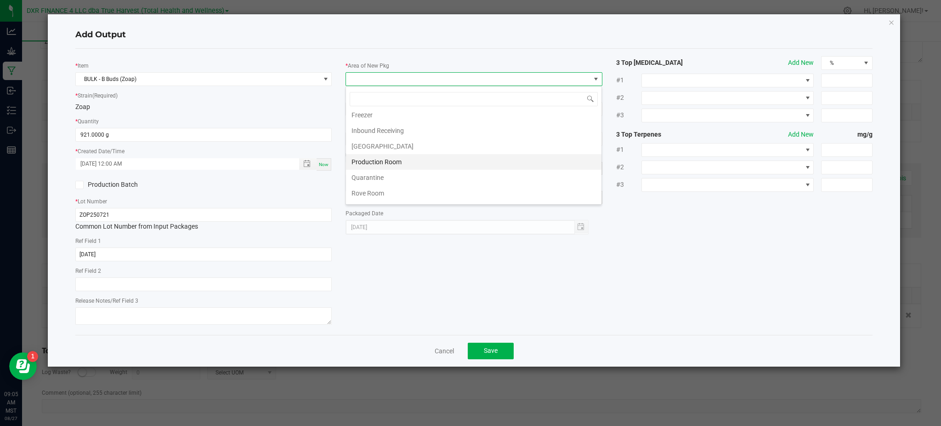
scroll to position [61, 0]
click at [380, 148] on li "Production Room" at bounding box center [474, 151] width 256 height 16
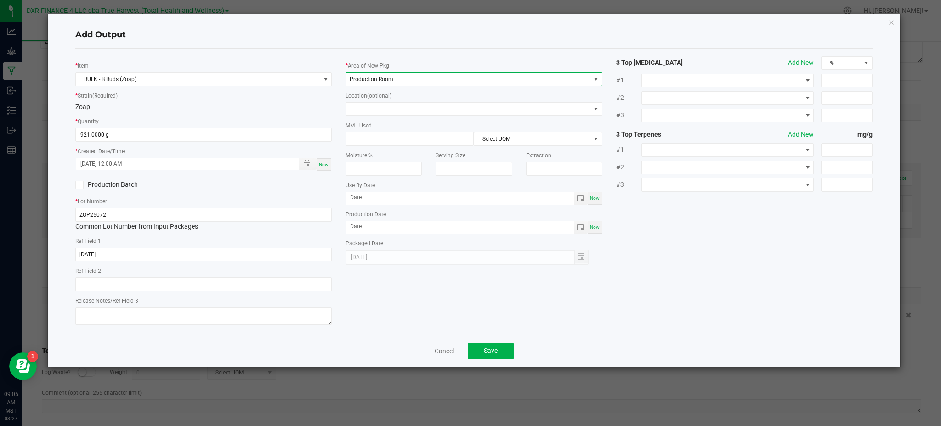
click at [735, 257] on div "* Item BULK - B Buds (Zoap) * Strain (Required) Zoap * Quantity 921.0000 g * Cr…" at bounding box center [473, 191] width 811 height 271
click at [490, 359] on button "Save" at bounding box center [491, 350] width 46 height 17
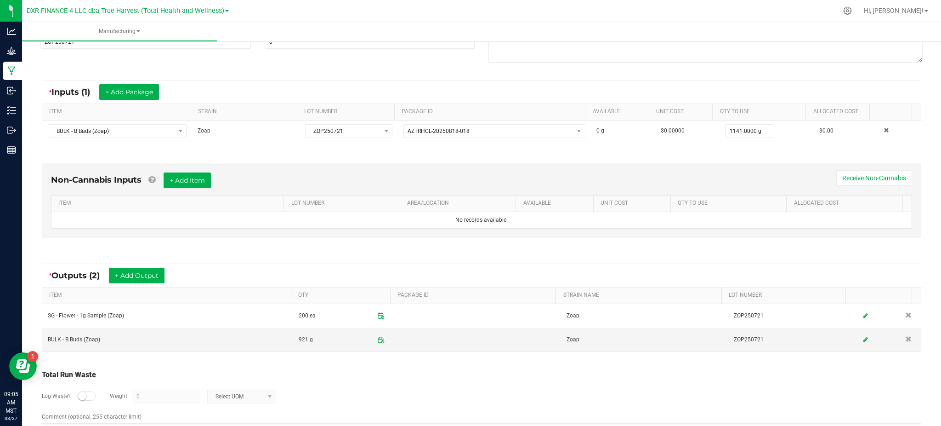
drag, startPoint x: 545, startPoint y: 372, endPoint x: 517, endPoint y: 367, distance: 28.0
click at [543, 372] on div "Total Run Waste" at bounding box center [482, 374] width 880 height 11
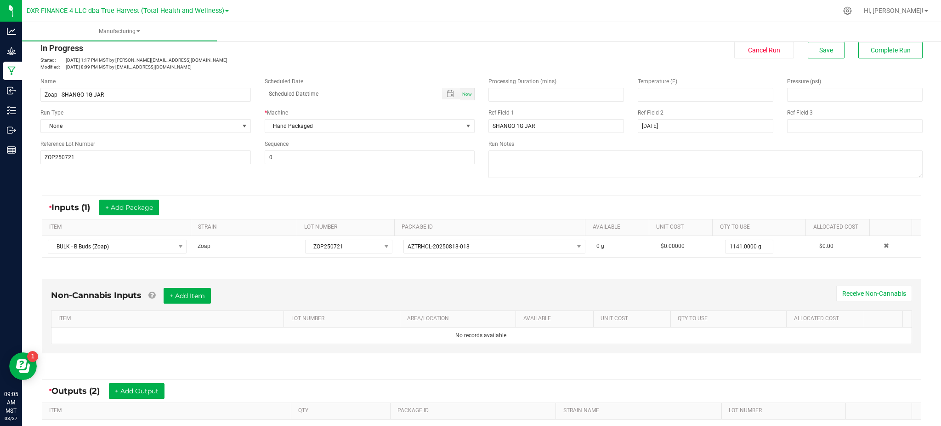
scroll to position [12, 0]
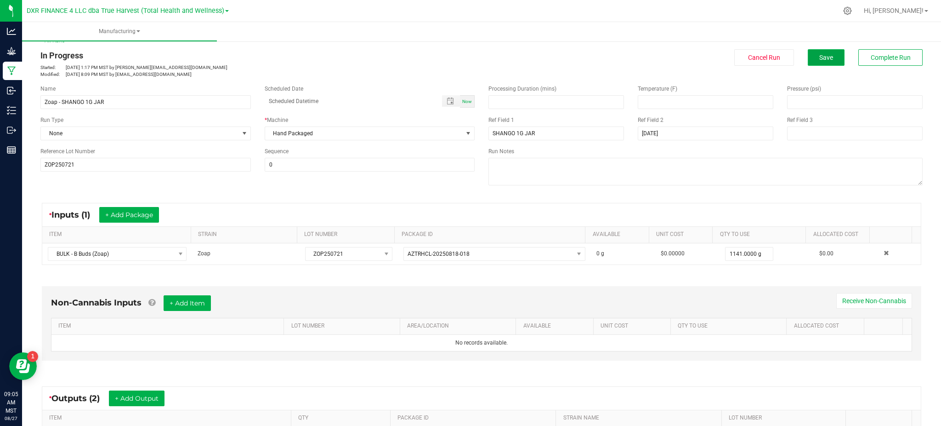
click at [808, 54] on button "Save" at bounding box center [826, 57] width 37 height 17
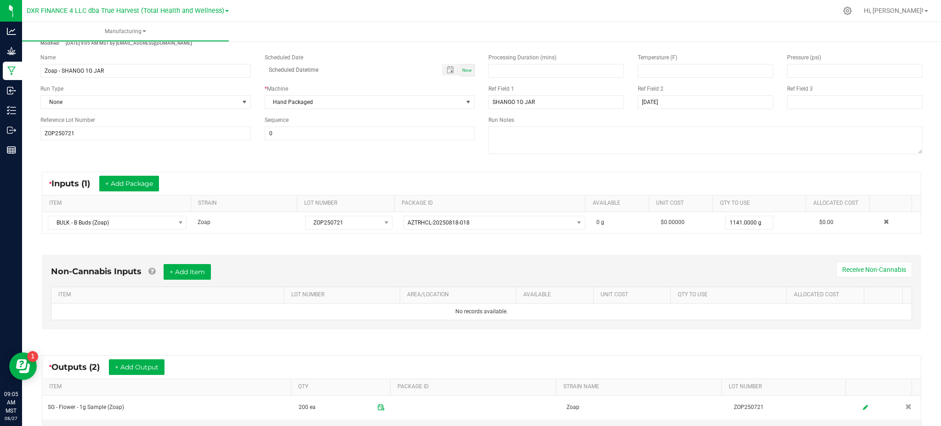
scroll to position [0, 0]
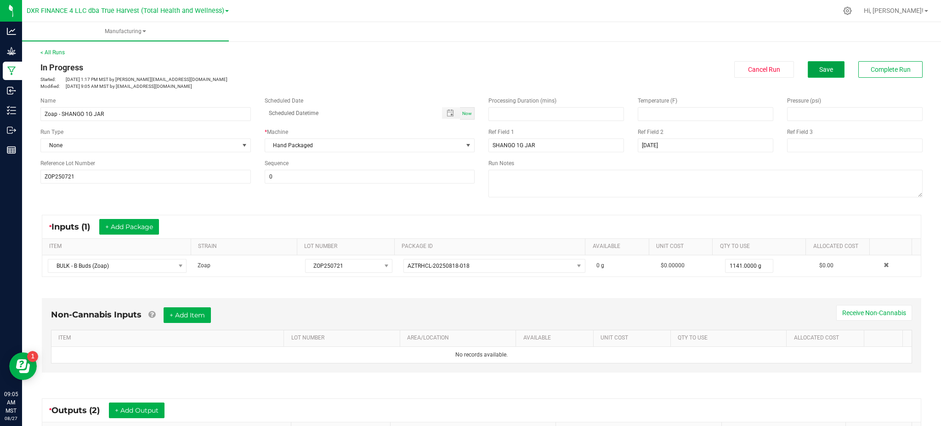
click at [820, 72] on span "Save" at bounding box center [827, 69] width 14 height 7
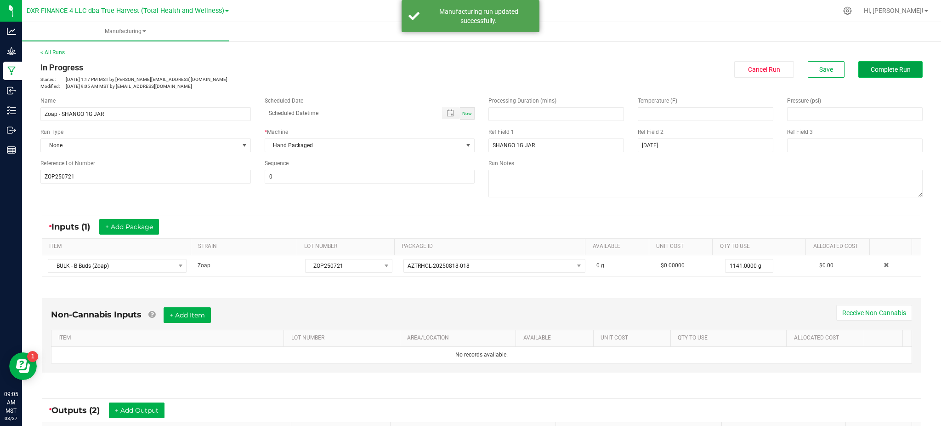
click at [884, 70] on span "Complete Run" at bounding box center [891, 69] width 40 height 7
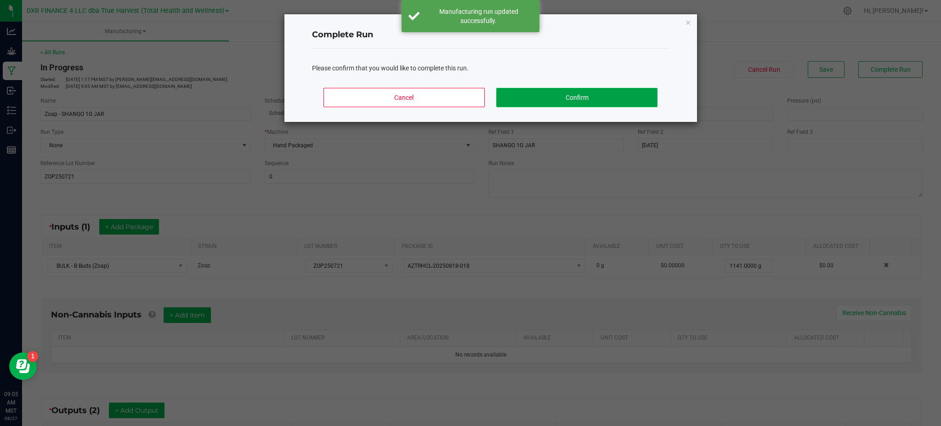
click at [572, 98] on button "Confirm" at bounding box center [576, 97] width 161 height 19
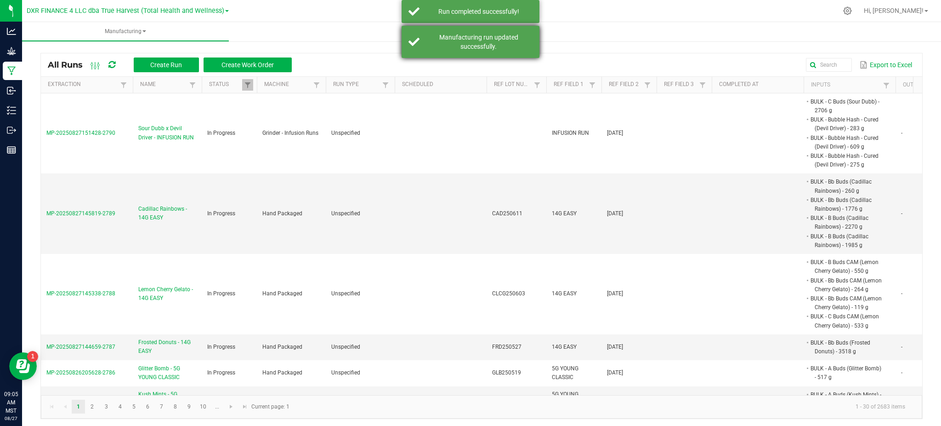
click at [503, 36] on div "Manufacturing run updated successfully." at bounding box center [479, 42] width 108 height 18
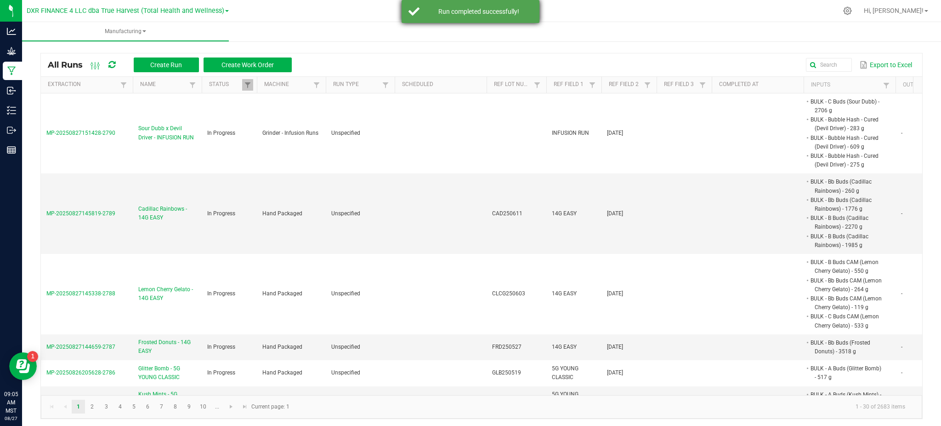
click at [521, 12] on div "Run completed successfully!" at bounding box center [479, 11] width 108 height 9
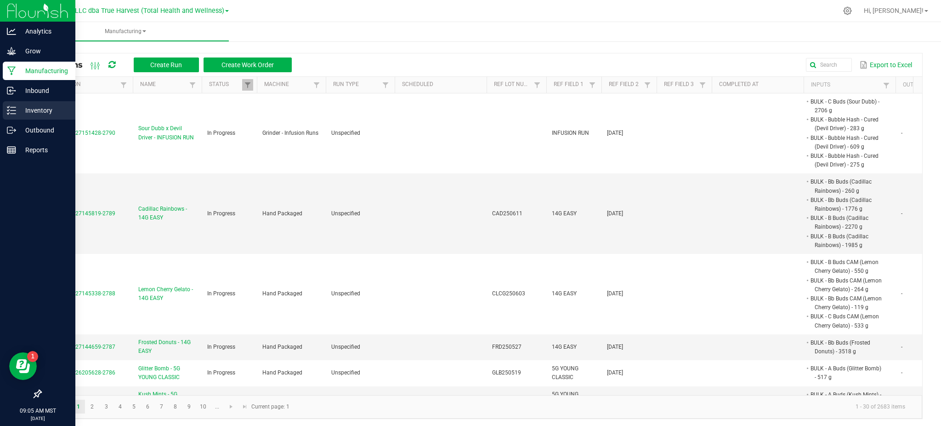
click at [34, 109] on p "Inventory" at bounding box center [43, 110] width 55 height 11
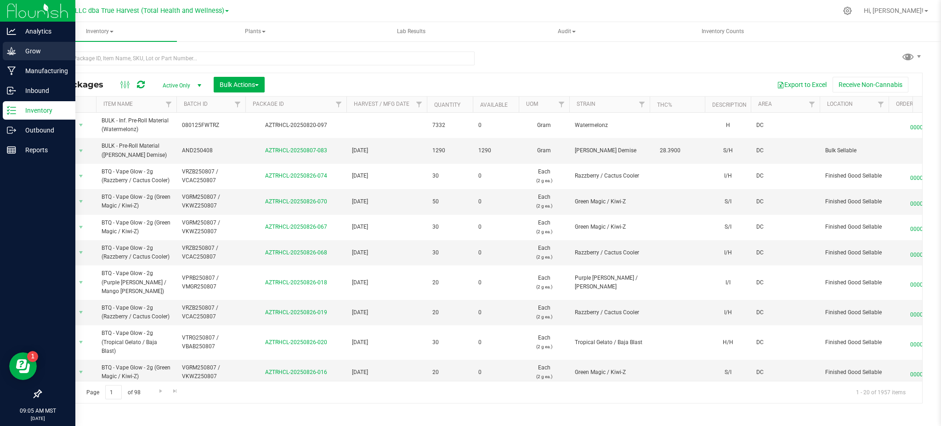
click at [30, 47] on p "Grow" at bounding box center [43, 51] width 55 height 11
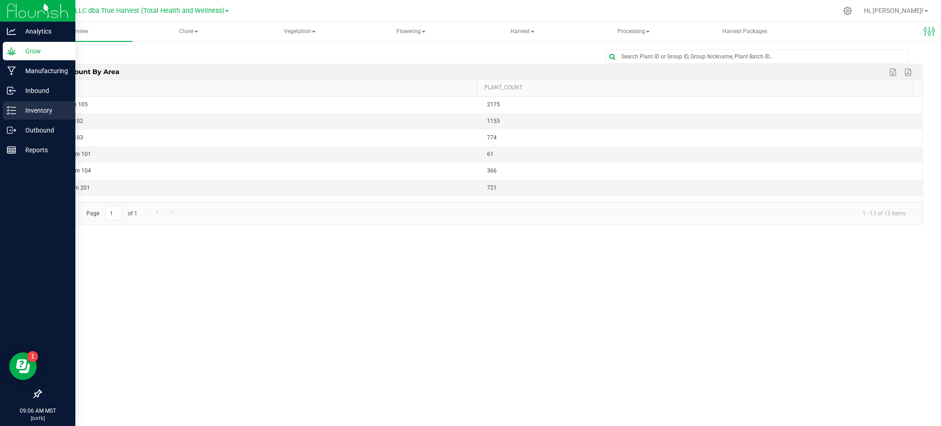
click at [14, 102] on div "Inventory" at bounding box center [39, 110] width 73 height 18
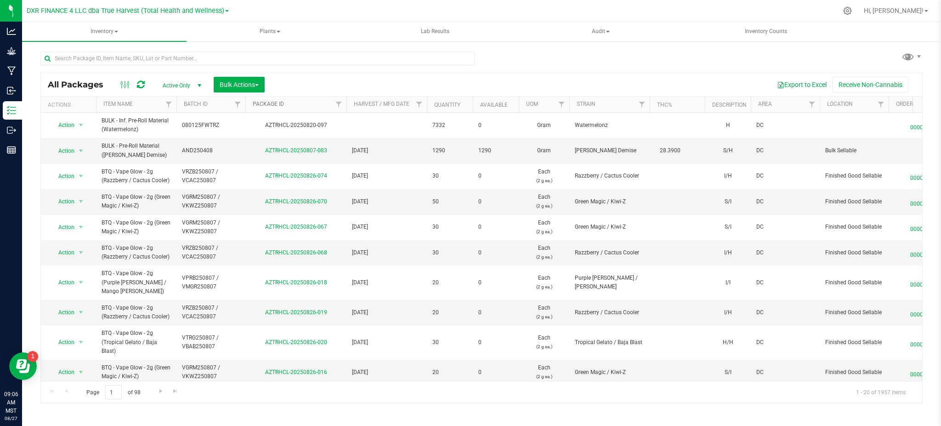
click at [275, 104] on link "Package ID" at bounding box center [268, 104] width 31 height 6
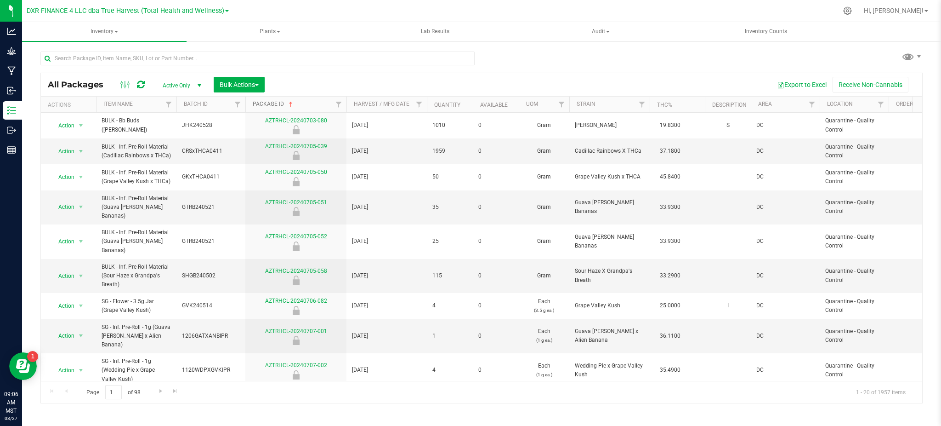
click at [273, 103] on link "Package ID" at bounding box center [274, 104] width 42 height 6
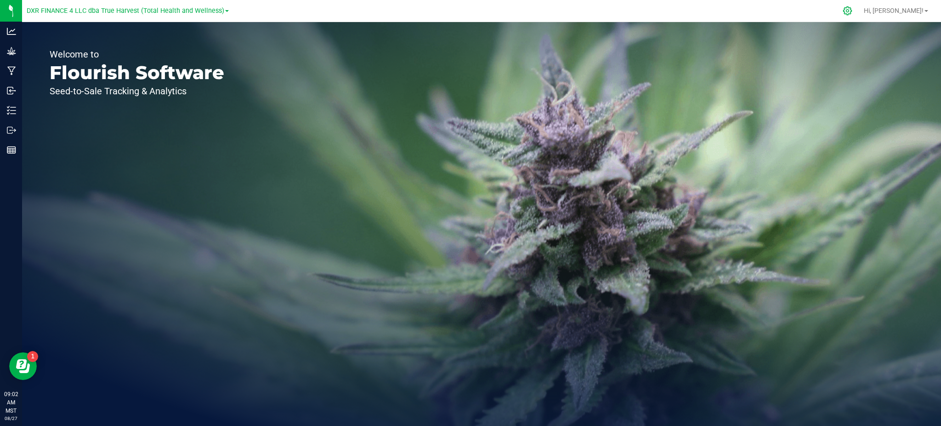
click at [855, 7] on div at bounding box center [848, 11] width 13 height 10
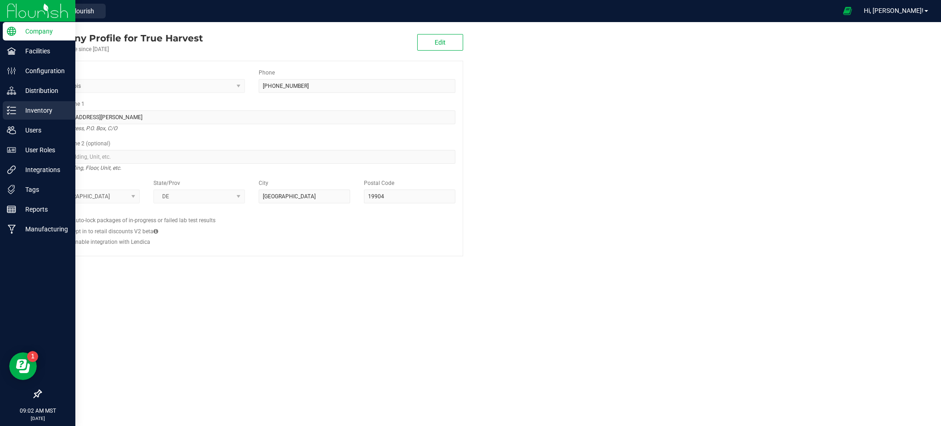
click at [51, 109] on p "Inventory" at bounding box center [43, 110] width 55 height 11
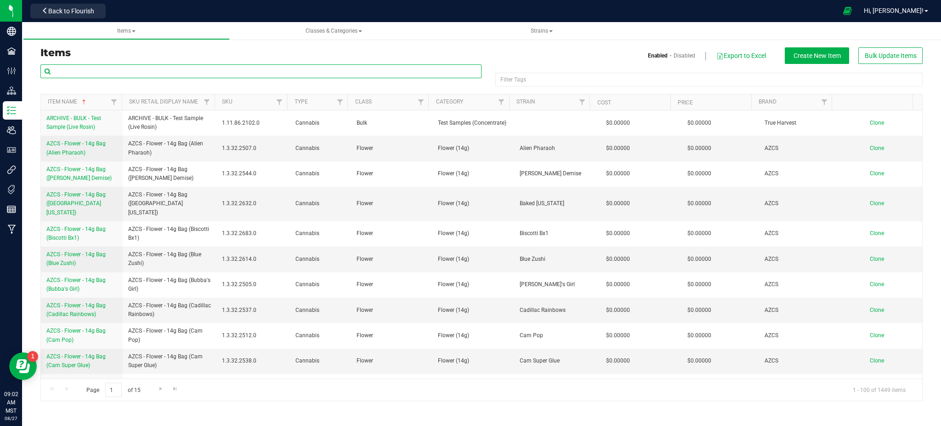
click at [165, 76] on input "text" at bounding box center [260, 71] width 441 height 14
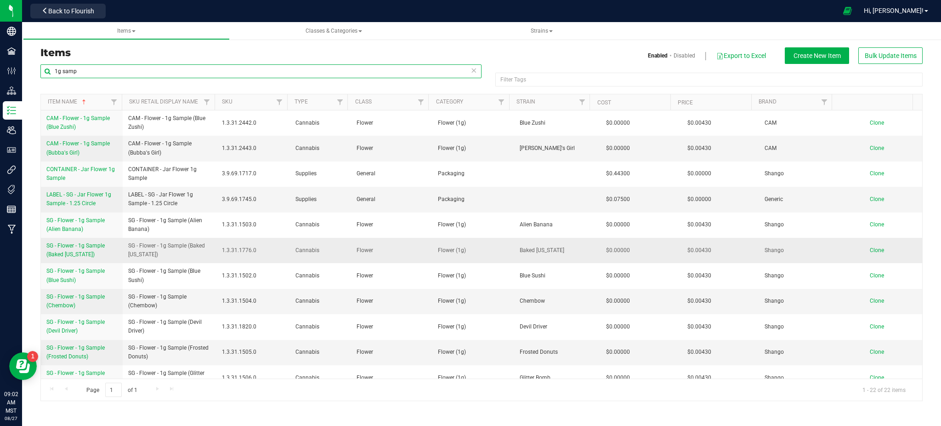
type input "1g samp"
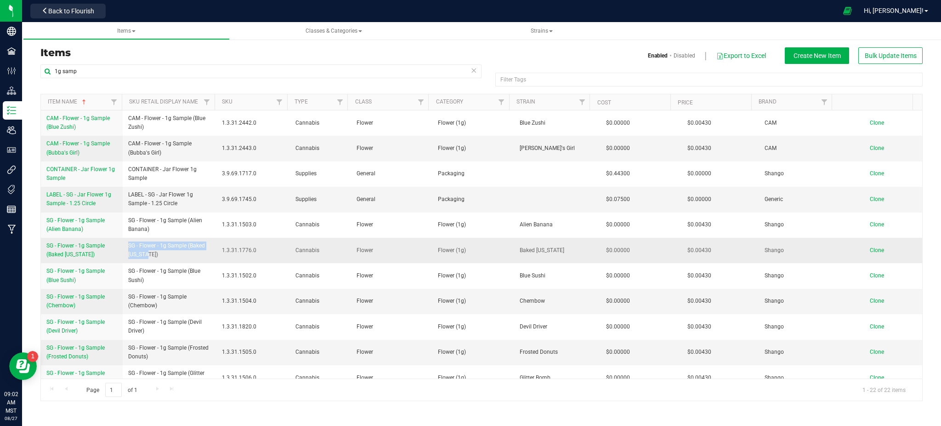
drag, startPoint x: 152, startPoint y: 254, endPoint x: 124, endPoint y: 245, distance: 29.1
click at [124, 245] on td "SG - Flower - 1g Sample (Baked Alaska)" at bounding box center [170, 250] width 94 height 25
copy span "SG - Flower - 1g Sample (Baked Alaska)"
click at [870, 249] on span "Clone" at bounding box center [877, 250] width 14 height 6
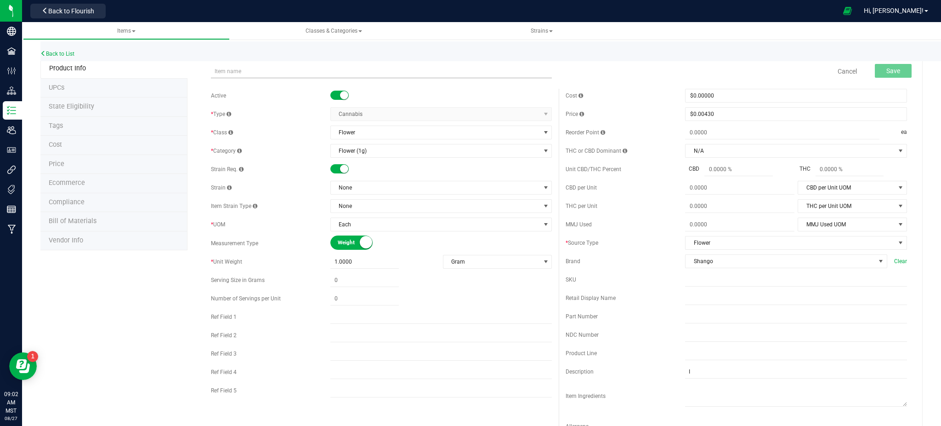
click at [296, 69] on input "text" at bounding box center [382, 71] width 342 height 14
drag, startPoint x: 316, startPoint y: 72, endPoint x: 276, endPoint y: 74, distance: 40.5
click at [276, 74] on input "SG - Flower - 1g Sample (Baked Alaska)" at bounding box center [382, 71] width 342 height 14
type input "SG - Flower - 1g Sample (Zoap)"
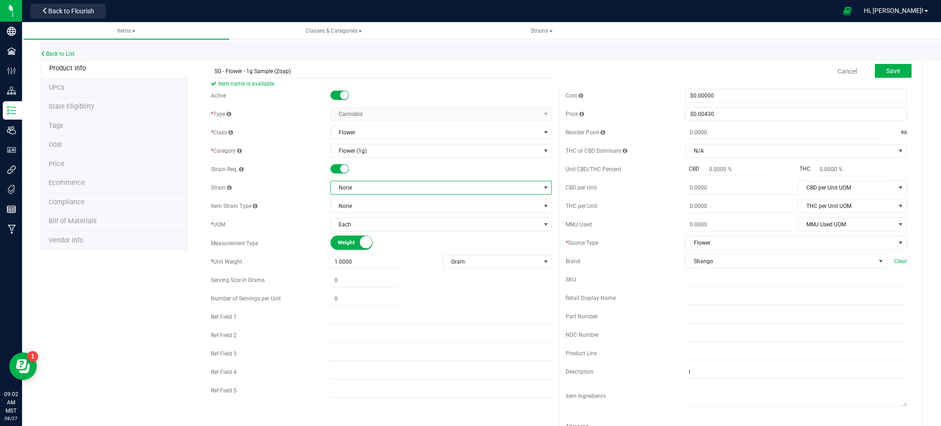
click at [343, 189] on span "None" at bounding box center [436, 187] width 210 height 13
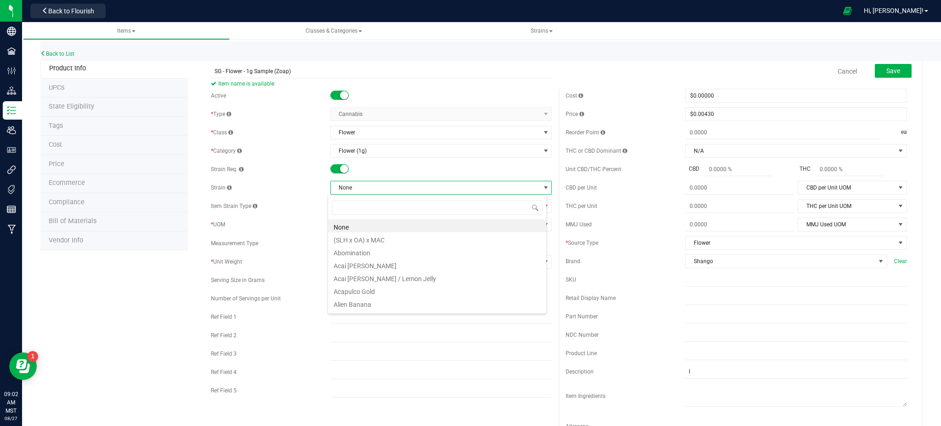
scroll to position [14, 219]
type input "zoa"
click at [359, 229] on li "Zoap" at bounding box center [437, 225] width 218 height 13
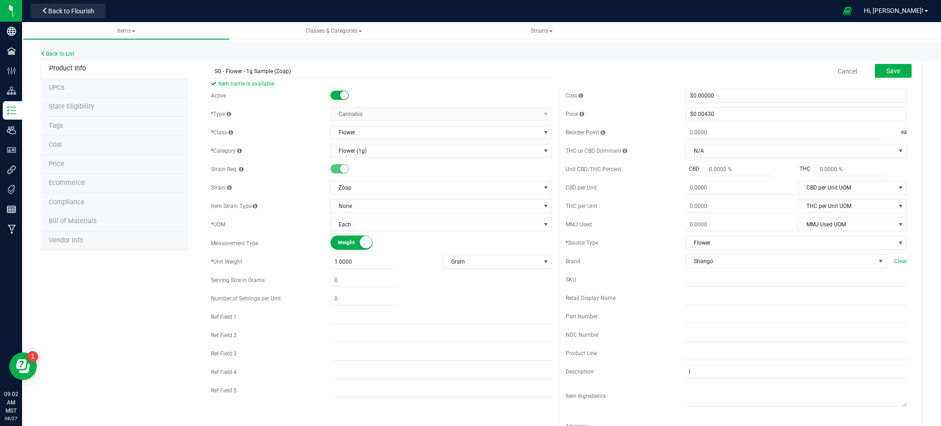
drag, startPoint x: 156, startPoint y: 323, endPoint x: 168, endPoint y: 319, distance: 12.8
click at [159, 323] on div "Product Info UPCs State Eligibility Tags Cost Price Ecommerce Compliance Bill o…" at bounding box center [481, 417] width 883 height 717
click at [889, 67] on span "Save" at bounding box center [894, 70] width 14 height 7
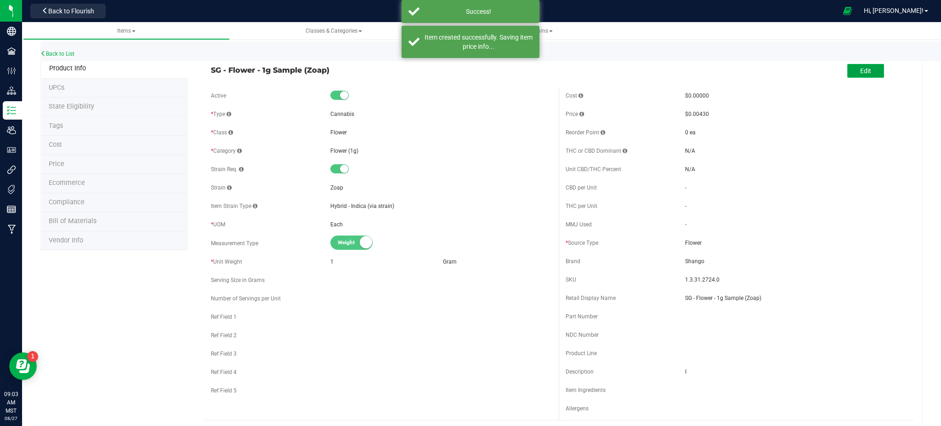
click at [848, 64] on button "Edit" at bounding box center [866, 71] width 37 height 14
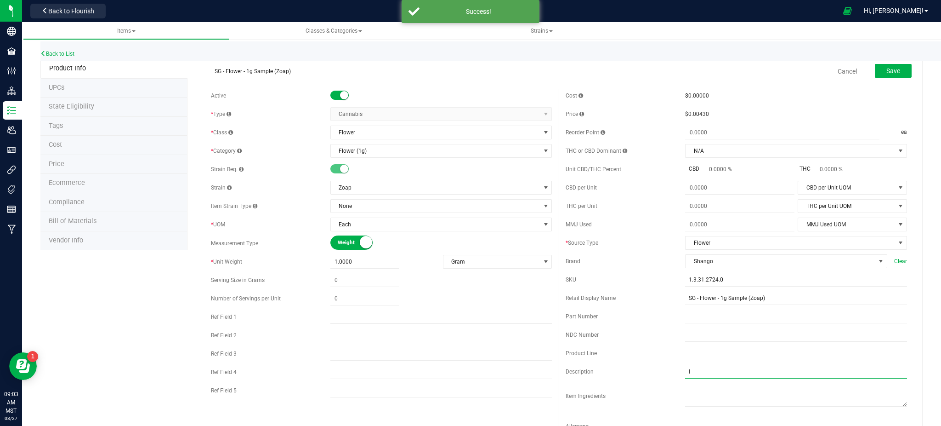
click at [712, 376] on input "I" at bounding box center [796, 372] width 222 height 14
type input "I/H"
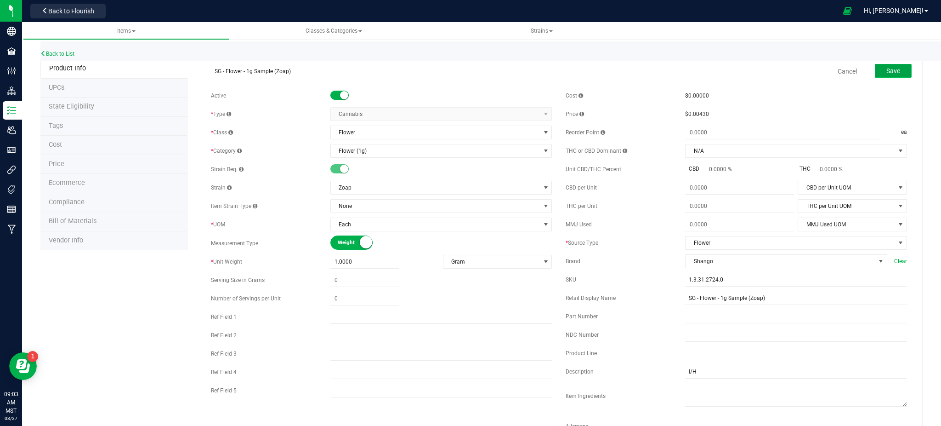
click at [887, 71] on span "Save" at bounding box center [894, 70] width 14 height 7
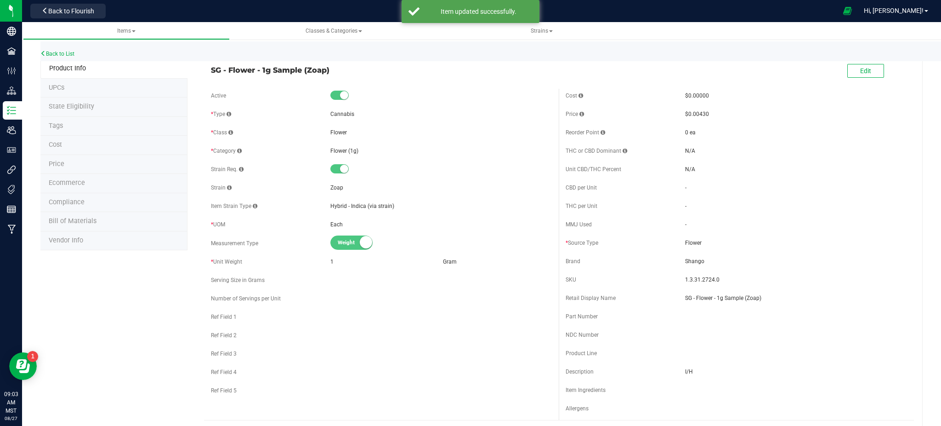
click at [70, 182] on span "Ecommerce" at bounding box center [67, 183] width 36 height 8
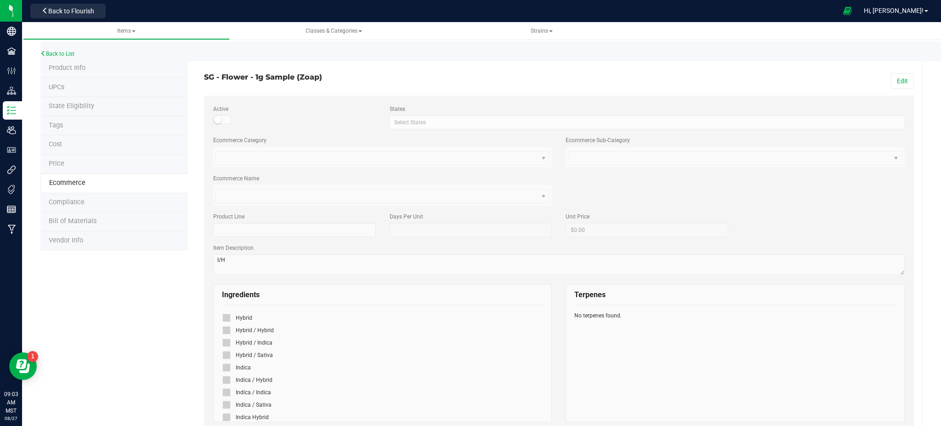
drag, startPoint x: 891, startPoint y: 76, endPoint x: 587, endPoint y: 196, distance: 326.7
click at [891, 76] on button "Edit" at bounding box center [902, 81] width 23 height 16
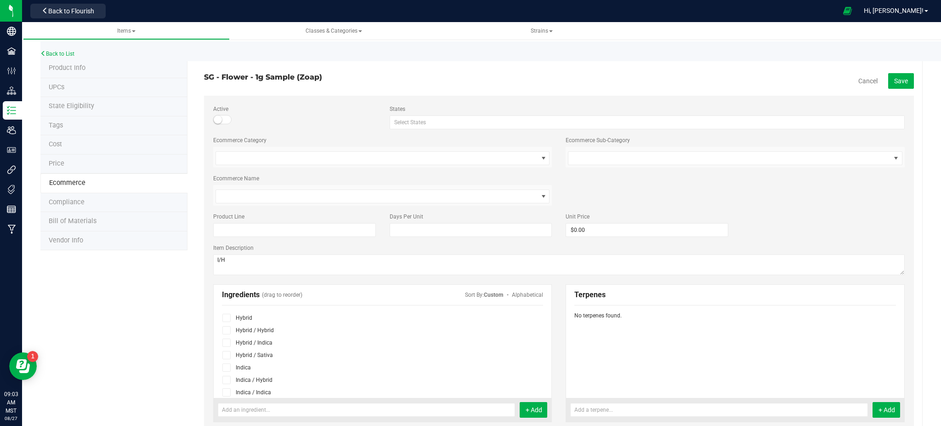
scroll to position [61, 0]
click at [224, 356] on icon at bounding box center [227, 356] width 6 height 0
click at [0, 0] on input "checkbox" at bounding box center [0, 0] width 0 height 0
click at [895, 79] on span "Save" at bounding box center [902, 80] width 14 height 7
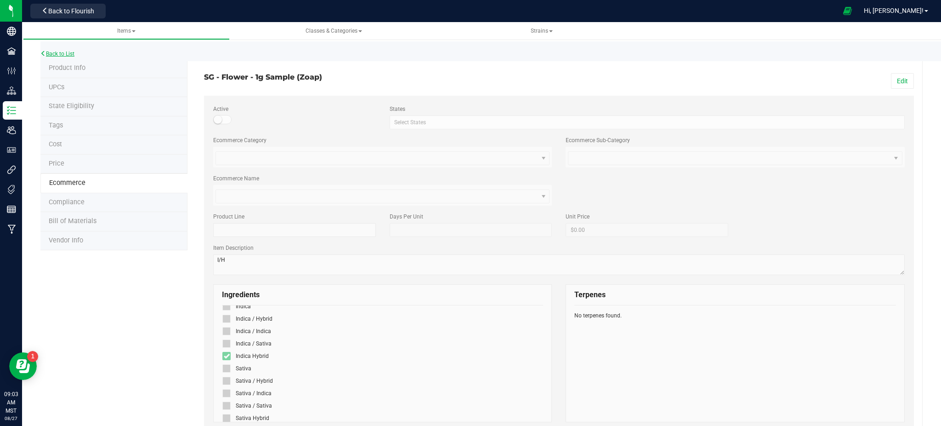
click at [51, 52] on link "Back to List" at bounding box center [57, 54] width 34 height 6
